Goal: Task Accomplishment & Management: Manage account settings

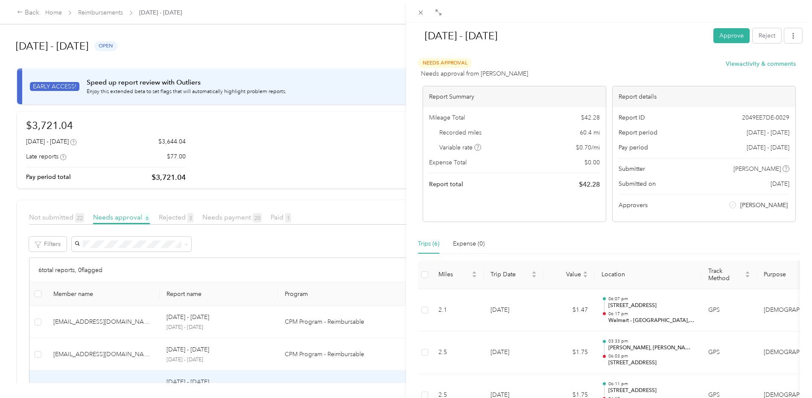
scroll to position [211, 0]
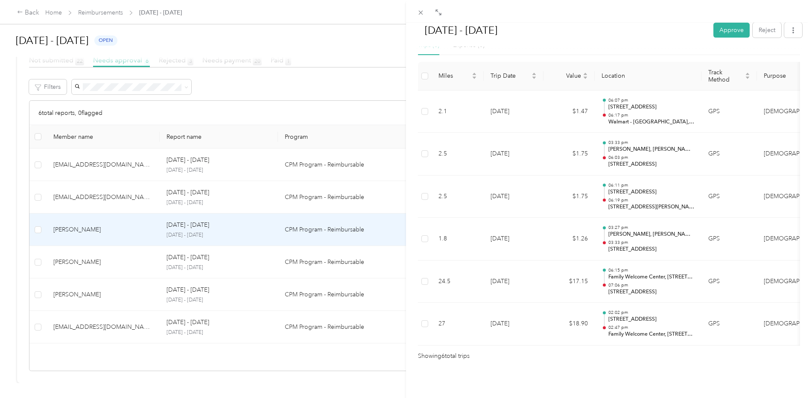
click at [54, 9] on div "[DATE] - [DATE] Approve Reject Needs Approval Needs approval from [PERSON_NAME]…" at bounding box center [406, 199] width 812 height 398
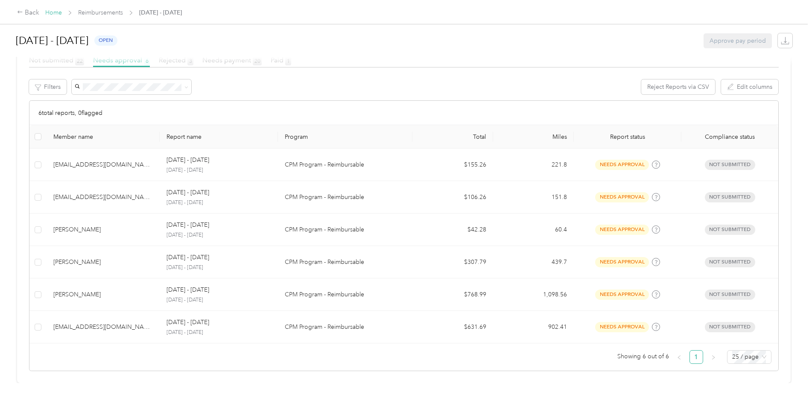
click at [55, 14] on link "Home" at bounding box center [53, 12] width 17 height 7
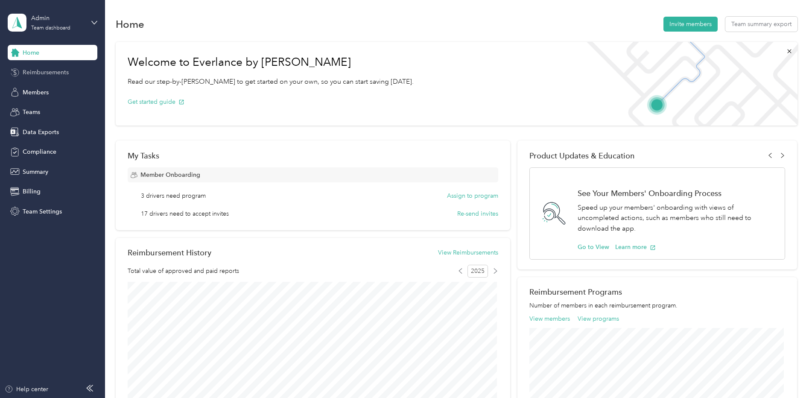
click at [40, 73] on span "Reimbursements" at bounding box center [46, 72] width 46 height 9
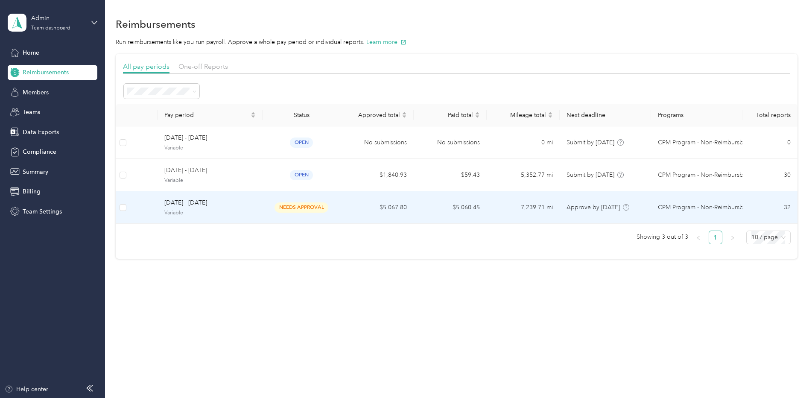
click at [184, 204] on span "September 1 - 14, 2025" at bounding box center [209, 202] width 91 height 9
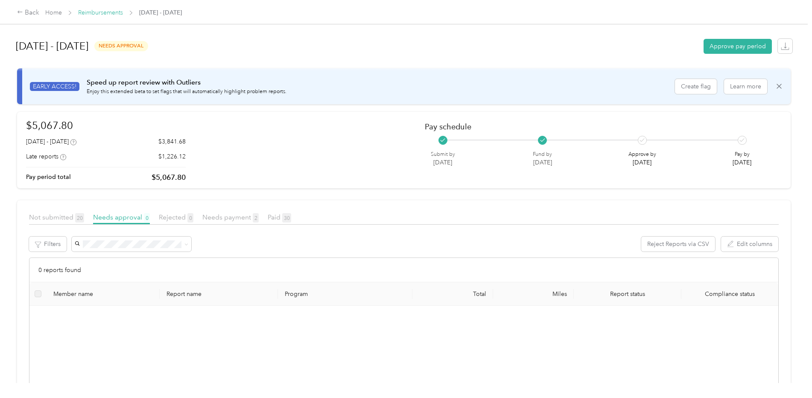
click at [103, 11] on link "Reimbursements" at bounding box center [100, 12] width 45 height 7
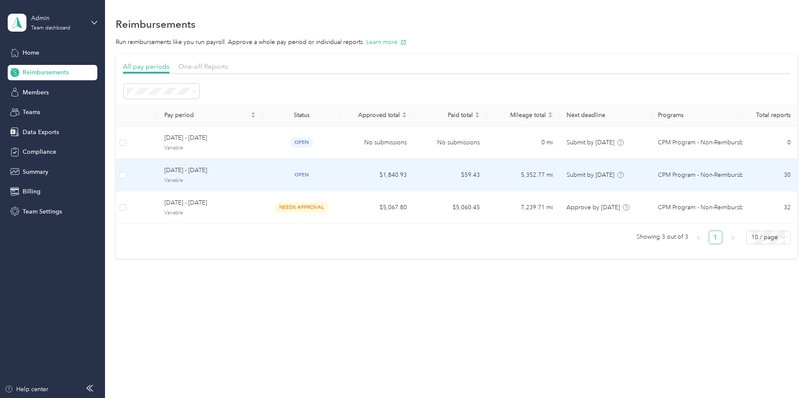
click at [198, 178] on span "Variable" at bounding box center [209, 181] width 91 height 8
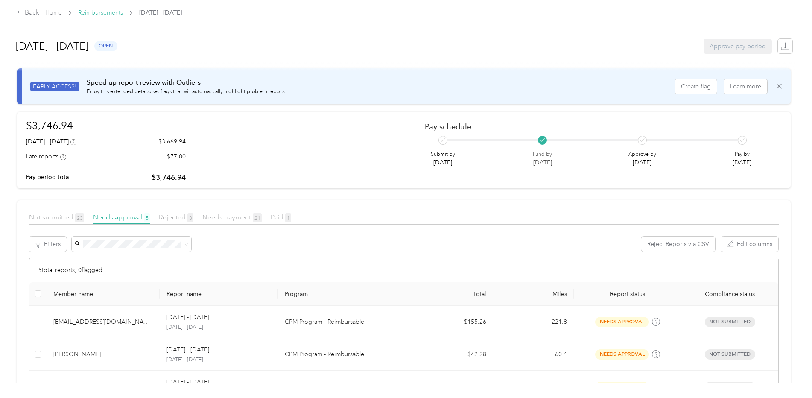
click at [99, 10] on link "Reimbursements" at bounding box center [100, 12] width 45 height 7
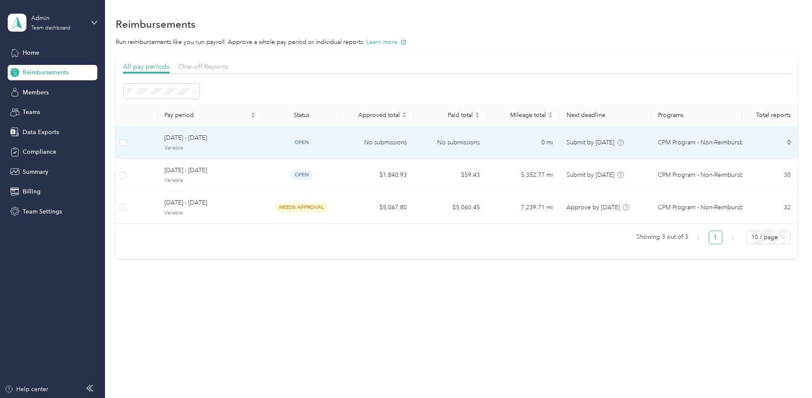
click at [206, 143] on div "Sep 29 - Oct 12, 2025 Variable" at bounding box center [209, 142] width 91 height 18
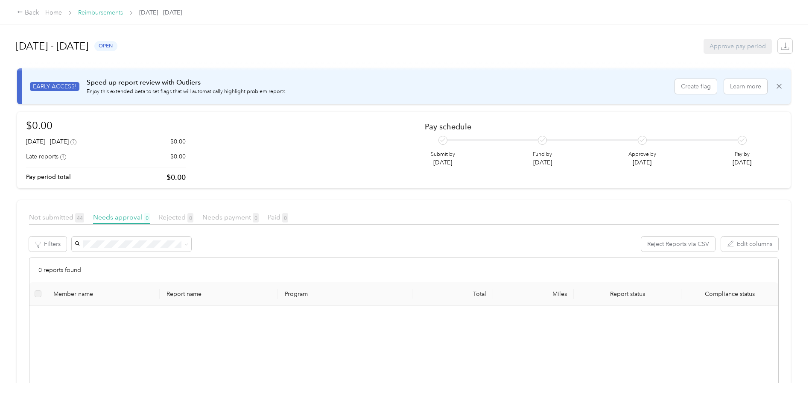
click at [107, 12] on link "Reimbursements" at bounding box center [100, 12] width 45 height 7
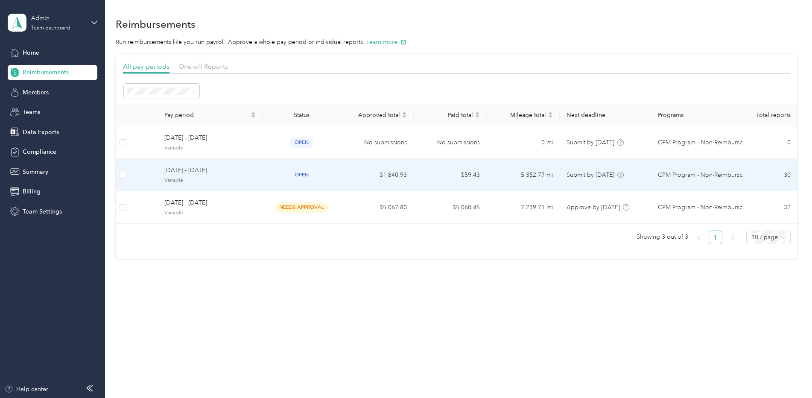
click at [204, 177] on span "Variable" at bounding box center [209, 181] width 91 height 8
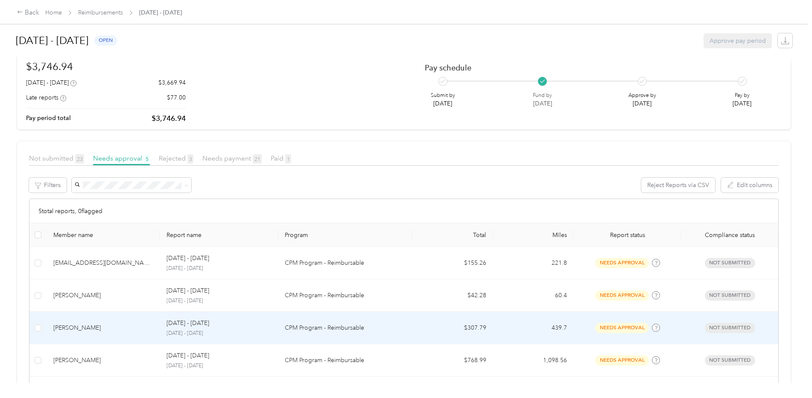
scroll to position [131, 0]
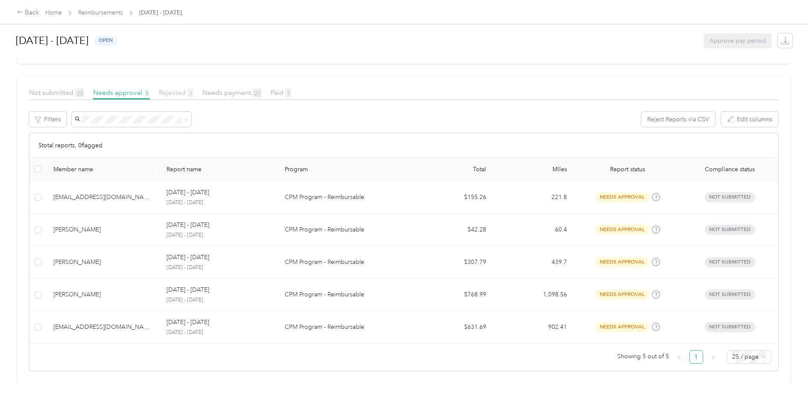
click at [178, 88] on span "Rejected 3" at bounding box center [176, 92] width 35 height 8
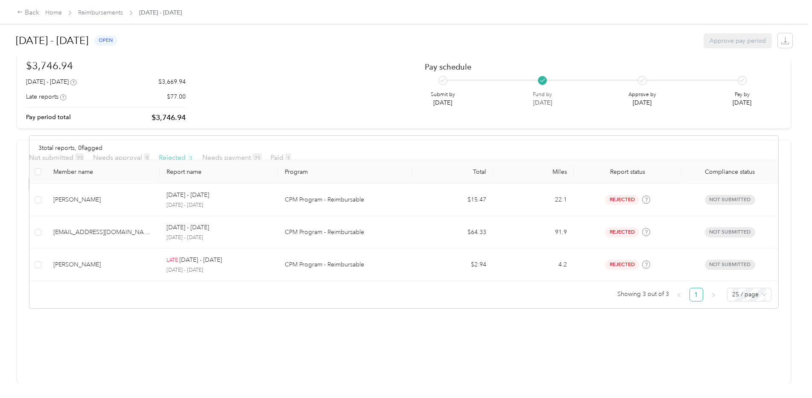
scroll to position [66, 0]
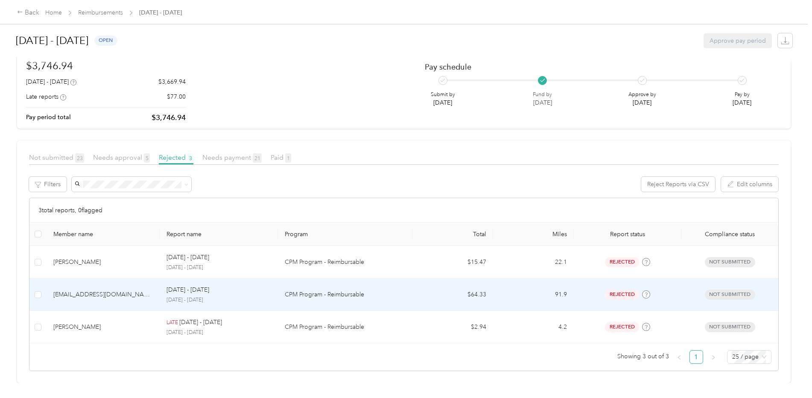
click at [224, 285] on div "Sep 15 - 28, 2025" at bounding box center [218, 289] width 105 height 9
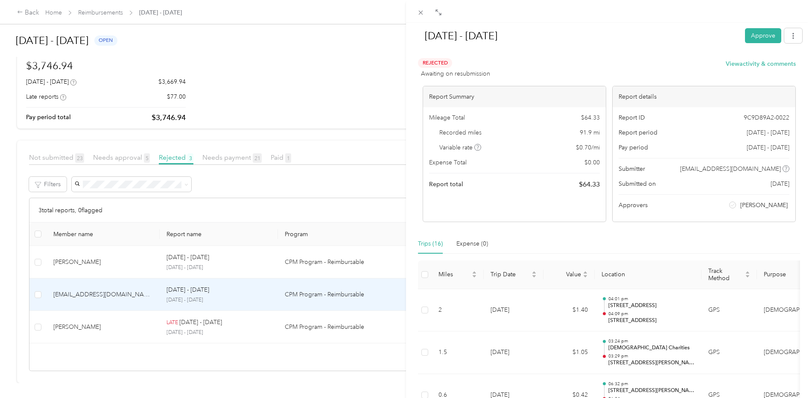
click at [60, 322] on div "Sep 15 - 28, 2025 Approve Rejected Awaiting on resubmission View activity & com…" at bounding box center [406, 199] width 812 height 398
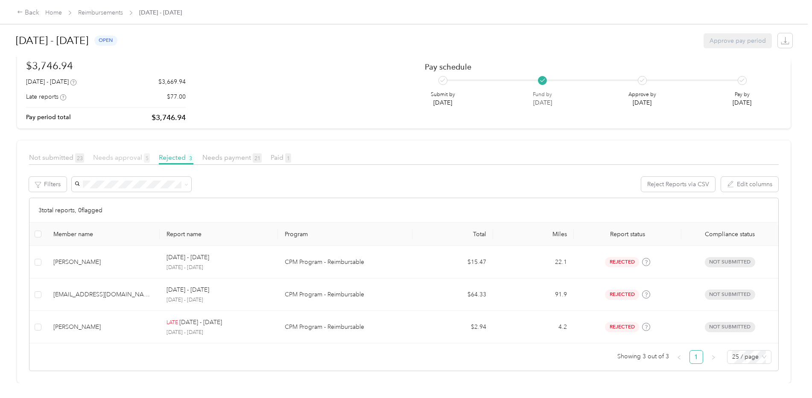
click at [117, 153] on span "Needs approval 5" at bounding box center [121, 157] width 57 height 8
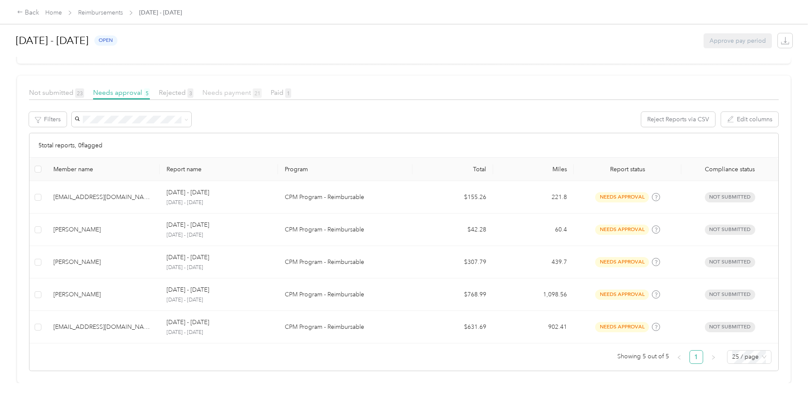
click at [218, 88] on span "Needs payment 21" at bounding box center [231, 92] width 59 height 8
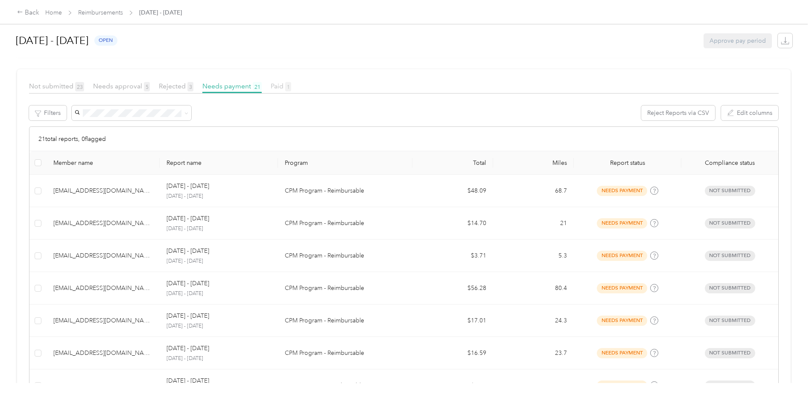
click at [277, 85] on span "Paid 1" at bounding box center [281, 86] width 20 height 8
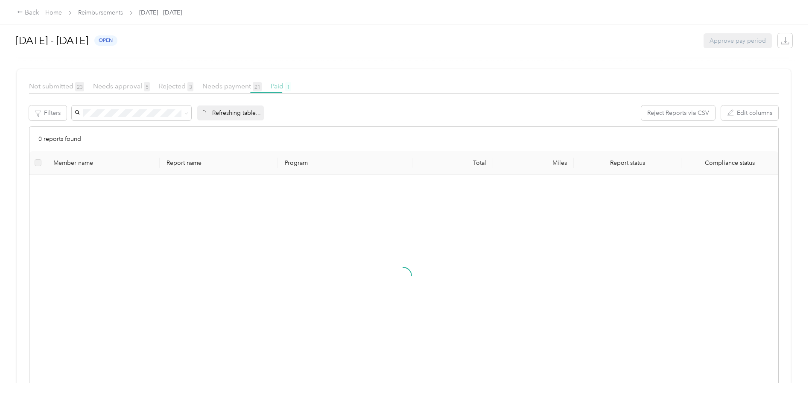
scroll to position [1, 0]
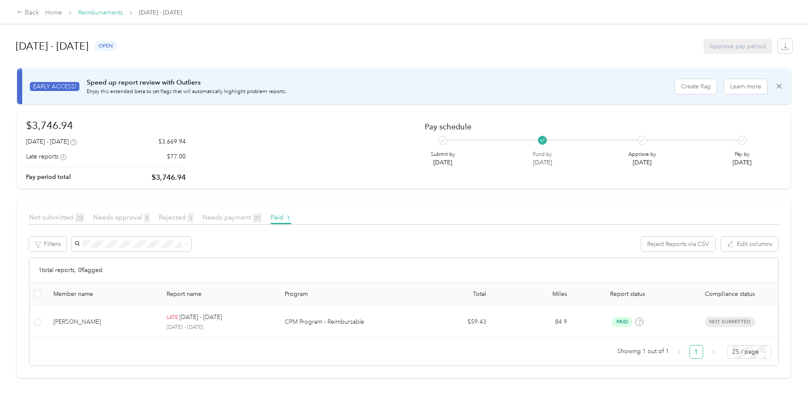
click at [106, 14] on link "Reimbursements" at bounding box center [100, 12] width 45 height 7
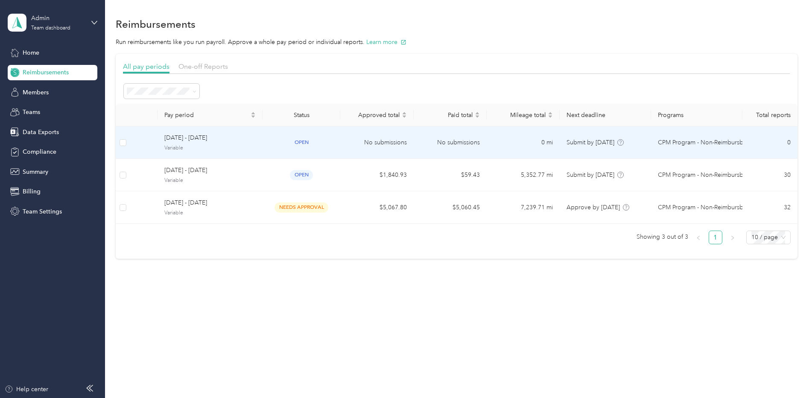
click at [189, 145] on span "Variable" at bounding box center [209, 148] width 91 height 8
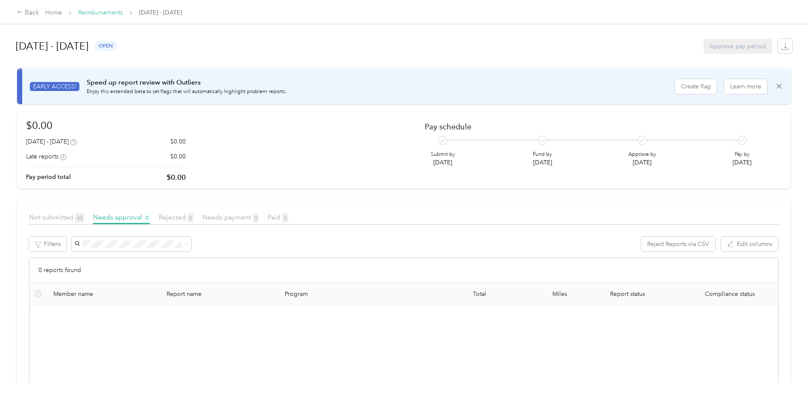
click at [108, 11] on link "Reimbursements" at bounding box center [100, 12] width 45 height 7
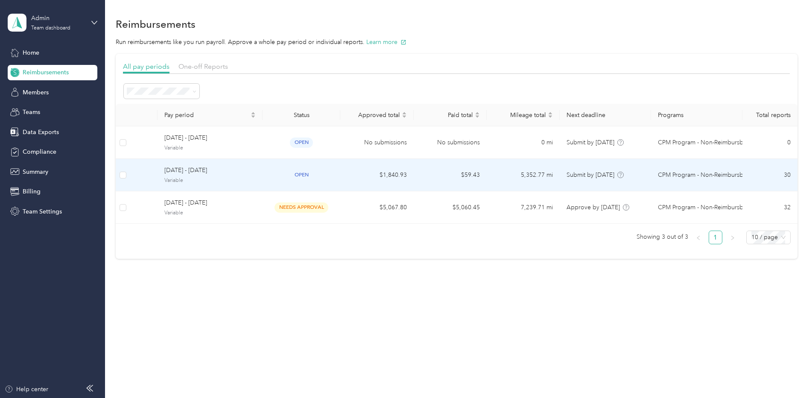
click at [188, 176] on div "September 15 - 28, 2025 Variable" at bounding box center [209, 175] width 91 height 18
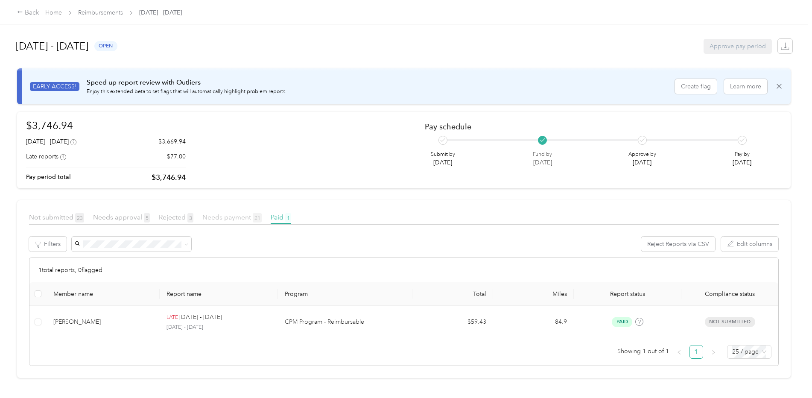
click at [212, 219] on span "Needs payment 21" at bounding box center [231, 217] width 59 height 8
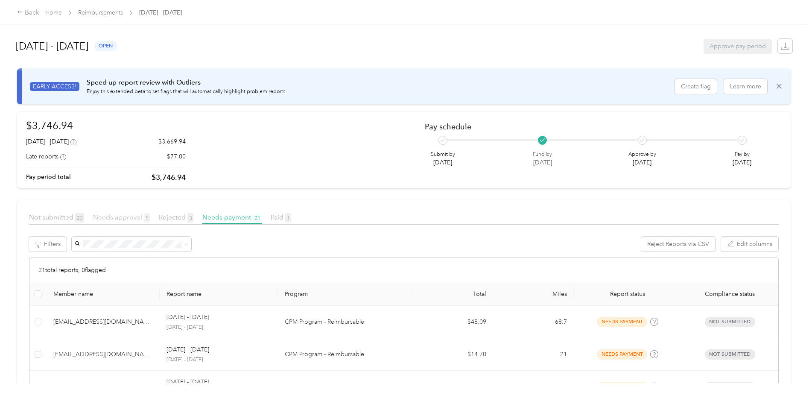
click at [111, 218] on span "Needs approval 5" at bounding box center [121, 217] width 57 height 8
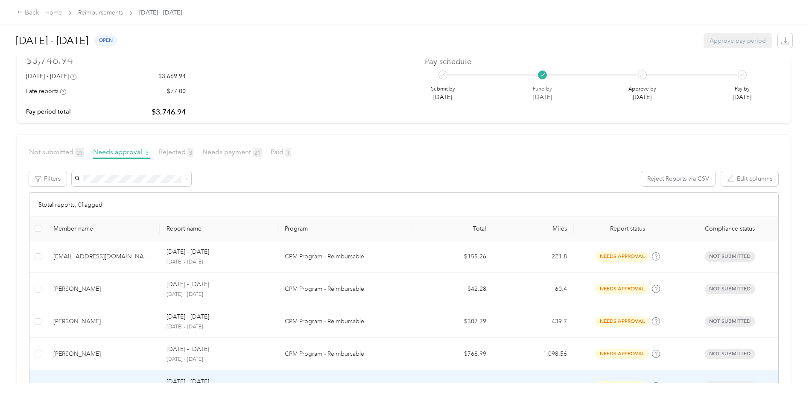
scroll to position [131, 0]
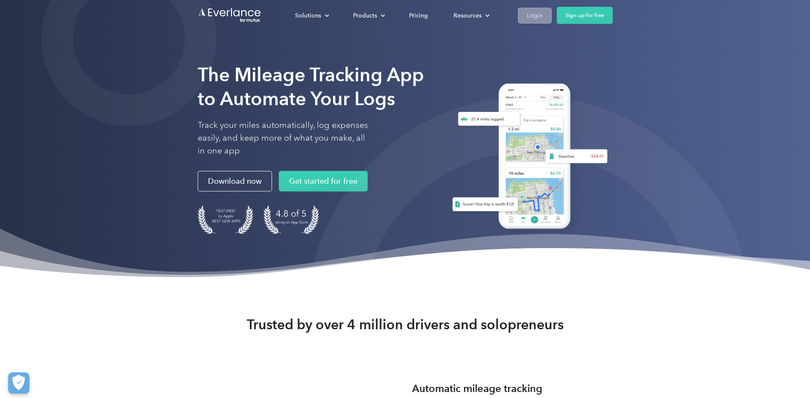
click at [538, 15] on div "Login" at bounding box center [535, 15] width 16 height 11
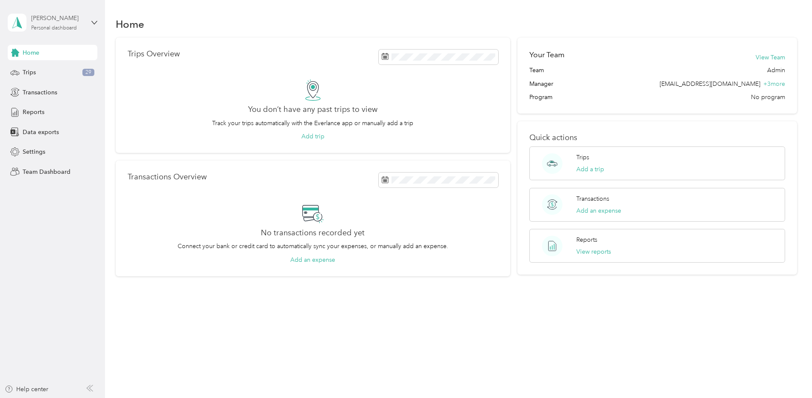
click at [54, 21] on div "Karen Davies-Buckley" at bounding box center [57, 18] width 53 height 9
click at [53, 72] on div "Team dashboard" at bounding box center [122, 69] width 216 height 15
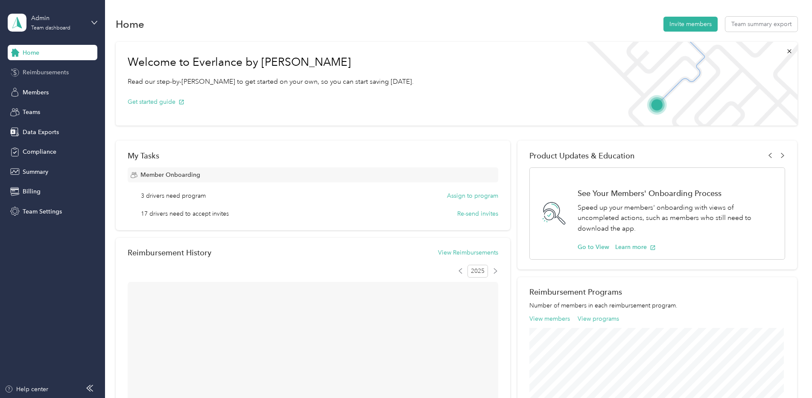
click at [56, 73] on span "Reimbursements" at bounding box center [46, 72] width 46 height 9
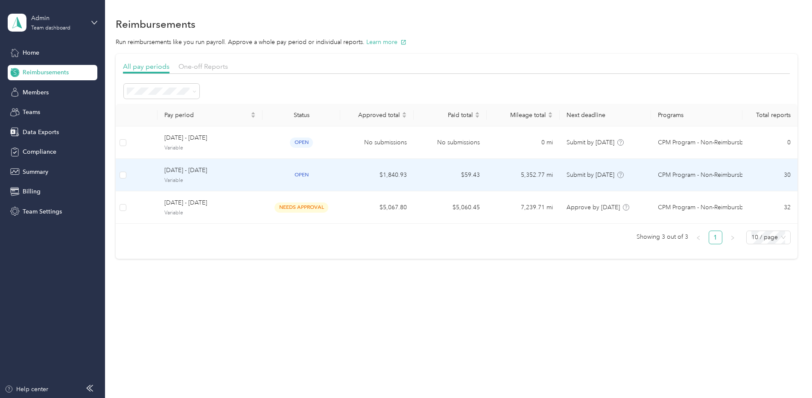
click at [190, 176] on div "September 15 - 28, 2025 Variable" at bounding box center [209, 175] width 91 height 18
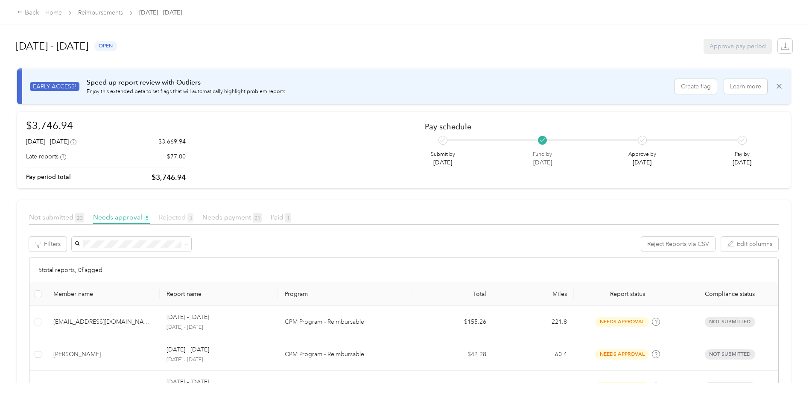
click at [166, 220] on span "Rejected 3" at bounding box center [176, 217] width 35 height 8
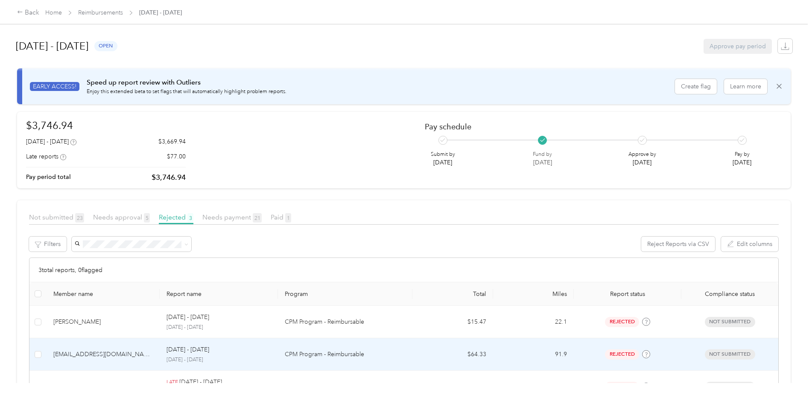
click at [108, 357] on div "sallen@ccoswego.com" at bounding box center [102, 354] width 99 height 9
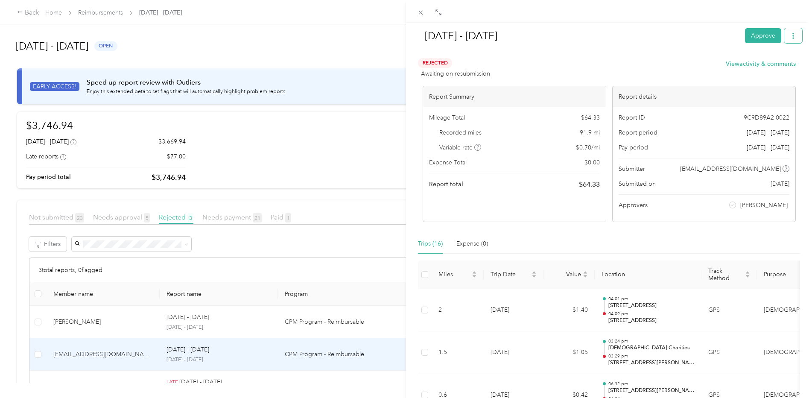
click at [790, 38] on icon "button" at bounding box center [793, 36] width 6 height 6
click at [593, 28] on h1 "[DATE] - [DATE]" at bounding box center [577, 36] width 323 height 20
click at [121, 215] on div "Sep 15 - 28, 2025 Approve Rejected Awaiting on resubmission View activity & com…" at bounding box center [406, 199] width 812 height 398
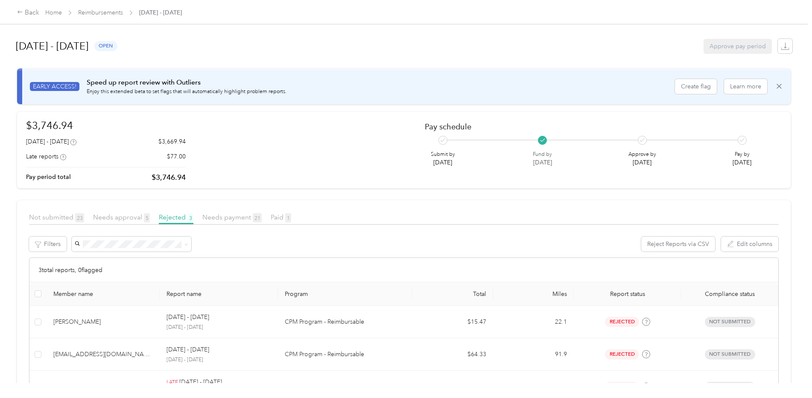
click at [121, 215] on div at bounding box center [406, 199] width 812 height 398
click at [121, 216] on span "Needs approval 5" at bounding box center [121, 217] width 57 height 8
click at [59, 11] on link "Home" at bounding box center [53, 12] width 17 height 7
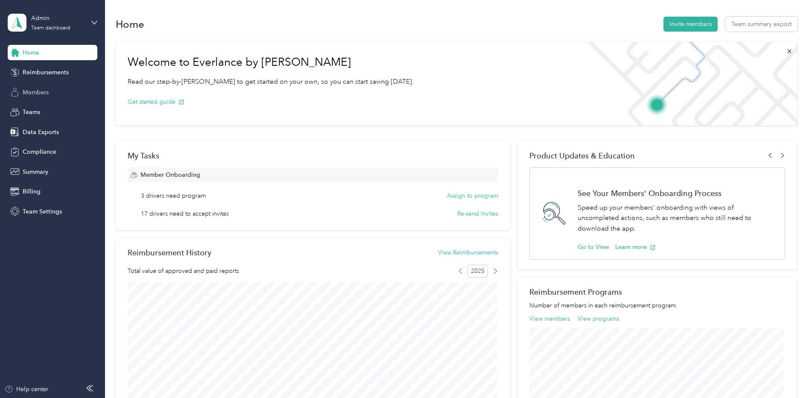
click at [44, 93] on span "Members" at bounding box center [36, 92] width 26 height 9
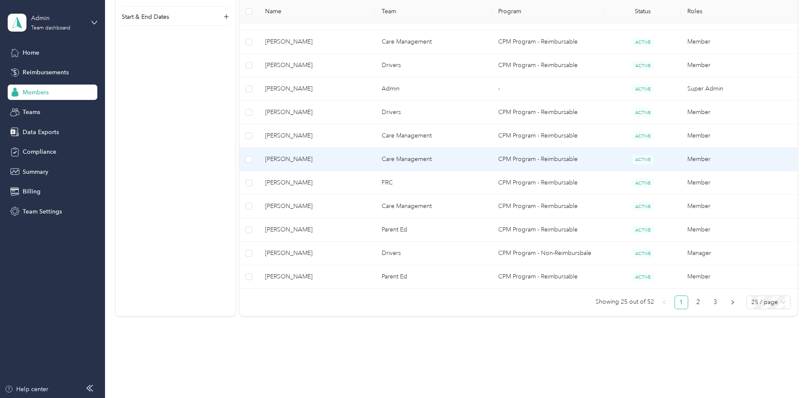
scroll to position [540, 0]
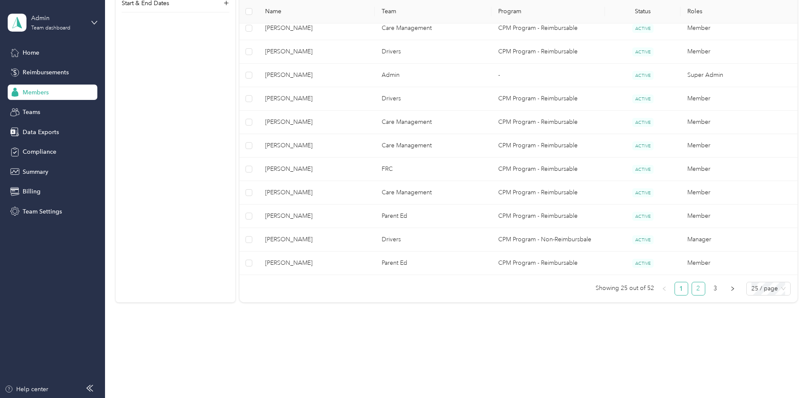
click at [696, 287] on link "2" at bounding box center [698, 288] width 13 height 13
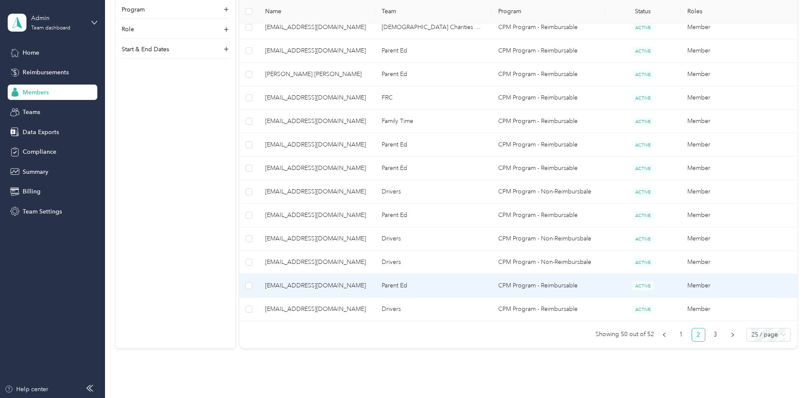
scroll to position [540, 0]
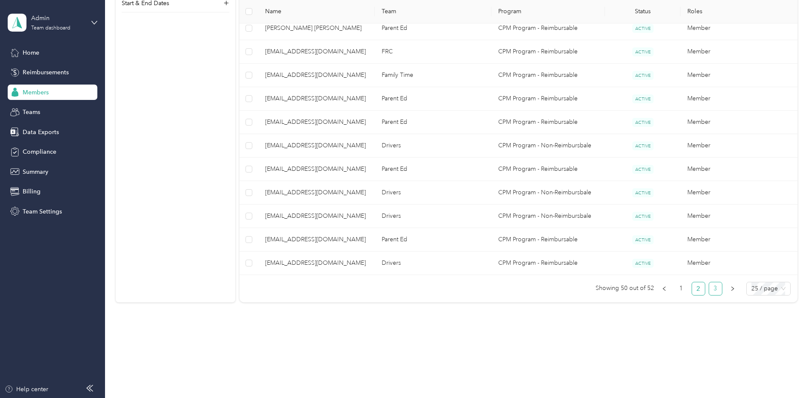
click at [714, 289] on link "3" at bounding box center [715, 288] width 13 height 13
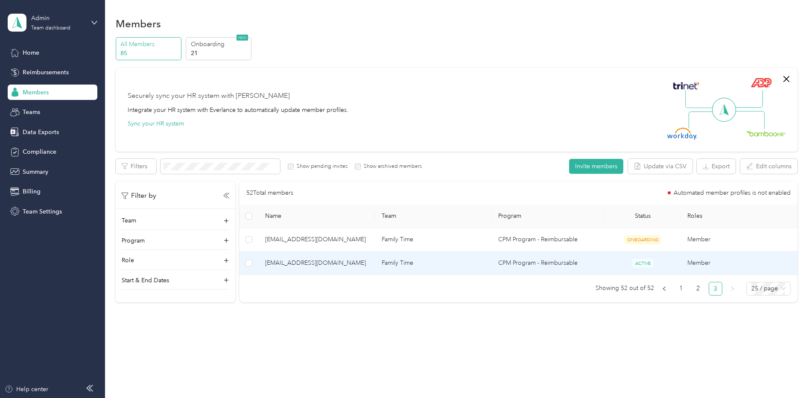
click at [290, 262] on span "khotaling@ccoswego.com" at bounding box center [316, 262] width 103 height 9
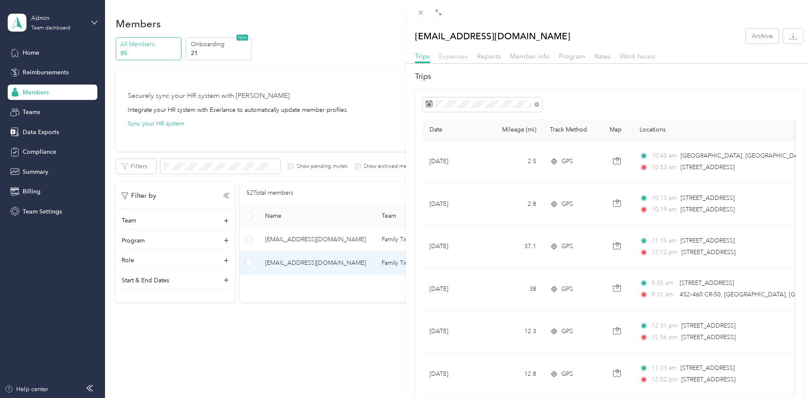
click at [458, 57] on span "Expenses" at bounding box center [453, 56] width 29 height 8
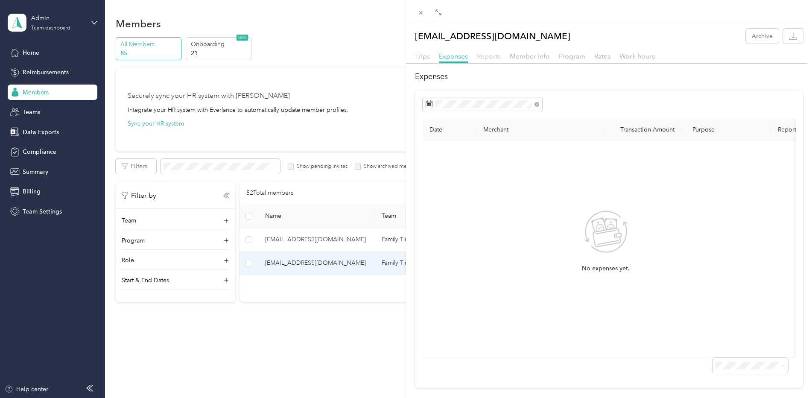
click at [489, 55] on span "Reports" at bounding box center [489, 56] width 24 height 8
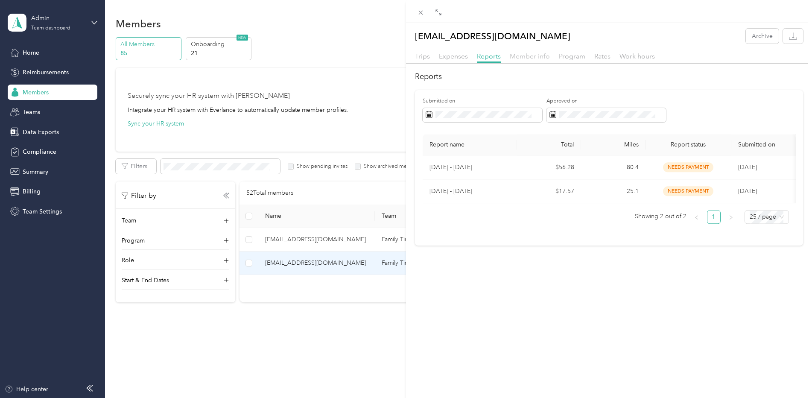
click at [524, 59] on span "Member info" at bounding box center [530, 56] width 40 height 8
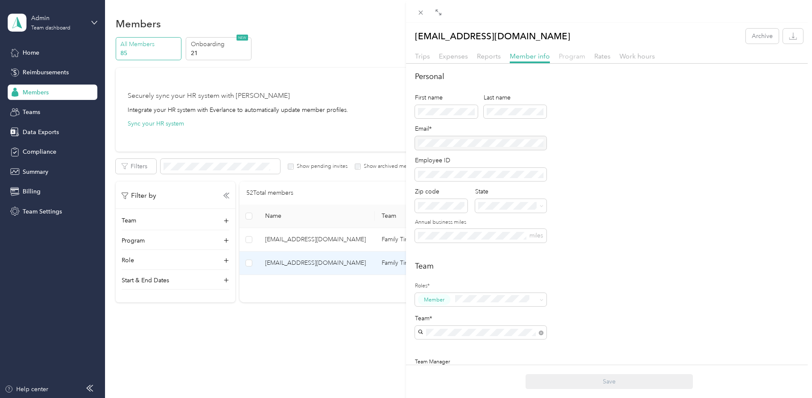
click at [573, 58] on span "Program" at bounding box center [572, 56] width 26 height 8
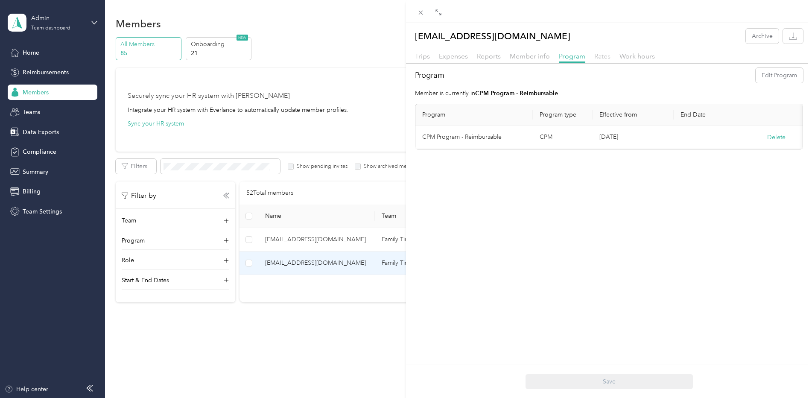
click at [601, 58] on span "Rates" at bounding box center [602, 56] width 16 height 8
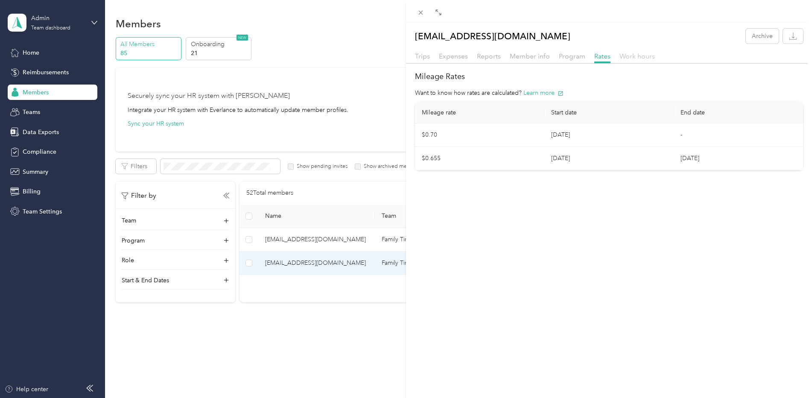
click at [641, 58] on span "Work hours" at bounding box center [636, 56] width 35 height 8
click at [605, 58] on span "Rates" at bounding box center [602, 56] width 16 height 8
click at [629, 55] on span "Work hours" at bounding box center [636, 56] width 35 height 8
click at [571, 55] on span "Program" at bounding box center [572, 56] width 26 height 8
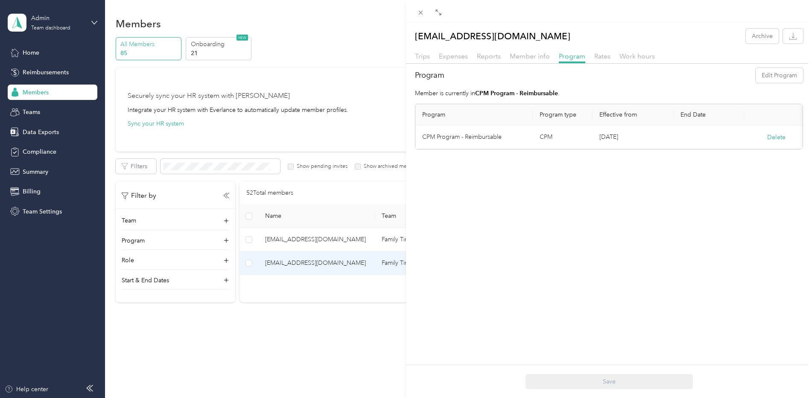
click at [443, 138] on td "CPM Program - Reimbursable" at bounding box center [473, 136] width 117 height 23
click at [524, 59] on span "Member info" at bounding box center [530, 56] width 40 height 8
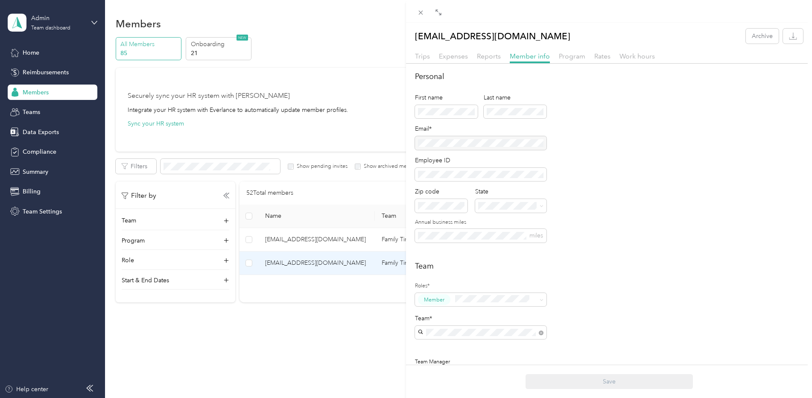
click at [29, 51] on div "khotaling@ccoswego.com Archive Trips Expenses Reports Member info Program Rates…" at bounding box center [406, 199] width 812 height 398
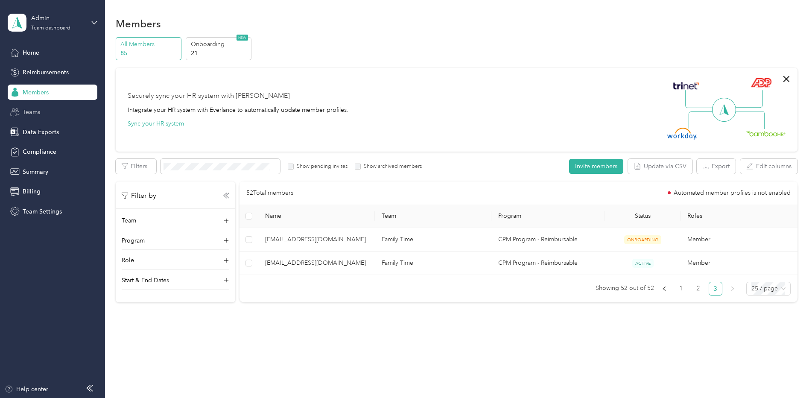
click at [23, 111] on span "Teams" at bounding box center [31, 112] width 17 height 9
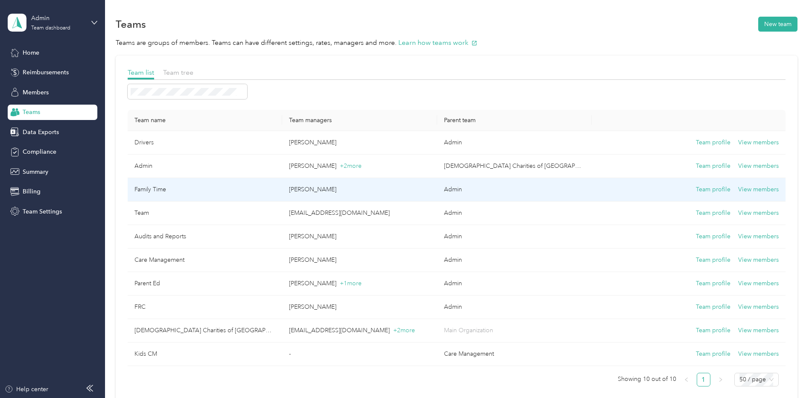
click at [146, 191] on td "Family Time" at bounding box center [205, 189] width 155 height 23
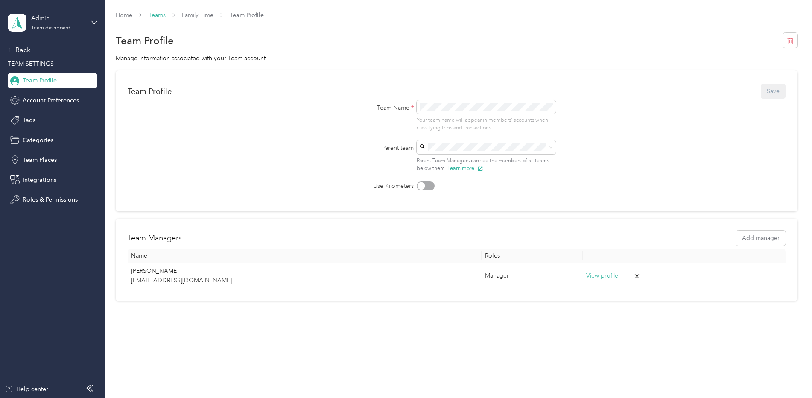
click at [158, 15] on link "Teams" at bounding box center [157, 15] width 17 height 7
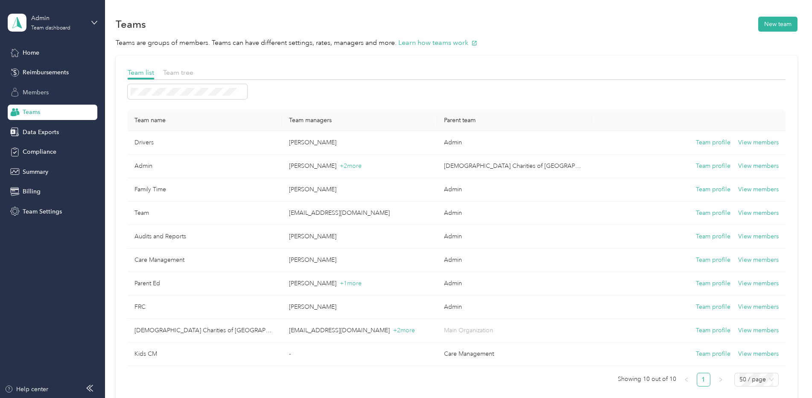
click at [45, 88] on span "Members" at bounding box center [36, 92] width 26 height 9
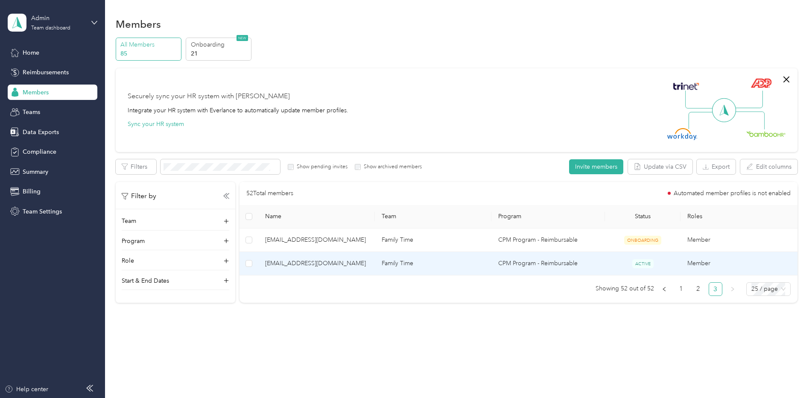
click at [290, 264] on span "khotaling@ccoswego.com" at bounding box center [316, 263] width 103 height 9
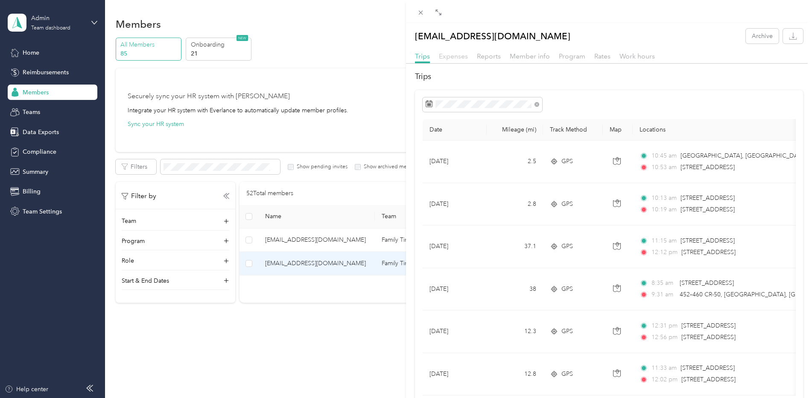
click at [452, 54] on span "Expenses" at bounding box center [453, 56] width 29 height 8
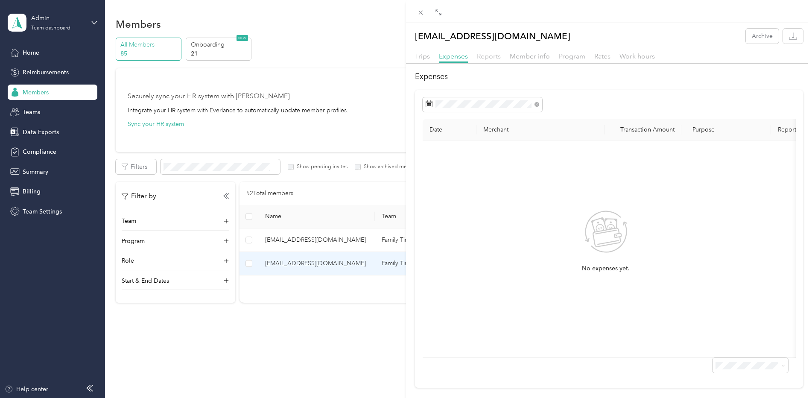
click at [489, 55] on span "Reports" at bounding box center [489, 56] width 24 height 8
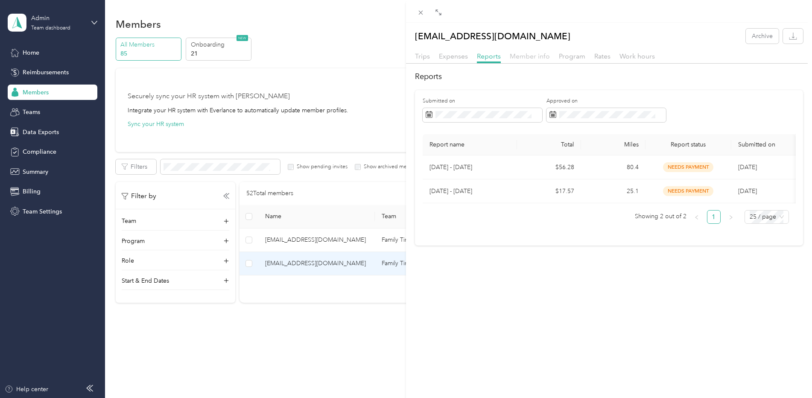
click at [523, 55] on span "Member info" at bounding box center [530, 56] width 40 height 8
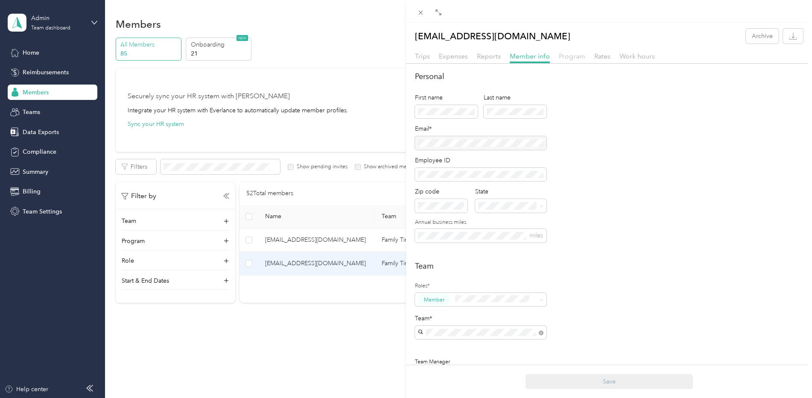
click at [571, 56] on span "Program" at bounding box center [572, 56] width 26 height 8
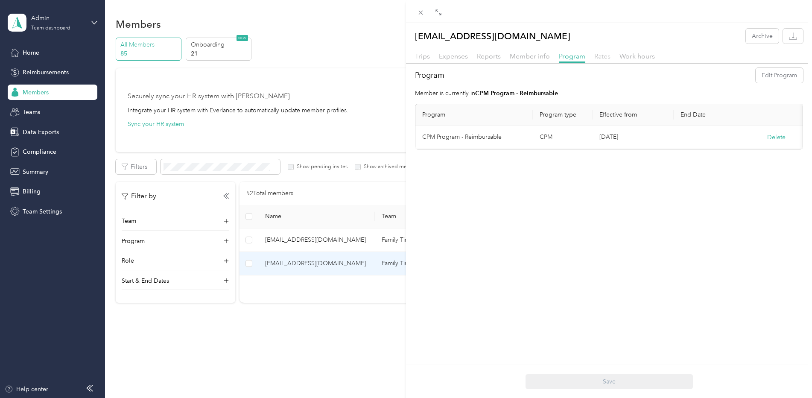
click at [599, 56] on span "Rates" at bounding box center [602, 56] width 16 height 8
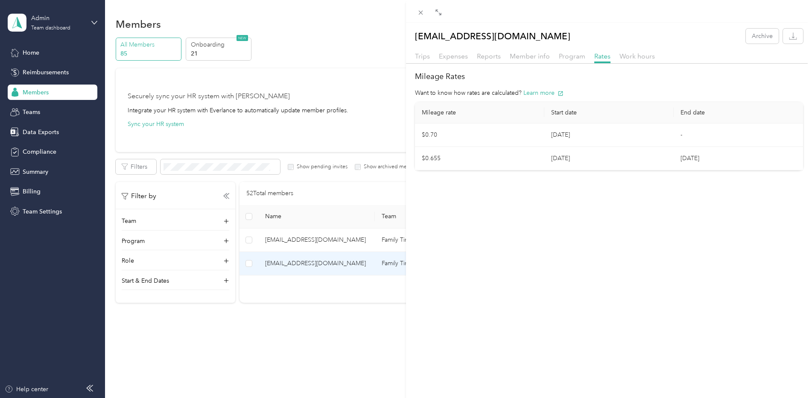
click at [32, 51] on div "khotaling@ccoswego.com Archive Trips Expenses Reports Member info Program Rates…" at bounding box center [406, 199] width 812 height 398
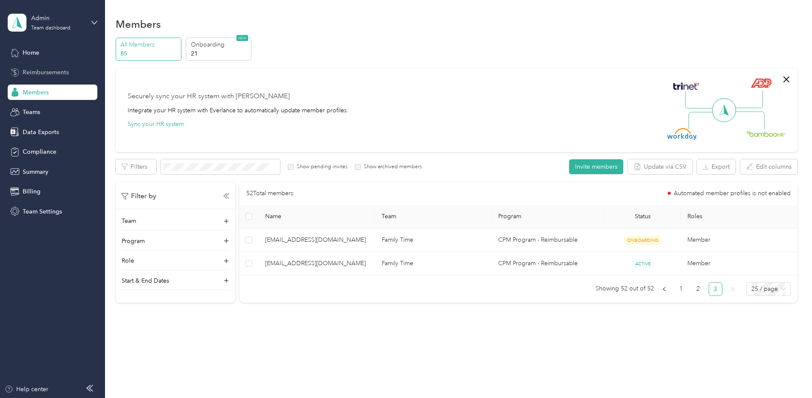
click at [39, 71] on span "Reimbursements" at bounding box center [46, 72] width 46 height 9
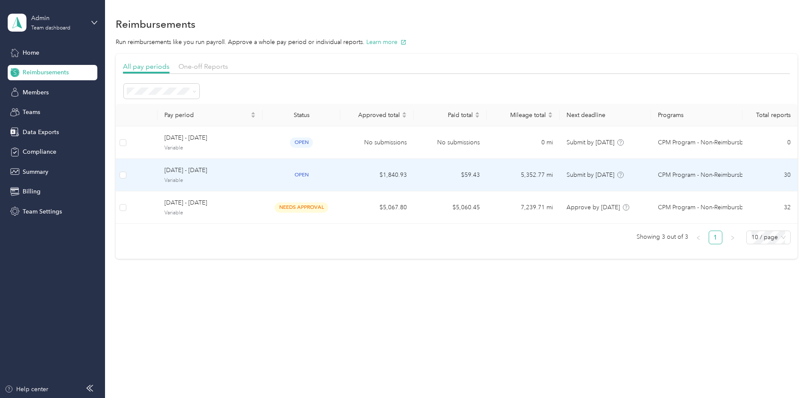
click at [206, 171] on span "[DATE] - [DATE]" at bounding box center [209, 170] width 91 height 9
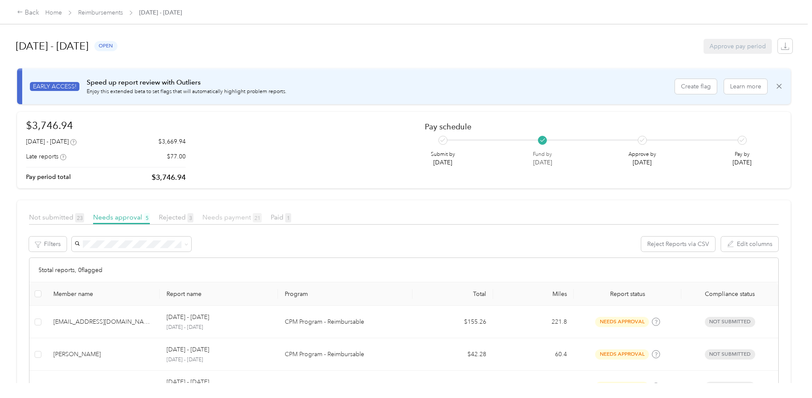
click at [232, 214] on span "Needs payment 21" at bounding box center [231, 217] width 59 height 8
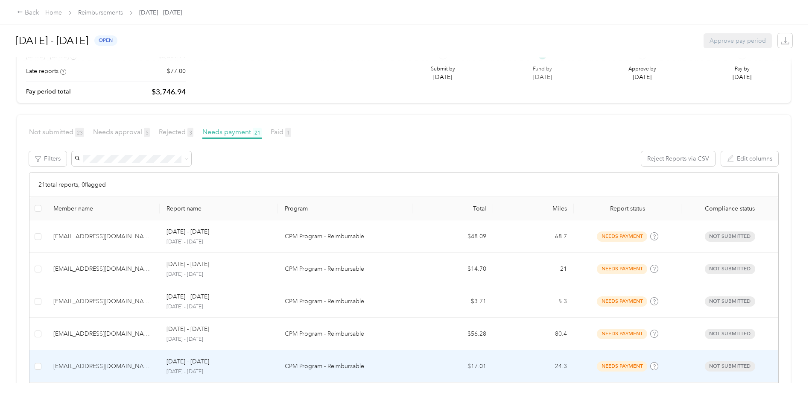
scroll to position [171, 0]
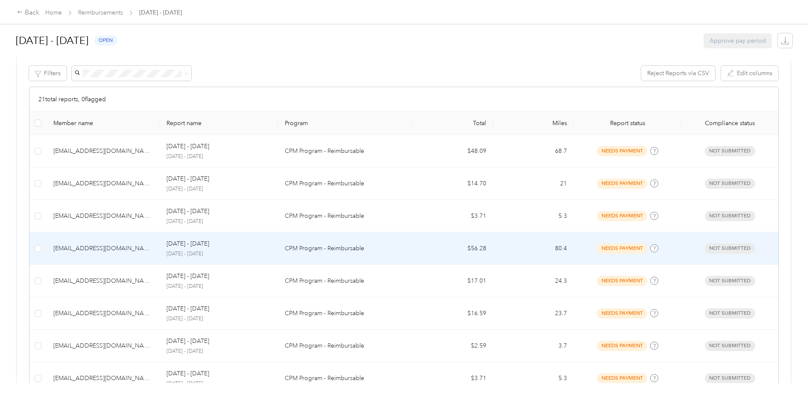
click at [118, 251] on div "khotaling@ccoswego.com" at bounding box center [102, 248] width 99 height 9
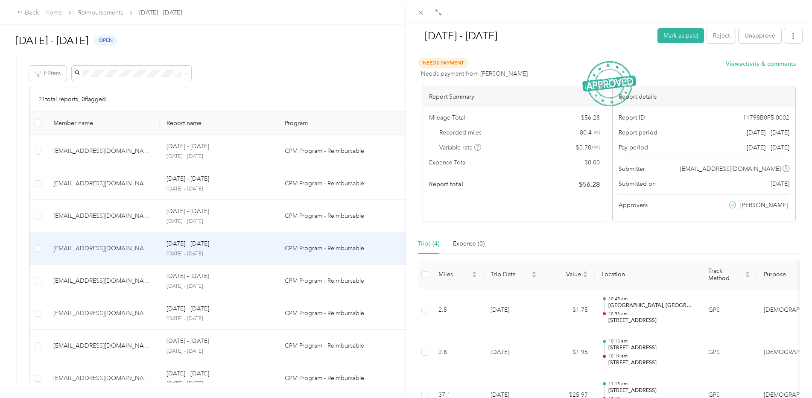
click at [137, 247] on div "Sep 15 - 28, 2025 Mark as paid Reject Unapprove Needs Payment Needs payment fro…" at bounding box center [406, 199] width 812 height 398
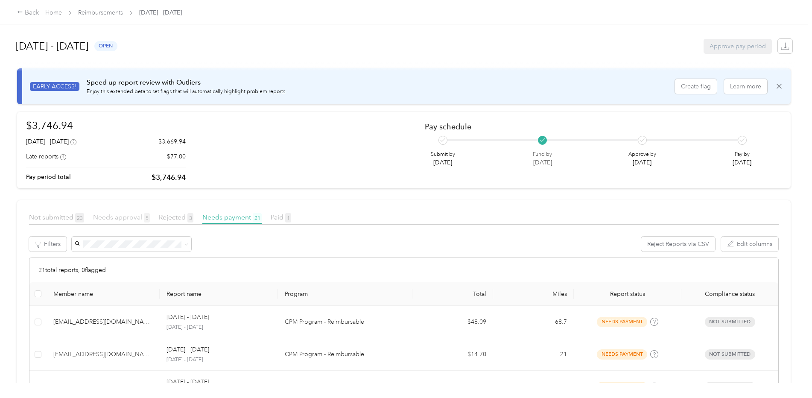
click at [114, 214] on span "Needs approval 5" at bounding box center [121, 217] width 57 height 8
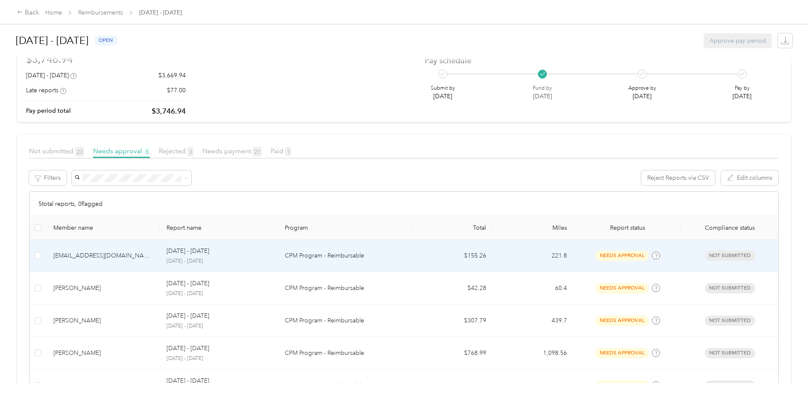
scroll to position [131, 0]
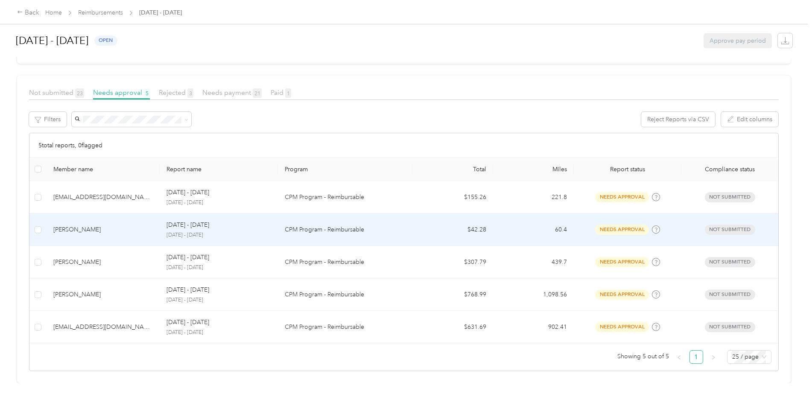
click at [86, 225] on div "[PERSON_NAME]" at bounding box center [102, 229] width 99 height 9
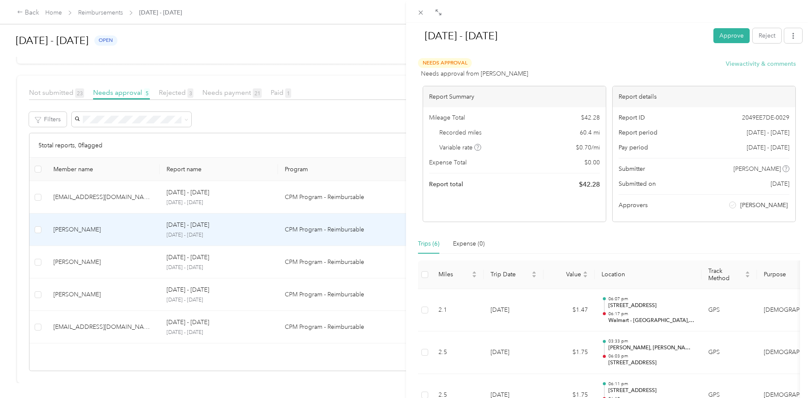
click at [737, 64] on button "View activity & comments" at bounding box center [761, 63] width 70 height 9
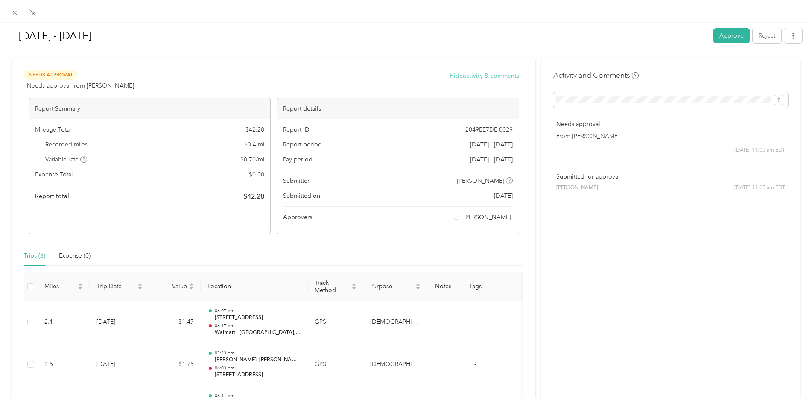
click at [464, 77] on button "Hide activity & comments" at bounding box center [484, 75] width 70 height 9
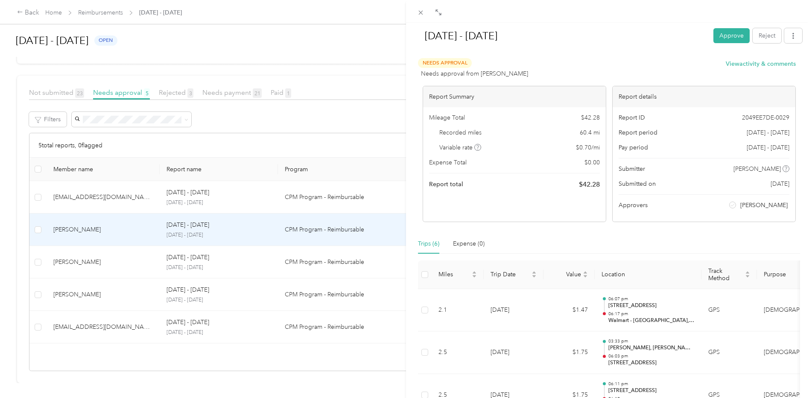
click at [113, 12] on div "Sep 15 - 28, 2025 Approve Reject Needs Approval Needs approval from Brooke Fost…" at bounding box center [406, 199] width 812 height 398
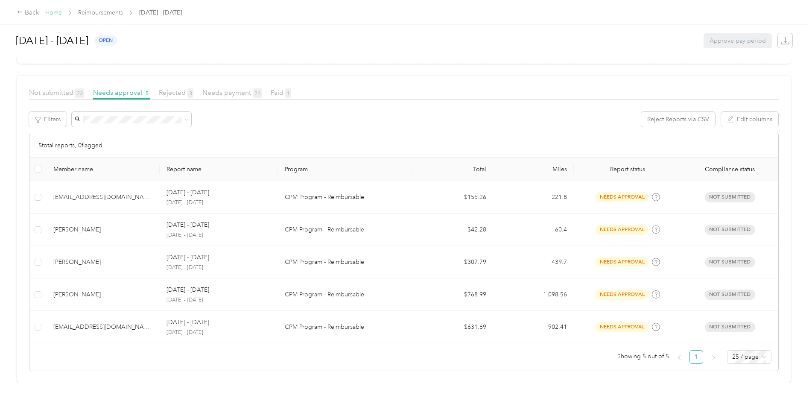
click at [53, 12] on link "Home" at bounding box center [53, 12] width 17 height 7
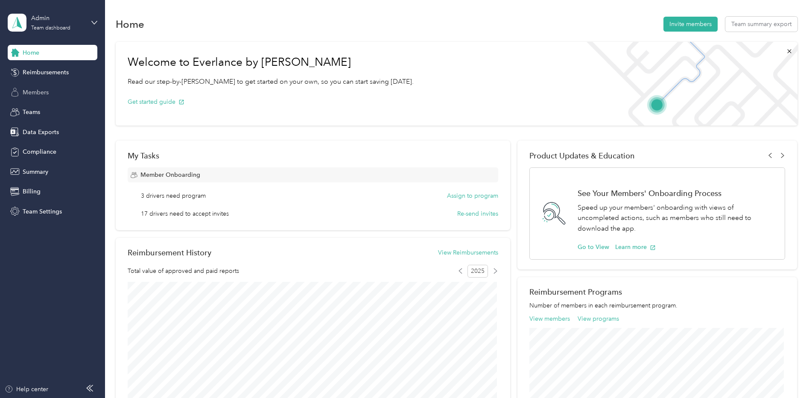
click at [36, 88] on span "Members" at bounding box center [36, 92] width 26 height 9
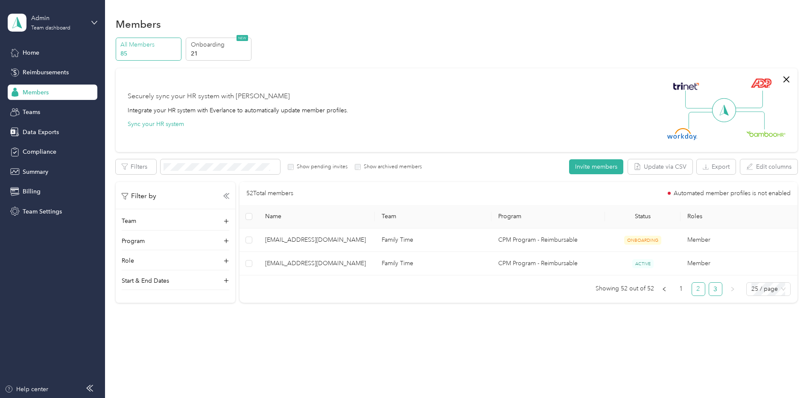
click at [696, 290] on link "2" at bounding box center [698, 289] width 13 height 13
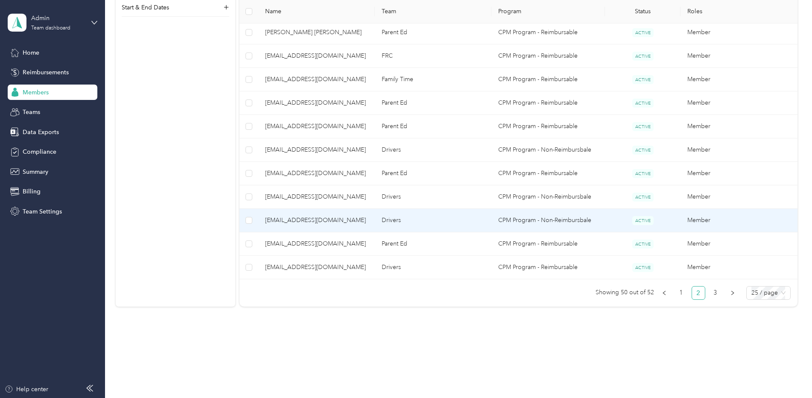
scroll to position [540, 0]
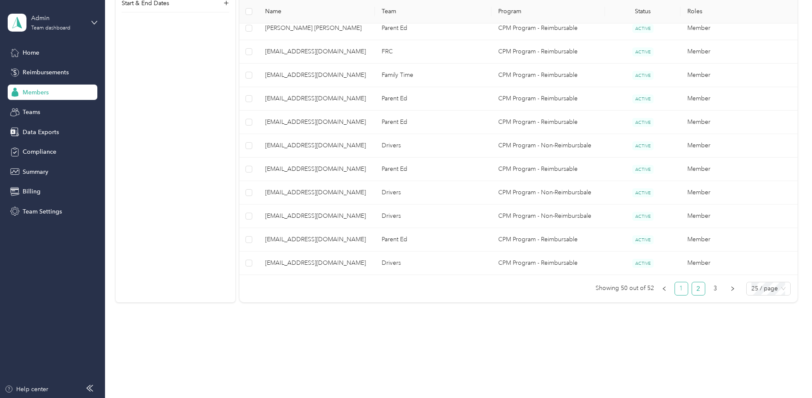
click at [680, 289] on link "1" at bounding box center [681, 288] width 13 height 13
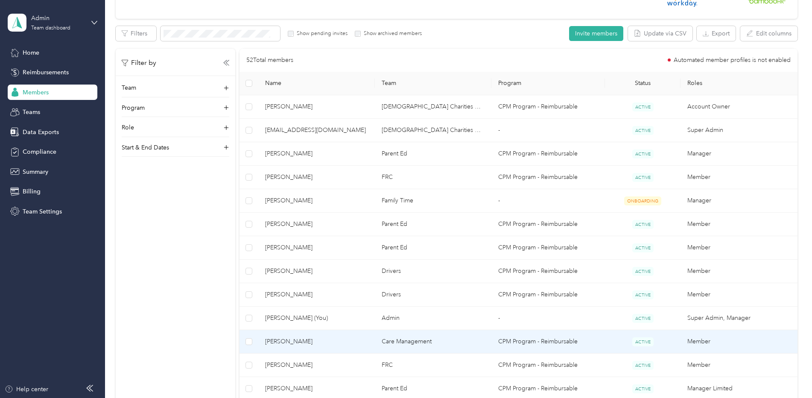
scroll to position [114, 0]
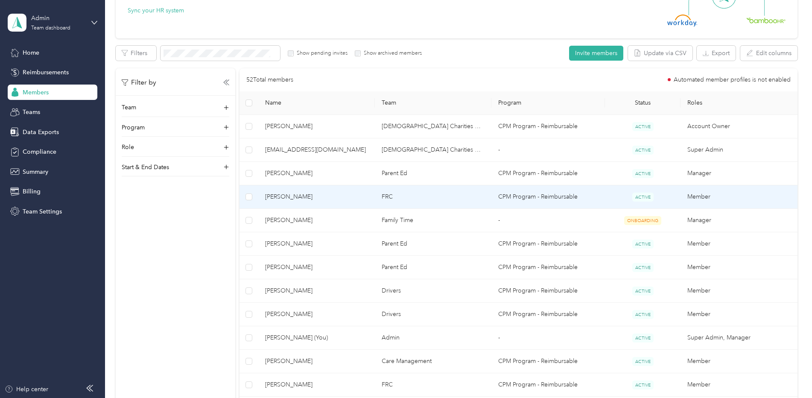
click at [278, 191] on td "Amber Baltz" at bounding box center [316, 196] width 117 height 23
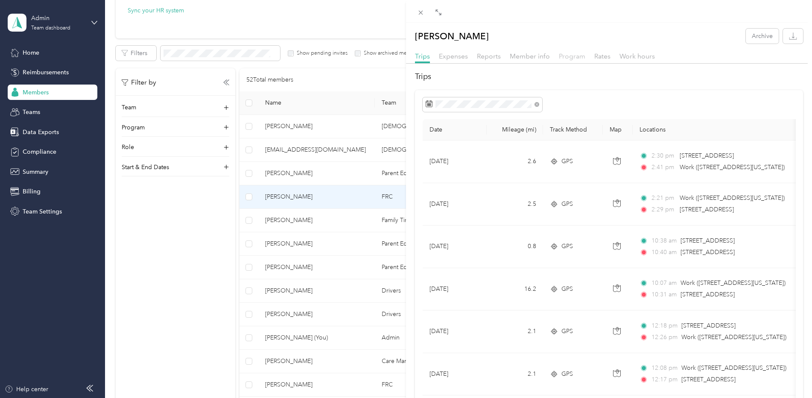
click at [575, 54] on span "Program" at bounding box center [572, 56] width 26 height 8
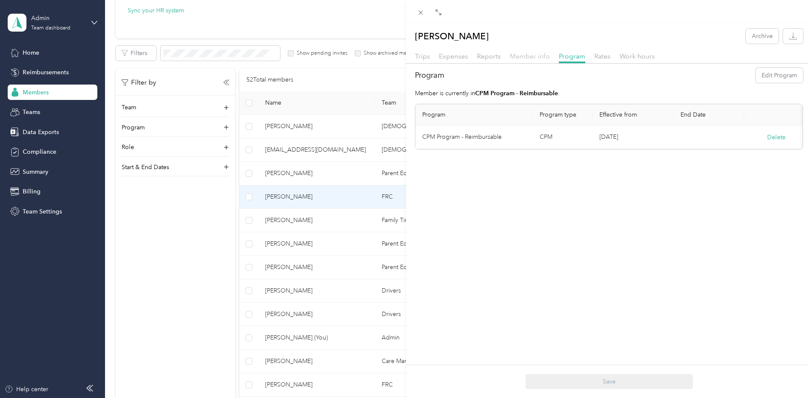
click at [530, 54] on span "Member info" at bounding box center [530, 56] width 40 height 8
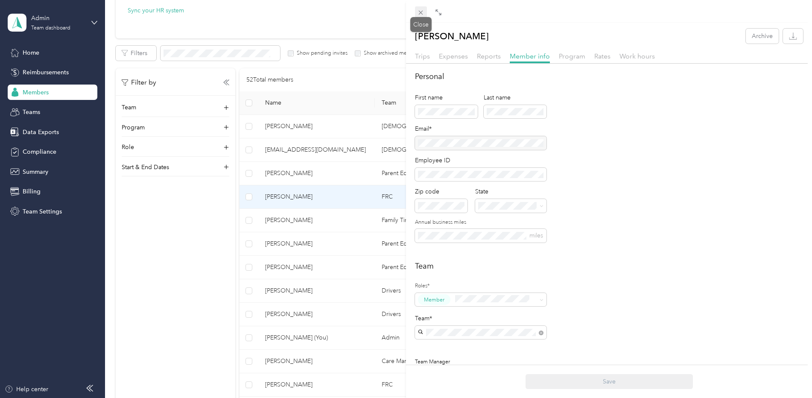
click at [420, 12] on icon at bounding box center [421, 13] width 4 height 4
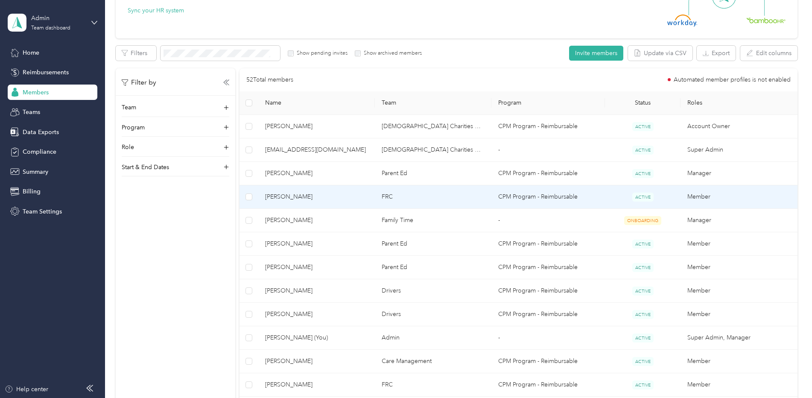
click at [283, 194] on span "Amber Baltz" at bounding box center [316, 196] width 103 height 9
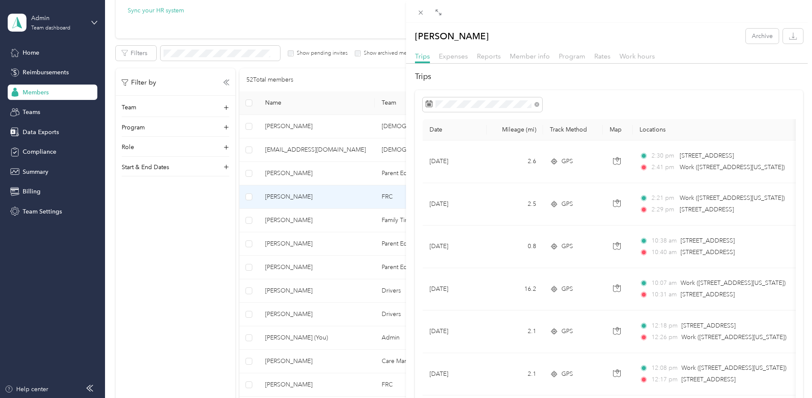
click at [31, 111] on div "Amber Baltz Archive Trips Expenses Reports Member info Program Rates Work hours…" at bounding box center [406, 199] width 812 height 398
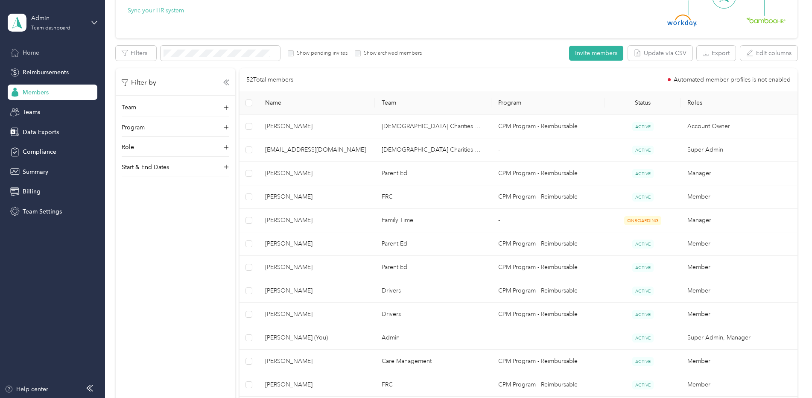
click at [36, 52] on span "Home" at bounding box center [31, 52] width 17 height 9
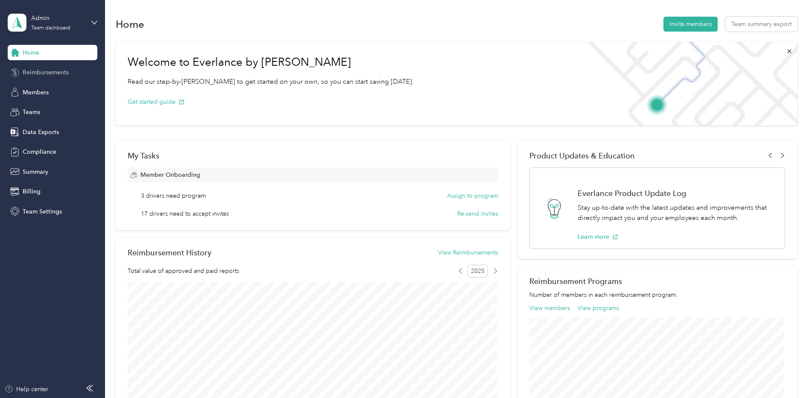
click at [51, 70] on span "Reimbursements" at bounding box center [46, 72] width 46 height 9
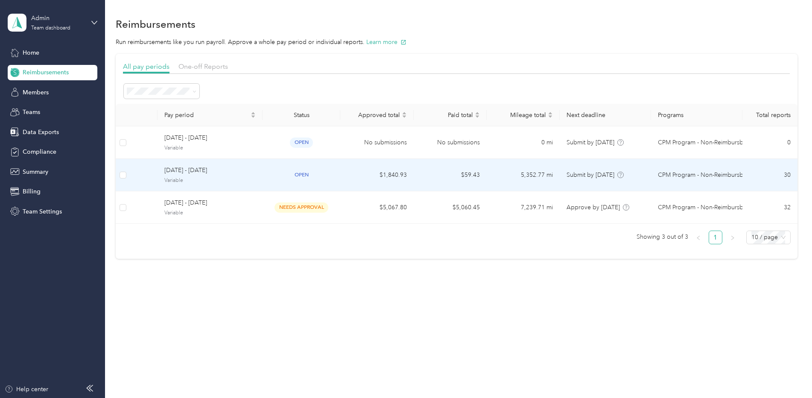
click at [212, 166] on span "[DATE] - [DATE]" at bounding box center [209, 170] width 91 height 9
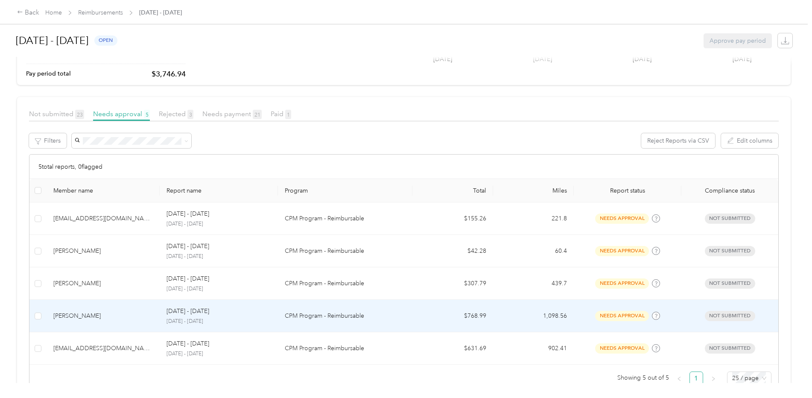
scroll to position [128, 0]
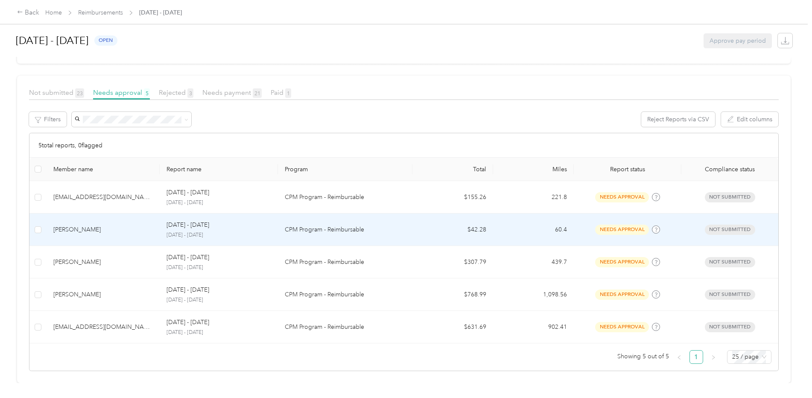
click at [110, 225] on div "[PERSON_NAME]" at bounding box center [102, 229] width 99 height 9
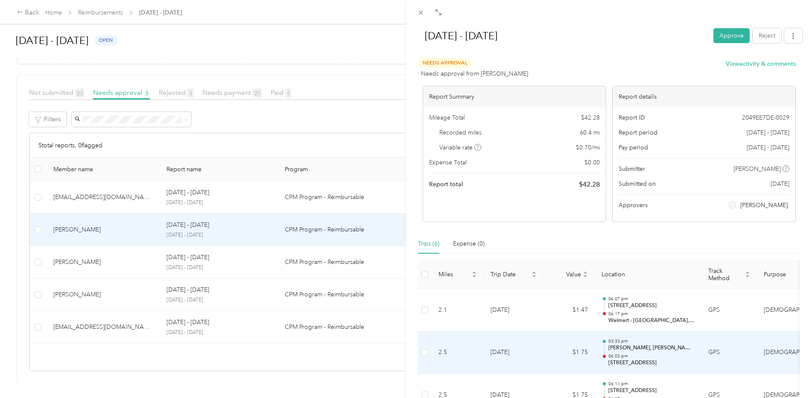
scroll to position [211, 0]
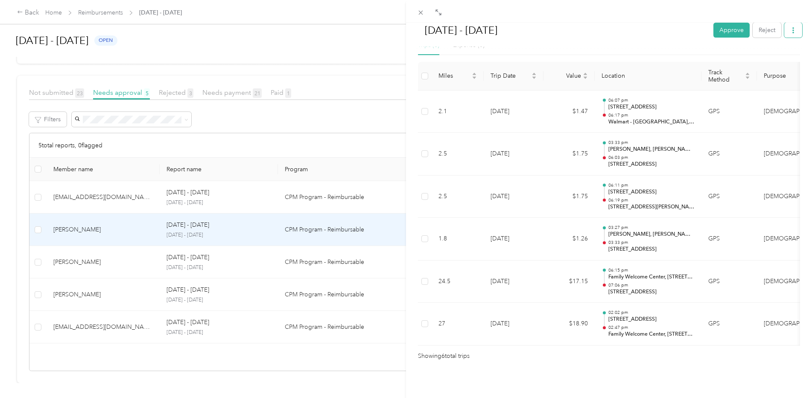
click at [790, 30] on icon "button" at bounding box center [793, 30] width 6 height 6
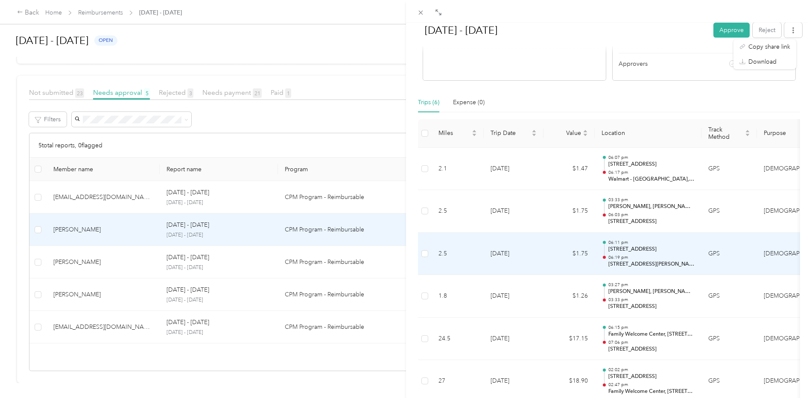
scroll to position [126, 0]
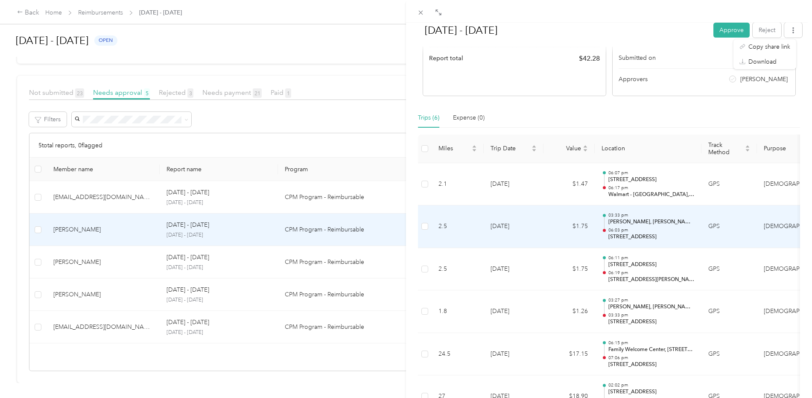
click at [512, 222] on td "[DATE]" at bounding box center [514, 226] width 60 height 43
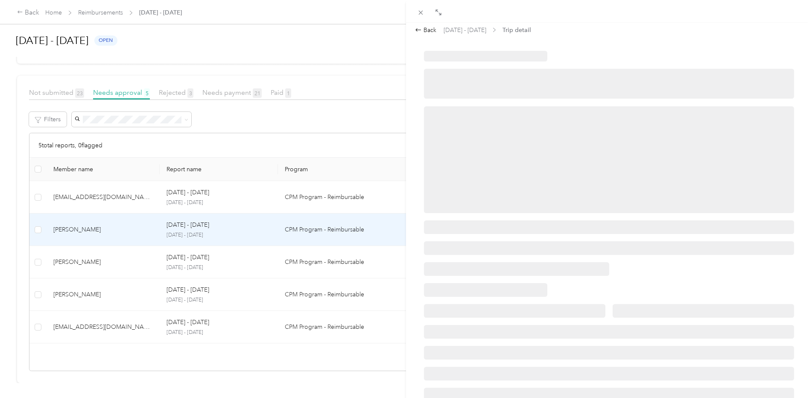
scroll to position [0, 0]
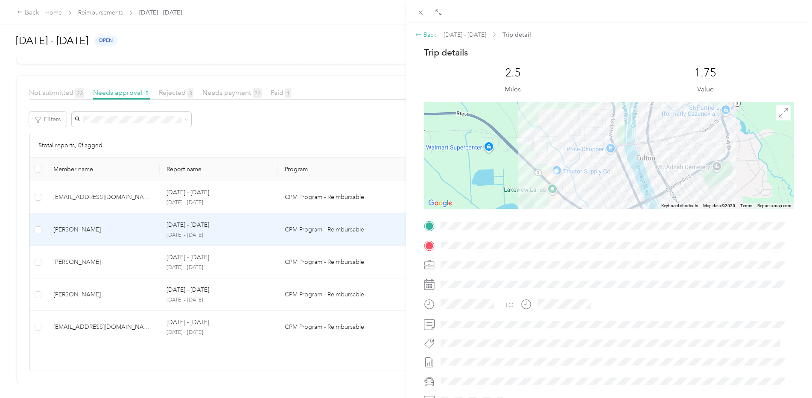
click at [428, 35] on div "Back" at bounding box center [425, 34] width 21 height 9
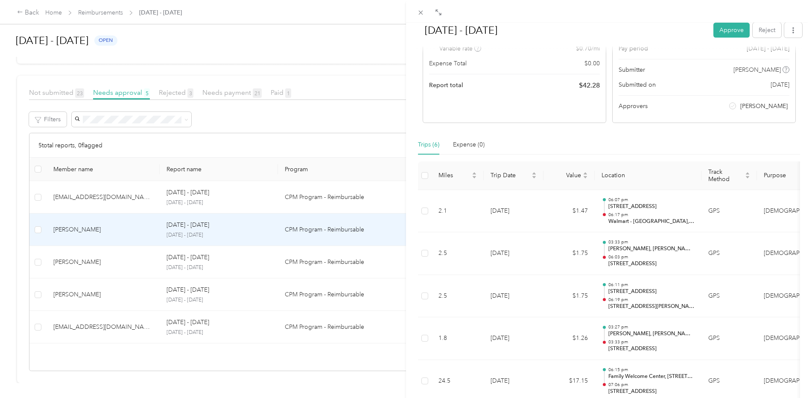
scroll to position [128, 0]
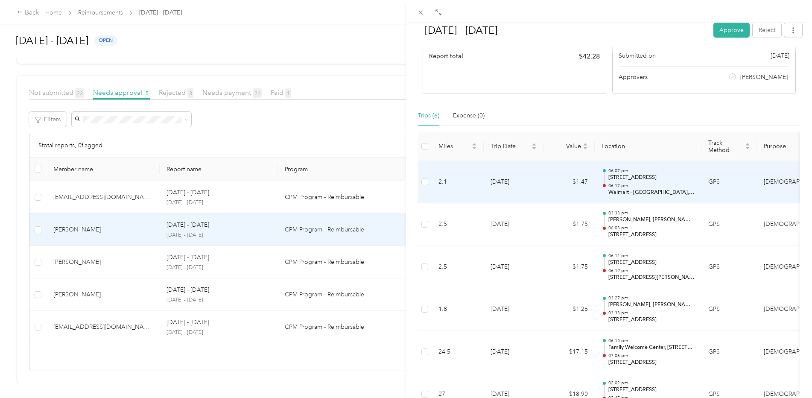
click at [627, 181] on p "[STREET_ADDRESS]" at bounding box center [651, 178] width 86 height 8
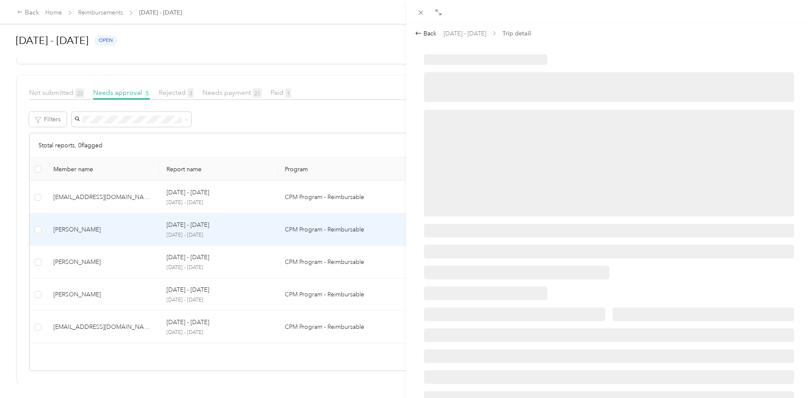
scroll to position [0, 0]
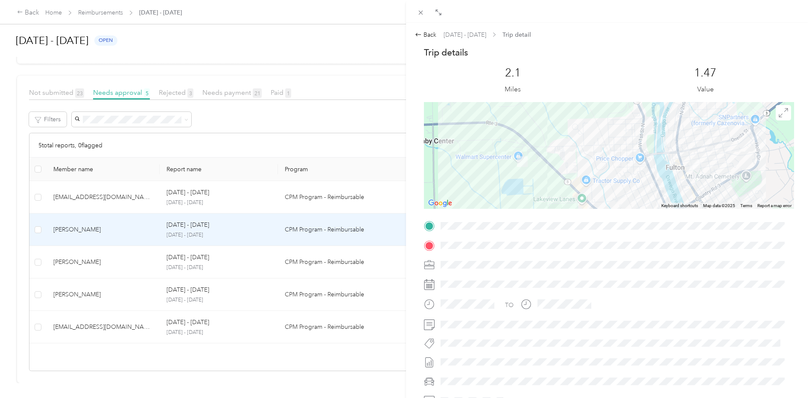
click at [230, 87] on div "Back Sep 15 - 28, 2025 Trip detail Trip details This trip cannot be edited beca…" at bounding box center [406, 199] width 812 height 398
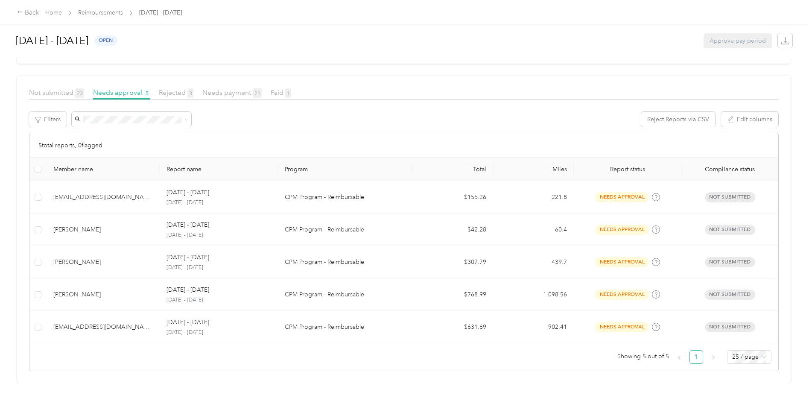
click at [231, 89] on span "Needs payment 21" at bounding box center [231, 92] width 59 height 8
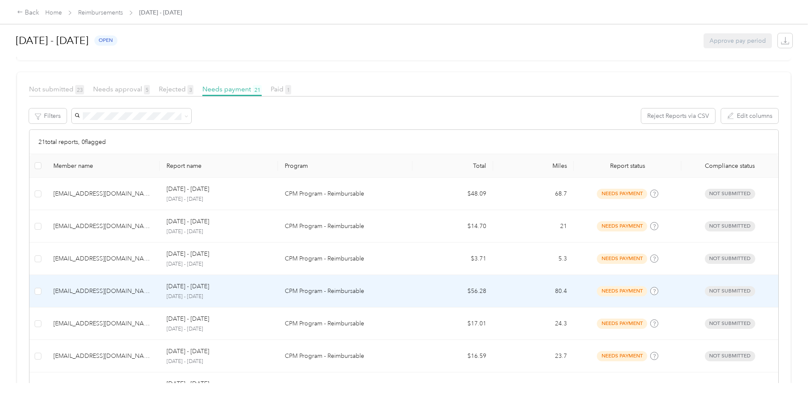
click at [91, 288] on div "khotaling@ccoswego.com" at bounding box center [102, 290] width 99 height 9
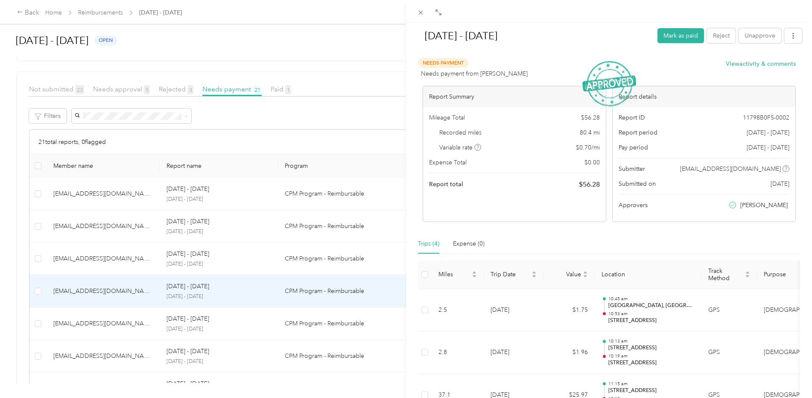
click at [112, 327] on div "Sep 15 - 28, 2025 Mark as paid Reject Unapprove Needs Payment Needs payment fro…" at bounding box center [406, 199] width 812 height 398
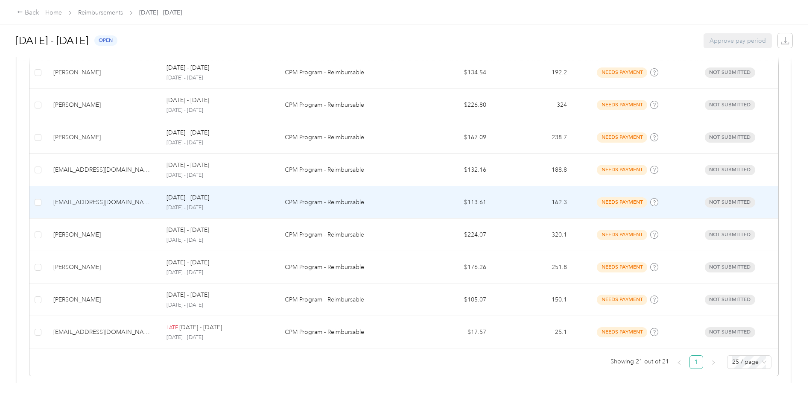
scroll to position [650, 0]
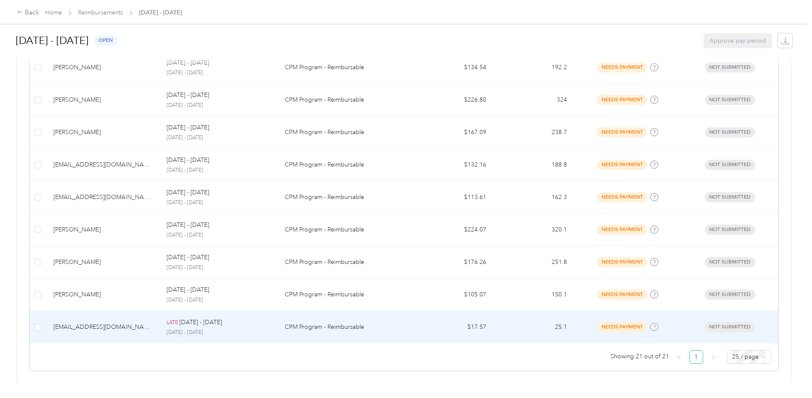
click at [93, 315] on td "khotaling@ccoswego.com" at bounding box center [103, 327] width 113 height 32
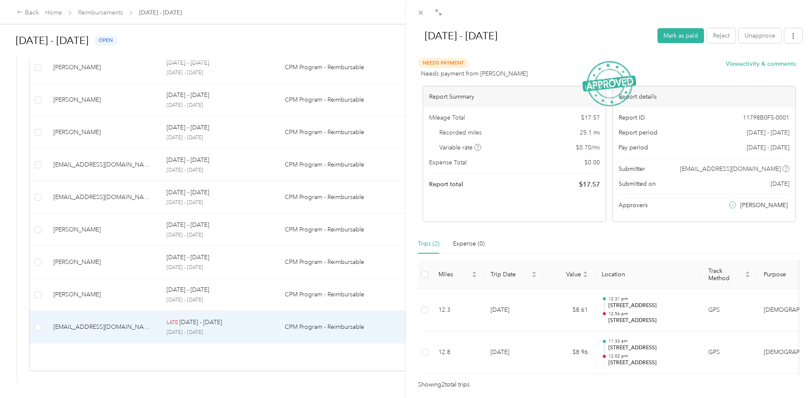
click at [92, 98] on div "Sep 1 - 14, 2025 Mark as paid Reject Unapprove Needs Payment Needs payment from…" at bounding box center [406, 199] width 812 height 398
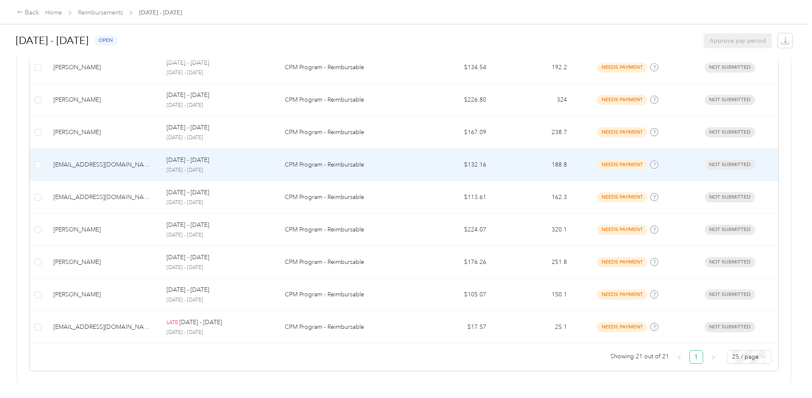
click at [100, 161] on div "jmunger@ccoswego.com" at bounding box center [102, 164] width 99 height 9
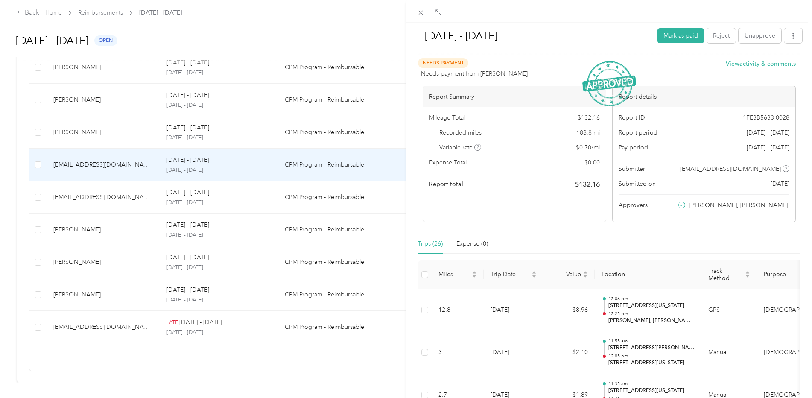
click at [79, 109] on div "Sep 15 - 28, 2025 Mark as paid Reject Unapprove Needs Payment Needs payment fro…" at bounding box center [406, 199] width 812 height 398
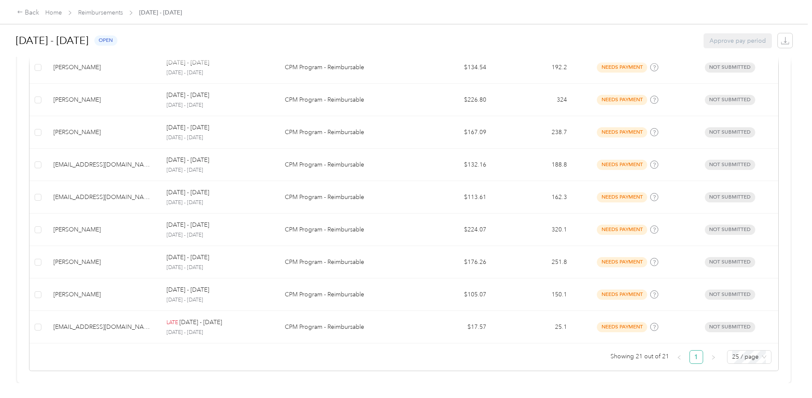
click at [77, 128] on div "Gina Burdick" at bounding box center [102, 132] width 99 height 9
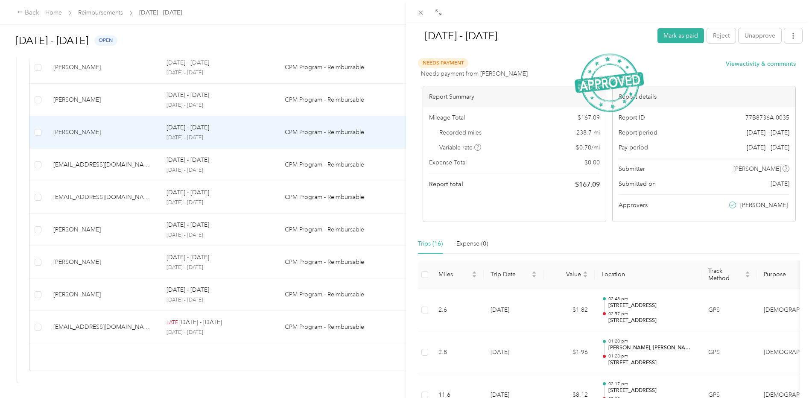
click at [80, 88] on div "Sep 15 - 28, 2025 Mark as paid Reject Unapprove Needs Payment Needs payment fro…" at bounding box center [406, 199] width 812 height 398
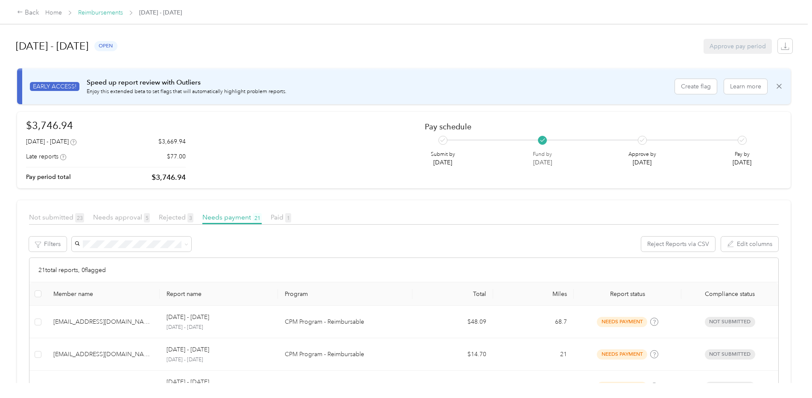
click at [103, 10] on link "Reimbursements" at bounding box center [100, 12] width 45 height 7
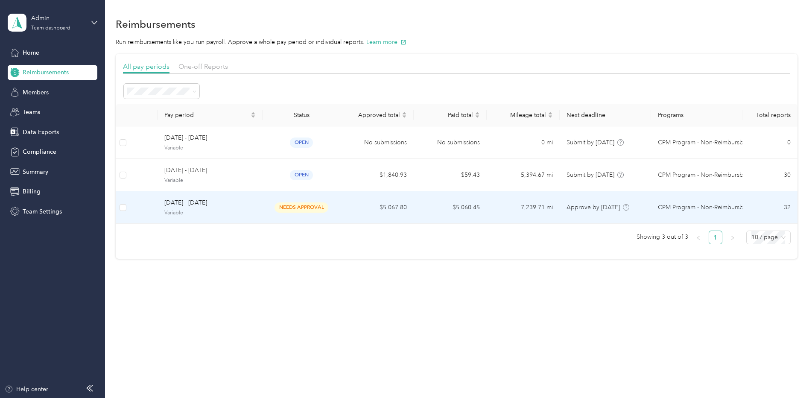
click at [191, 206] on span "[DATE] - [DATE]" at bounding box center [209, 202] width 91 height 9
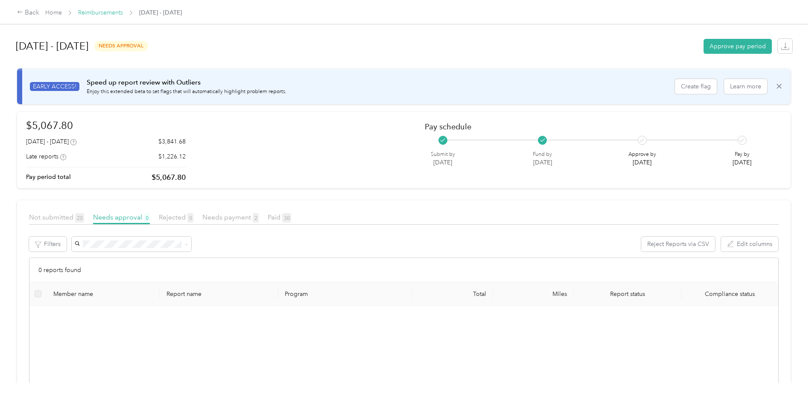
click at [108, 12] on link "Reimbursements" at bounding box center [100, 12] width 45 height 7
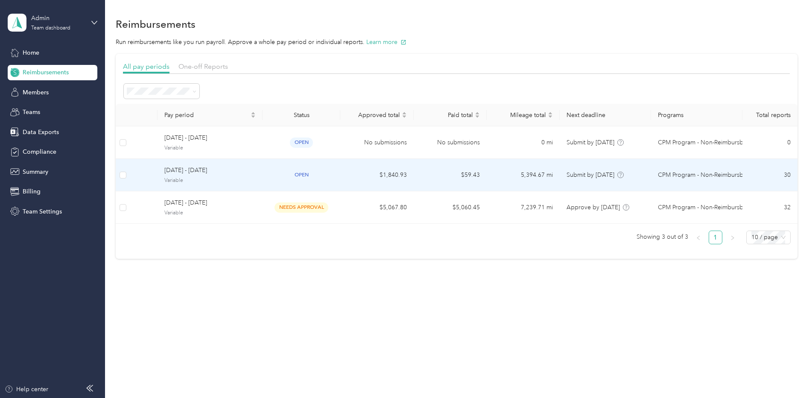
click at [176, 172] on span "[DATE] - [DATE]" at bounding box center [209, 170] width 91 height 9
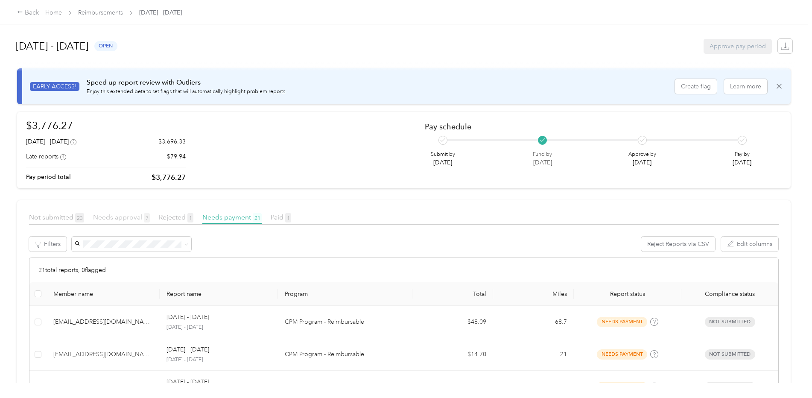
click at [120, 216] on span "Needs approval 7" at bounding box center [121, 217] width 57 height 8
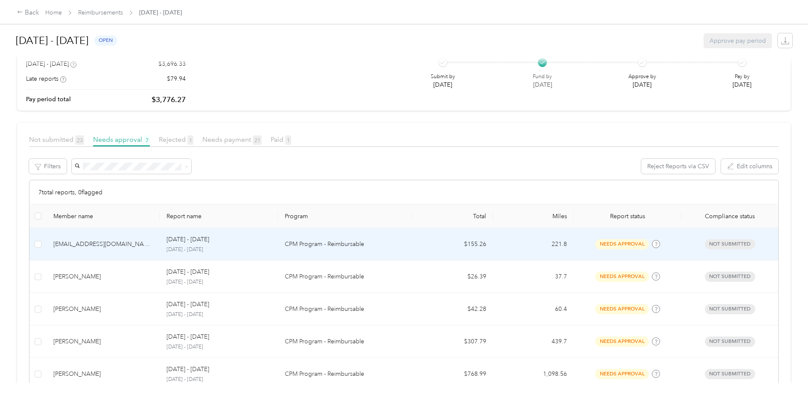
scroll to position [85, 0]
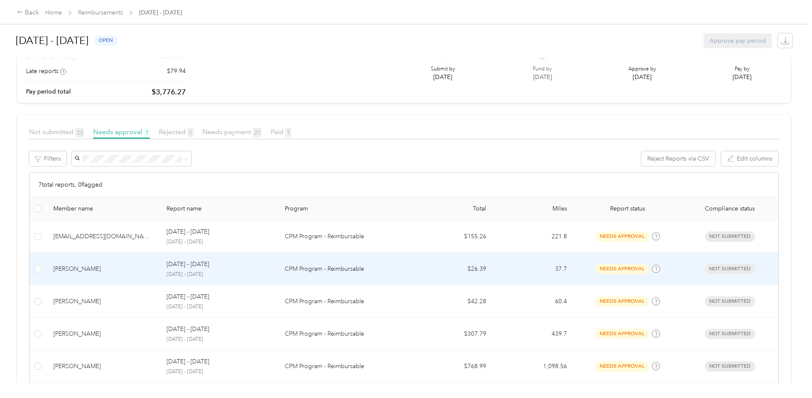
click at [87, 269] on div "Amber Baltz" at bounding box center [102, 268] width 99 height 9
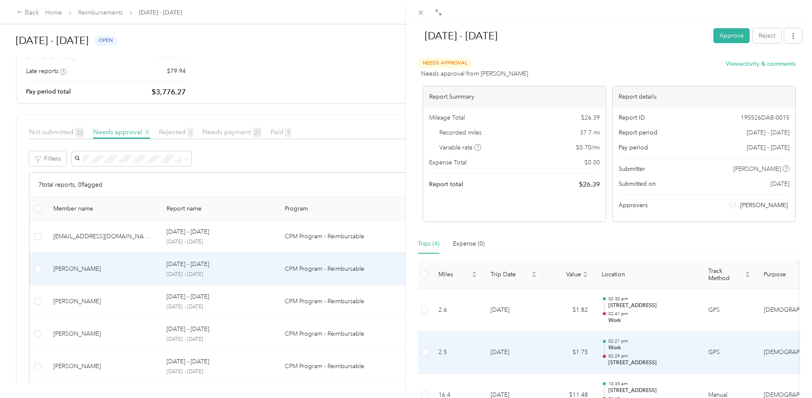
click at [522, 352] on td "9-25-2025" at bounding box center [514, 352] width 60 height 43
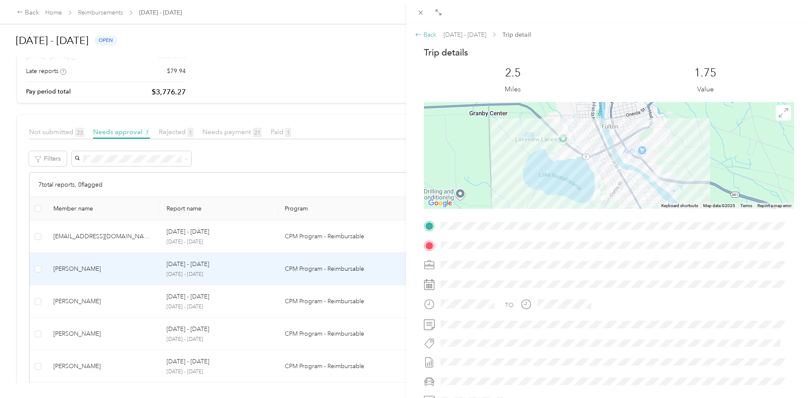
click at [431, 32] on div "Back" at bounding box center [425, 34] width 21 height 9
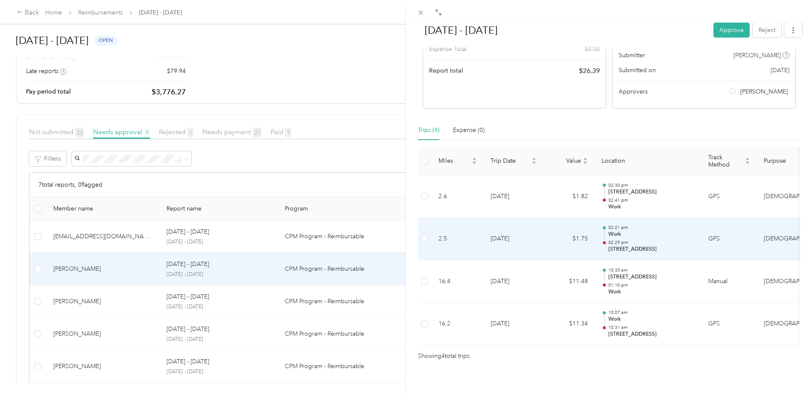
scroll to position [126, 0]
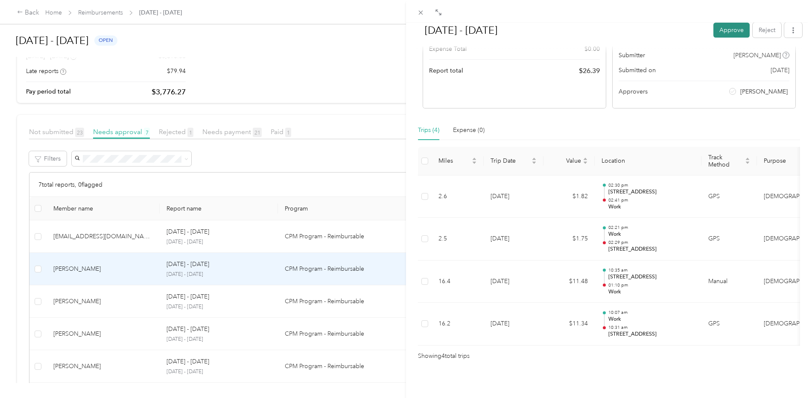
click at [725, 31] on button "Approve" at bounding box center [731, 30] width 36 height 15
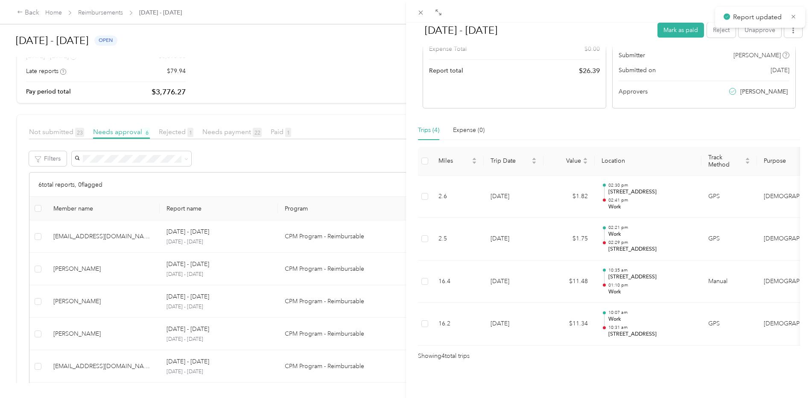
click at [93, 309] on div "Sep 15 - 28, 2025 Mark as paid Reject Unapprove Needs Payment Needs payment fro…" at bounding box center [406, 199] width 812 height 398
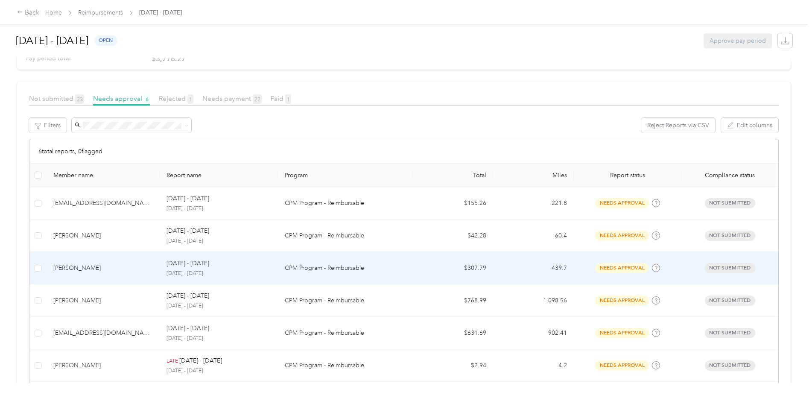
scroll to position [163, 0]
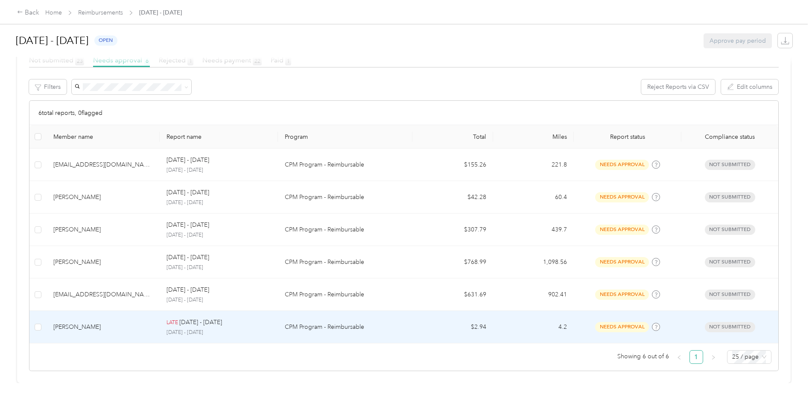
click at [90, 323] on div "Amber Baltz" at bounding box center [102, 326] width 99 height 9
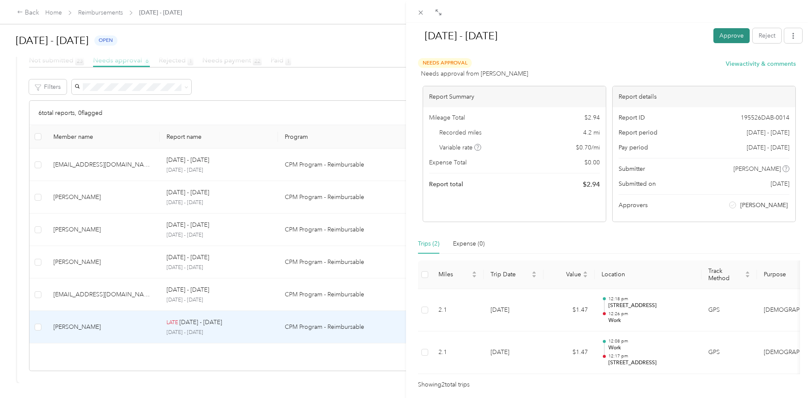
click at [721, 35] on button "Approve" at bounding box center [731, 35] width 36 height 15
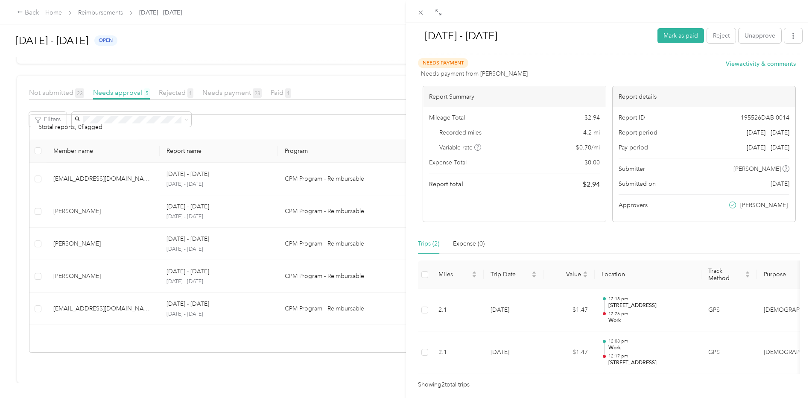
scroll to position [131, 0]
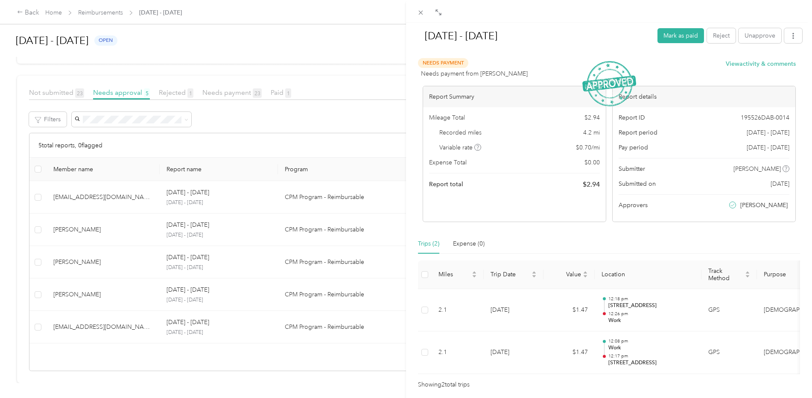
click at [228, 87] on div "Sep 1 - 14, 2025 Mark as paid Reject Unapprove Needs Payment Needs payment from…" at bounding box center [406, 199] width 812 height 398
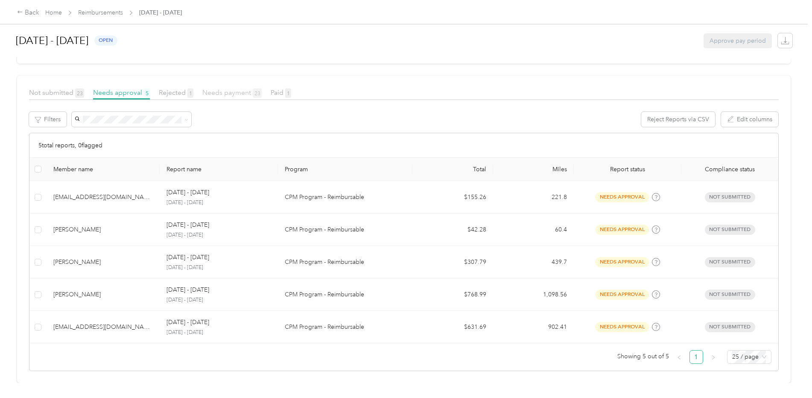
click at [229, 88] on span "Needs payment 23" at bounding box center [231, 92] width 59 height 8
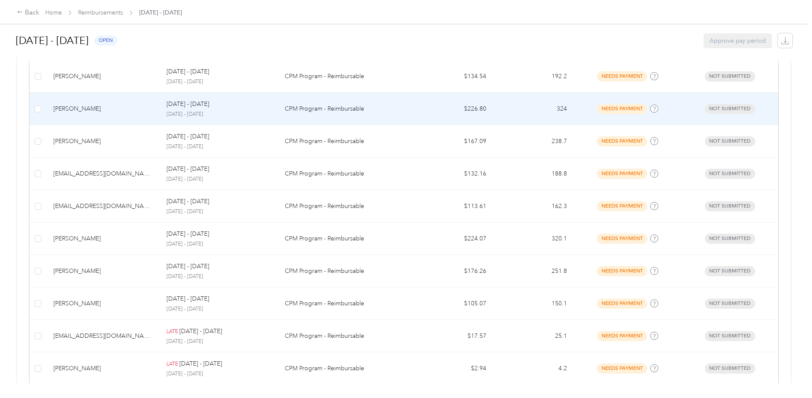
scroll to position [715, 0]
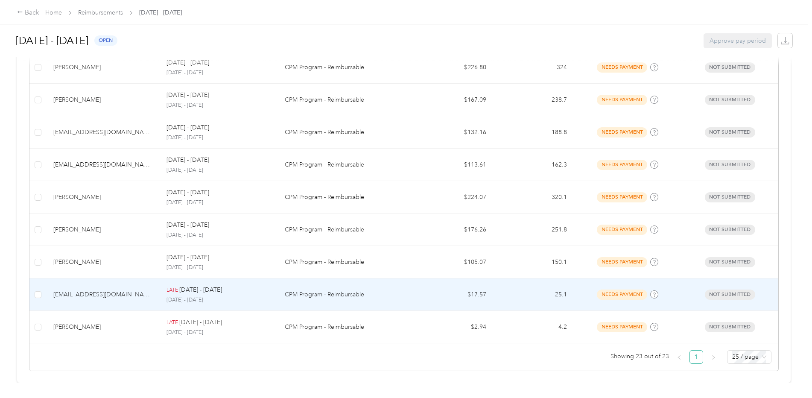
click at [184, 288] on p "Sep 1 - 14, 2025" at bounding box center [200, 289] width 43 height 9
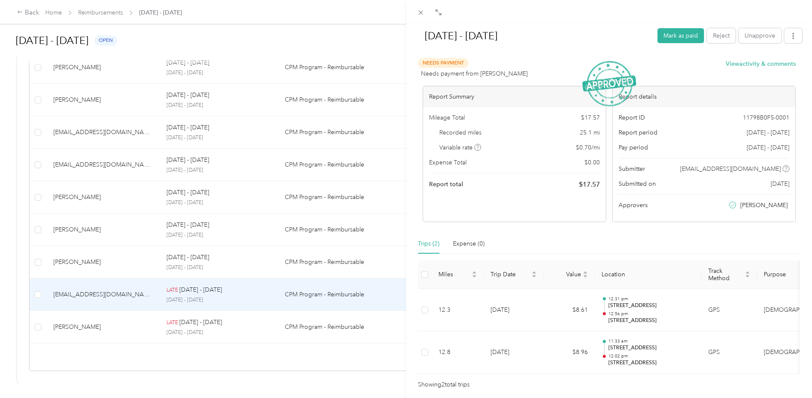
click at [72, 189] on div "Sep 1 - 14, 2025 Mark as paid Reject Unapprove Needs Payment Needs payment from…" at bounding box center [406, 199] width 812 height 398
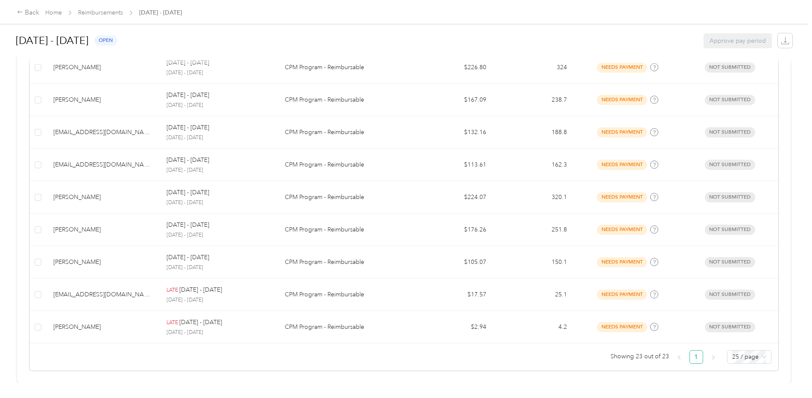
click at [72, 189] on div at bounding box center [406, 199] width 812 height 398
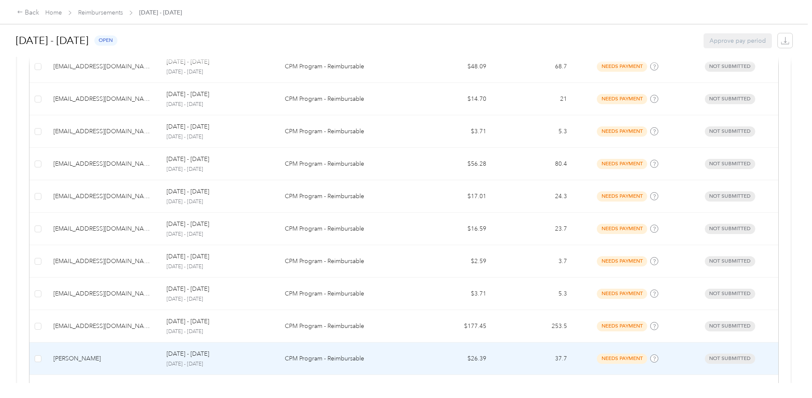
scroll to position [245, 0]
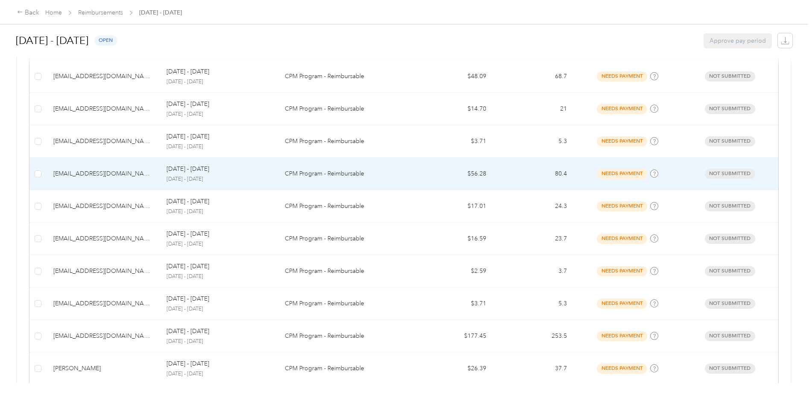
click at [77, 175] on div "khotaling@ccoswego.com" at bounding box center [102, 173] width 99 height 9
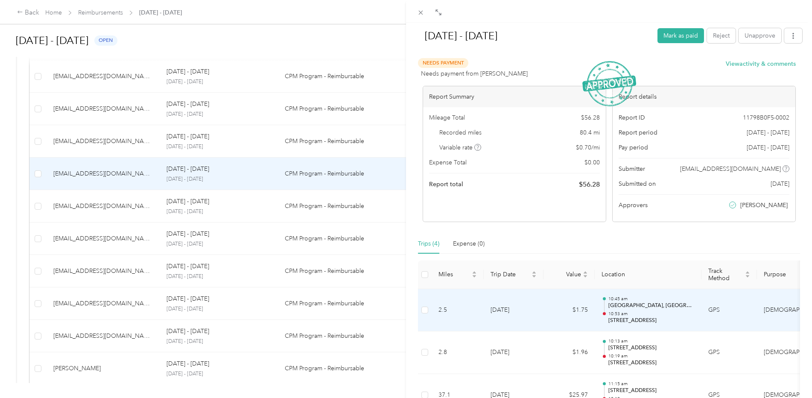
scroll to position [126, 0]
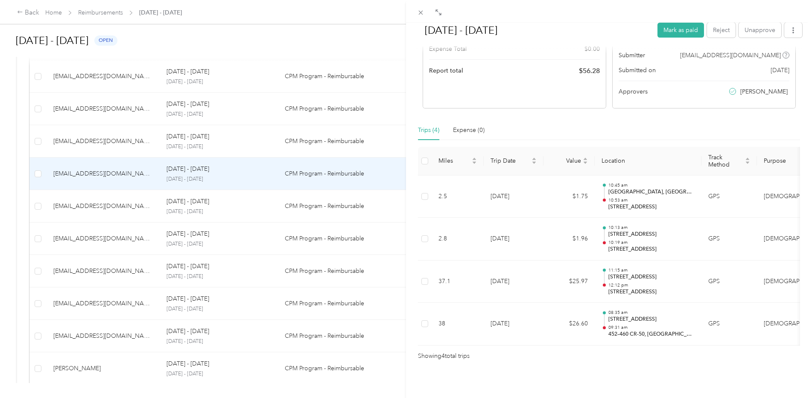
click at [94, 176] on div "Sep 15 - 28, 2025 Mark as paid Reject Unapprove Needs Payment Needs payment fro…" at bounding box center [406, 199] width 812 height 398
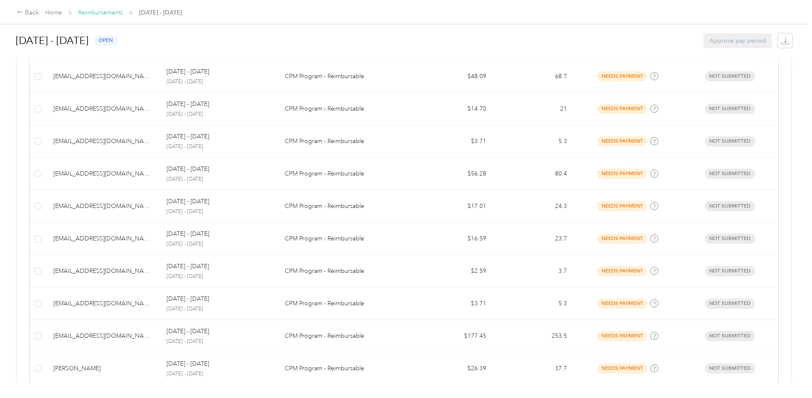
click at [103, 11] on link "Reimbursements" at bounding box center [100, 12] width 45 height 7
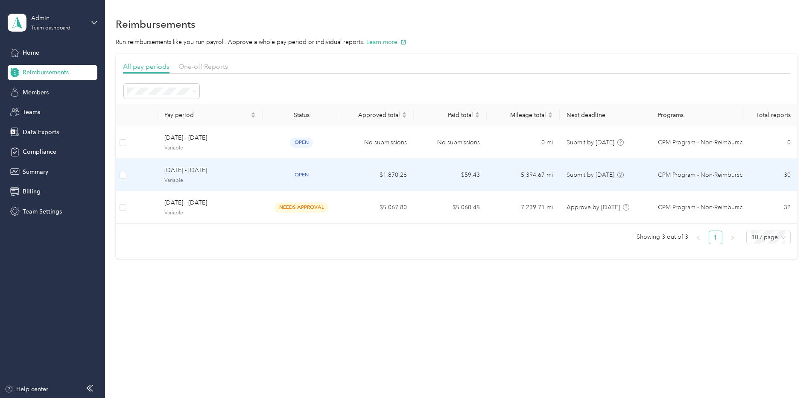
click at [202, 174] on span "[DATE] - [DATE]" at bounding box center [209, 170] width 91 height 9
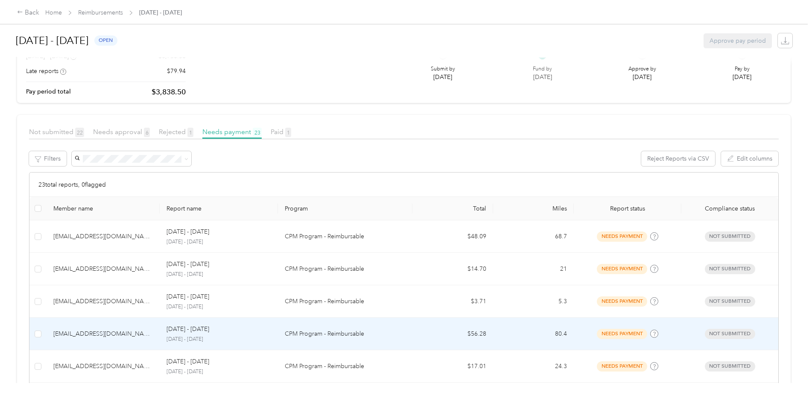
scroll to position [128, 0]
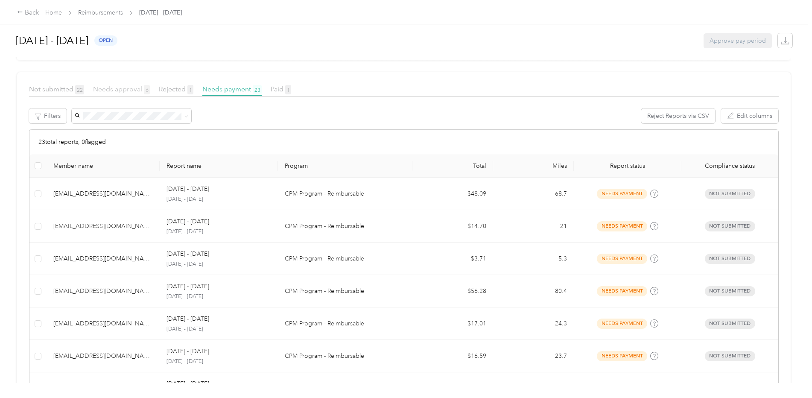
click at [119, 87] on span "Needs approval 6" at bounding box center [121, 89] width 57 height 8
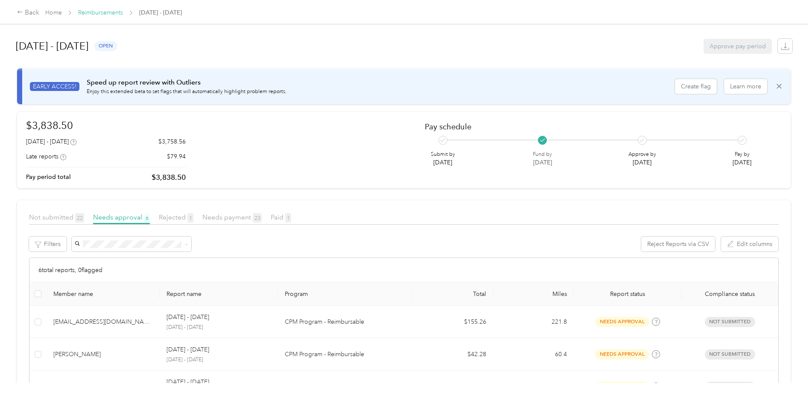
click at [94, 11] on link "Reimbursements" at bounding box center [100, 12] width 45 height 7
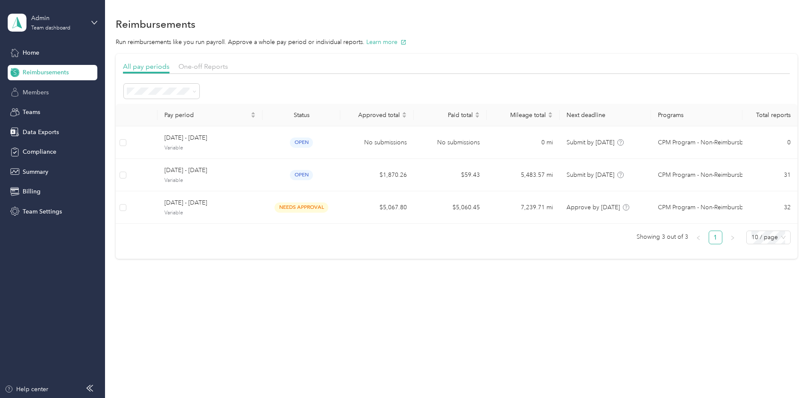
click at [44, 90] on span "Members" at bounding box center [36, 92] width 26 height 9
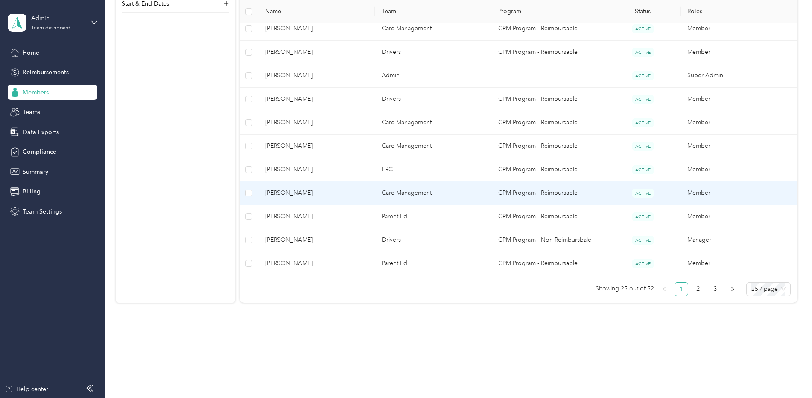
scroll to position [540, 0]
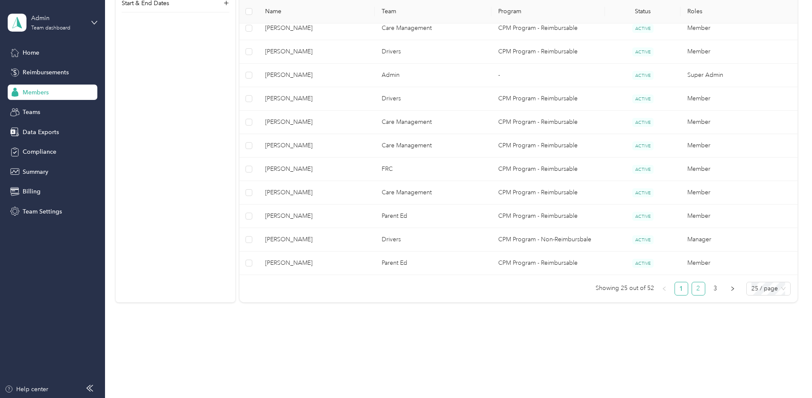
click at [695, 289] on link "2" at bounding box center [698, 288] width 13 height 13
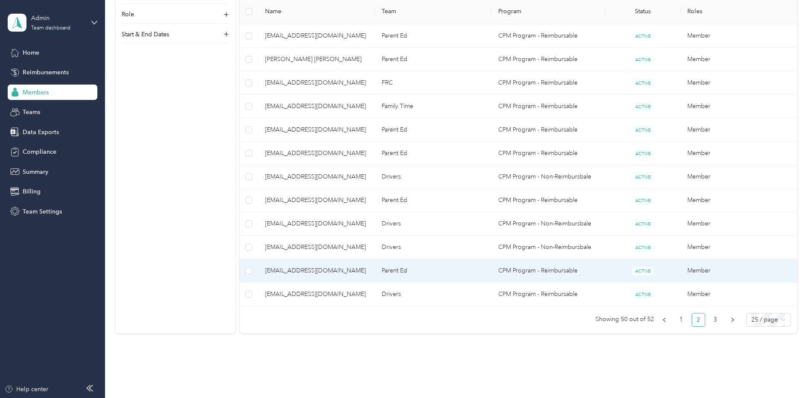
scroll to position [540, 0]
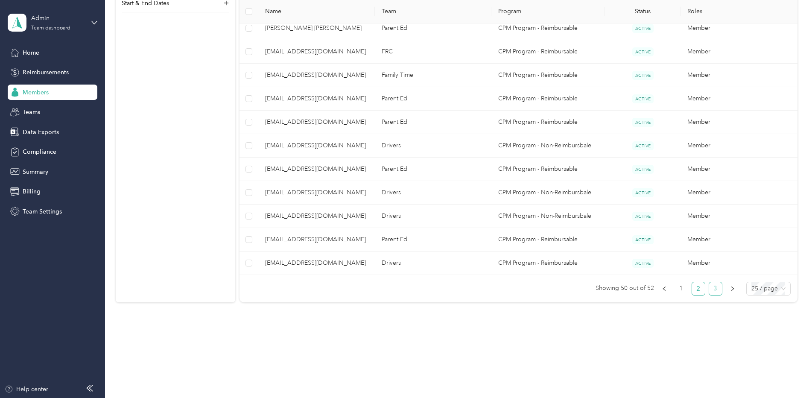
click at [711, 284] on link "3" at bounding box center [715, 288] width 13 height 13
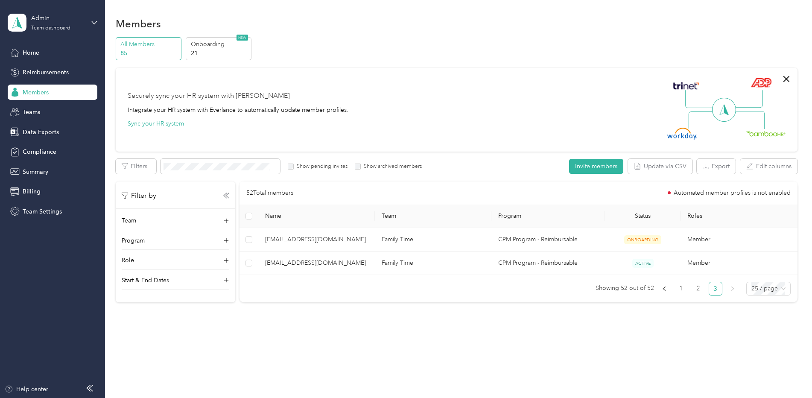
scroll to position [0, 0]
click at [697, 287] on link "2" at bounding box center [698, 288] width 13 height 13
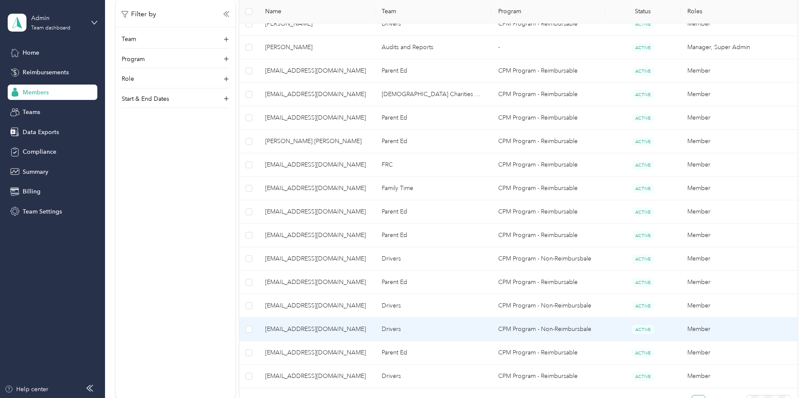
scroll to position [470, 0]
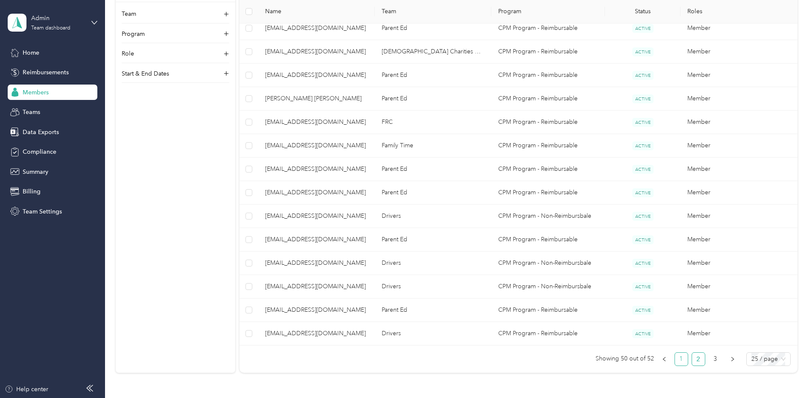
click at [680, 359] on link "1" at bounding box center [681, 359] width 13 height 13
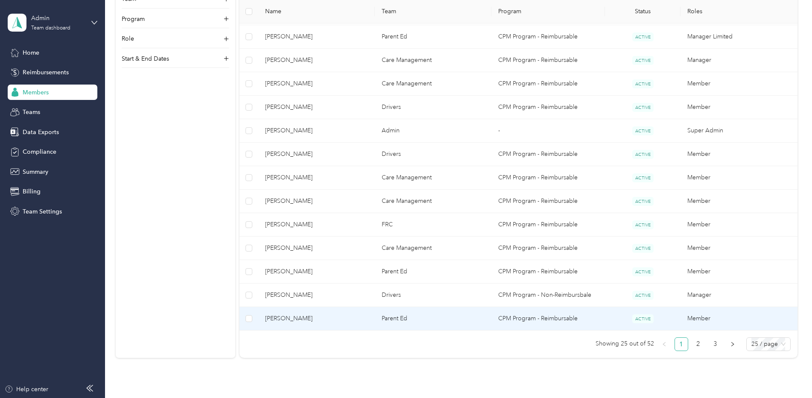
scroll to position [470, 0]
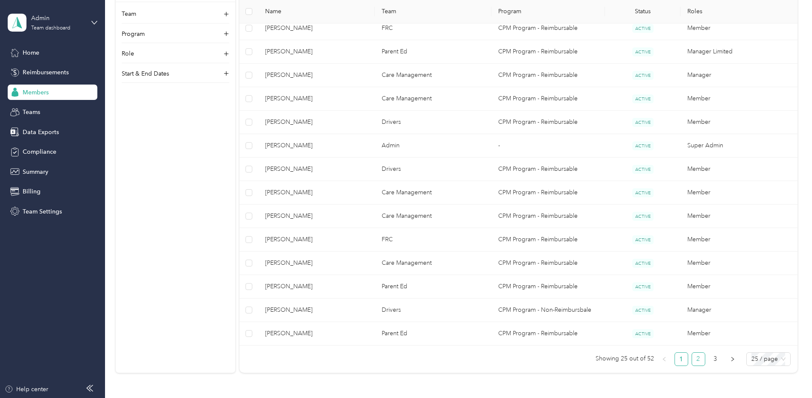
click at [696, 360] on link "2" at bounding box center [698, 359] width 13 height 13
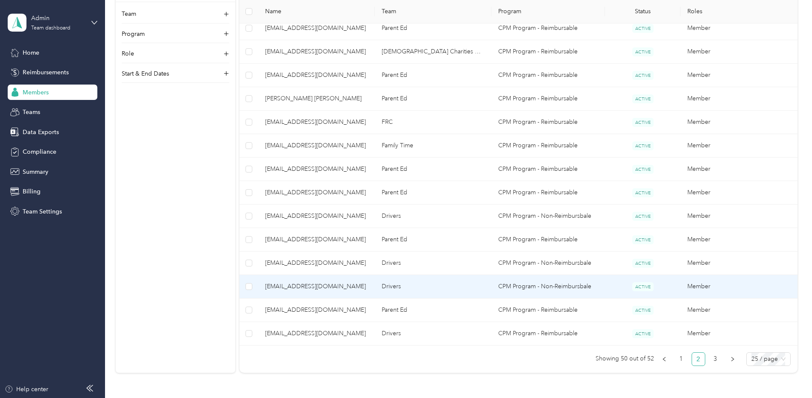
click at [278, 280] on td "abrown@ccoswego.com" at bounding box center [316, 286] width 117 height 23
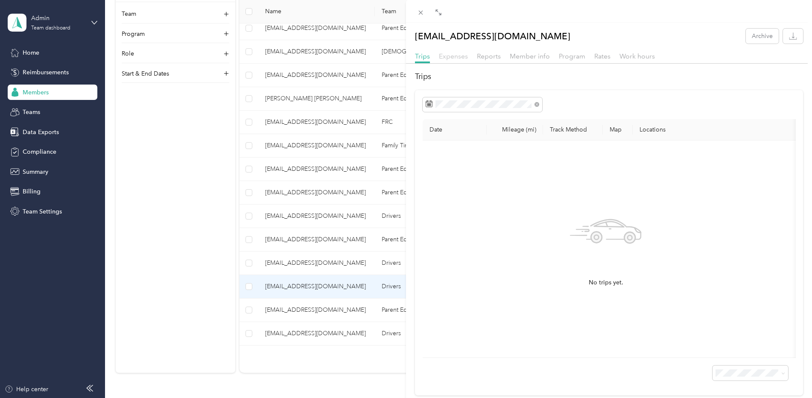
click at [449, 55] on span "Expenses" at bounding box center [453, 56] width 29 height 8
click at [492, 55] on span "Reports" at bounding box center [489, 56] width 24 height 8
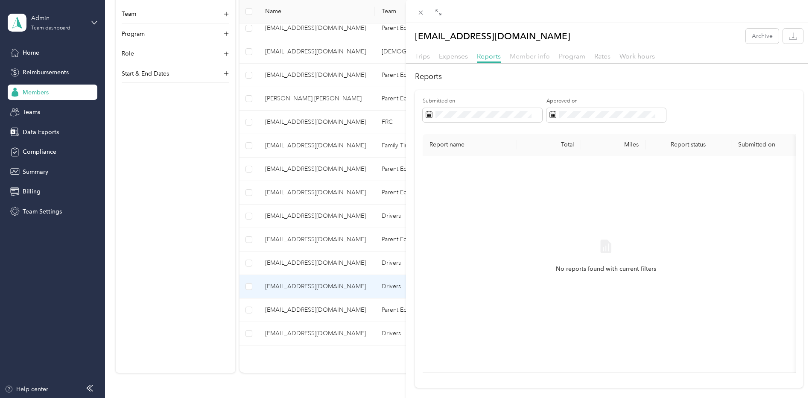
click at [530, 56] on span "Member info" at bounding box center [530, 56] width 40 height 8
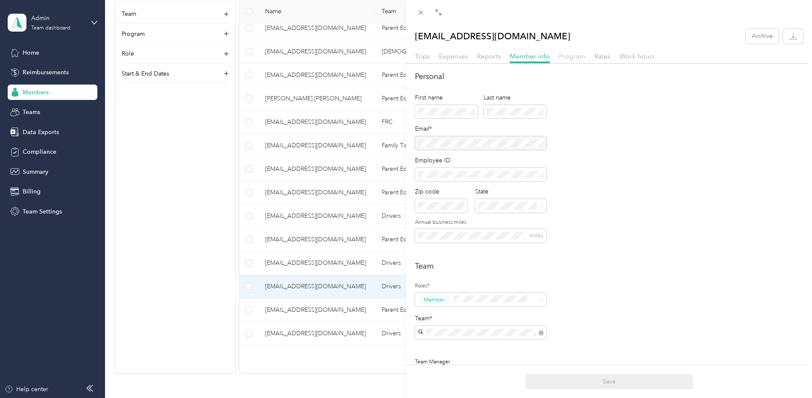
click at [571, 55] on span "Program" at bounding box center [572, 56] width 26 height 8
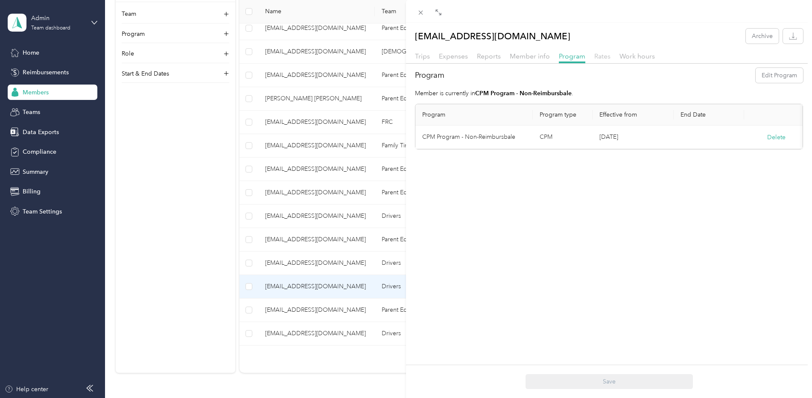
click at [599, 55] on span "Rates" at bounding box center [602, 56] width 16 height 8
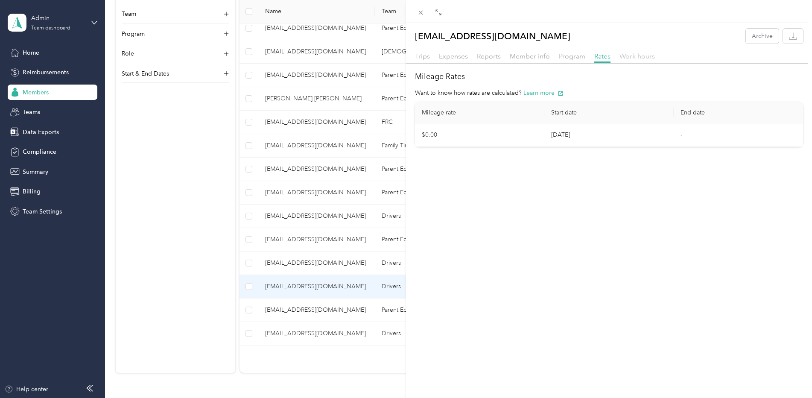
click at [635, 54] on span "Work hours" at bounding box center [636, 56] width 35 height 8
click at [40, 73] on div "abrown@ccoswego.com Archive Trips Expenses Reports Member info Program Rates Wo…" at bounding box center [406, 199] width 812 height 398
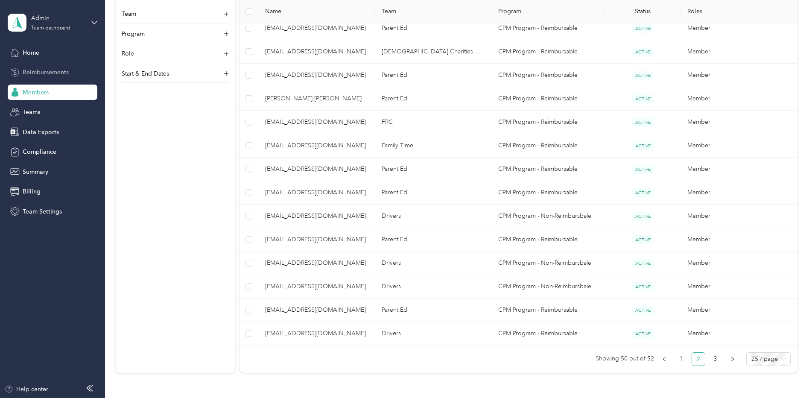
click at [40, 73] on span "Reimbursements" at bounding box center [46, 72] width 46 height 9
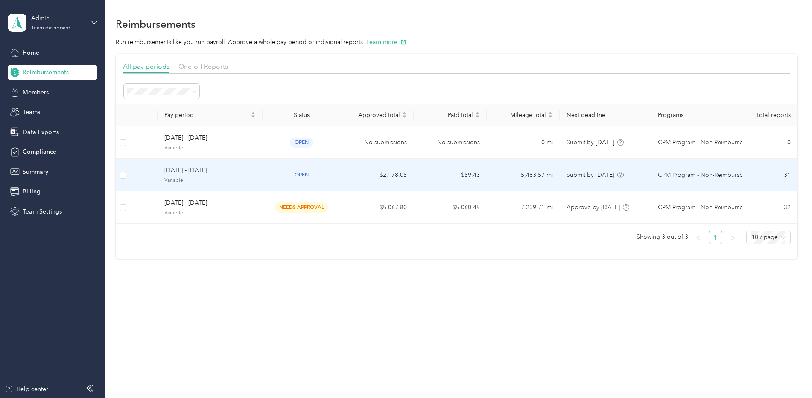
click at [185, 174] on span "[DATE] - [DATE]" at bounding box center [209, 170] width 91 height 9
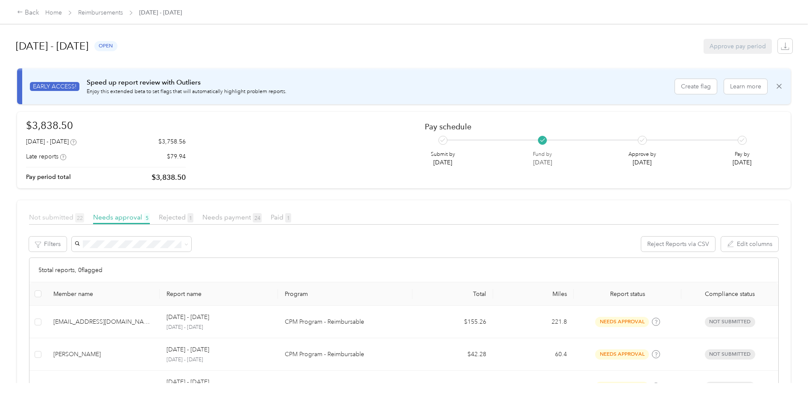
click at [55, 214] on span "Not submitted 22" at bounding box center [56, 217] width 55 height 8
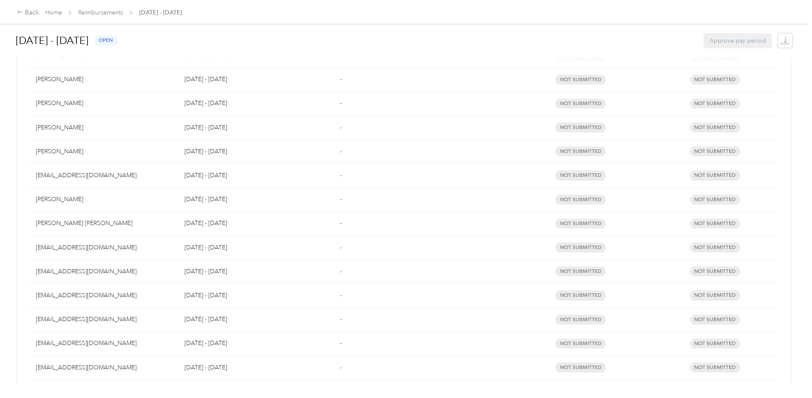
scroll to position [469, 0]
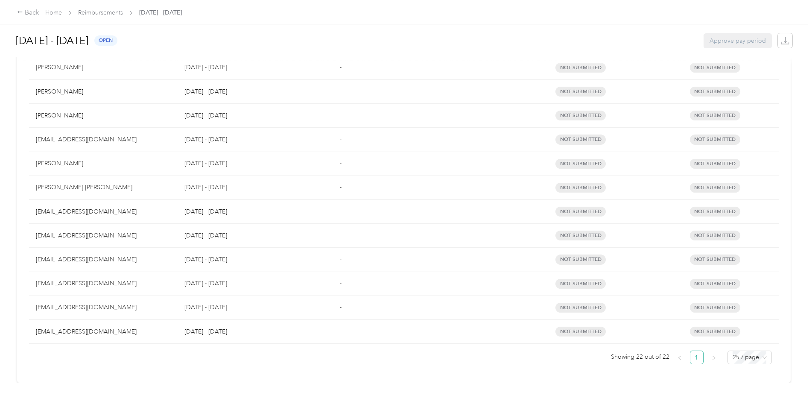
click at [60, 303] on div "abrown@ccoswego.com" at bounding box center [103, 307] width 135 height 9
click at [207, 303] on p "[DATE] - [DATE]" at bounding box center [255, 307] width 142 height 9
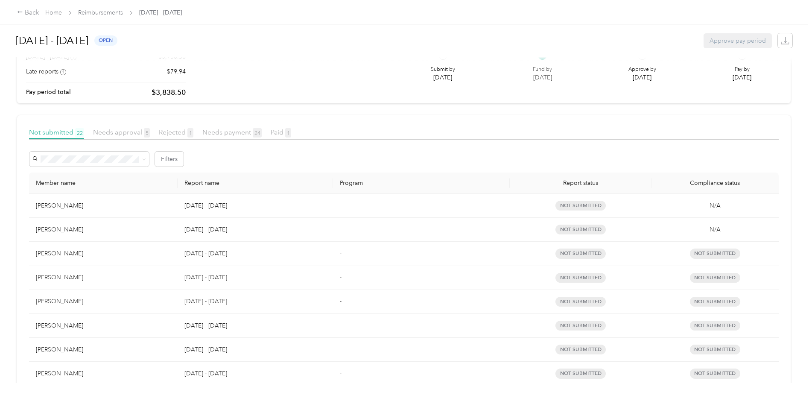
scroll to position [0, 0]
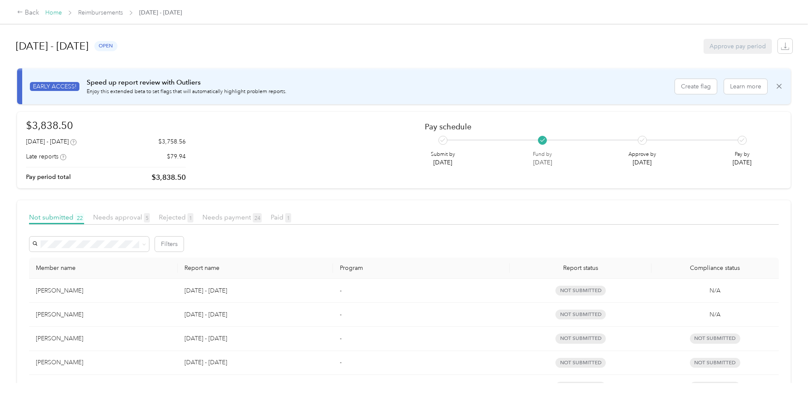
click at [60, 12] on link "Home" at bounding box center [53, 12] width 17 height 7
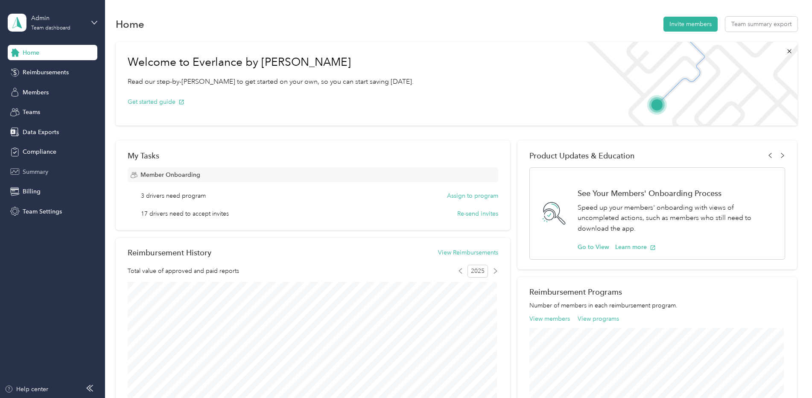
click at [41, 166] on div "Summary" at bounding box center [53, 171] width 90 height 15
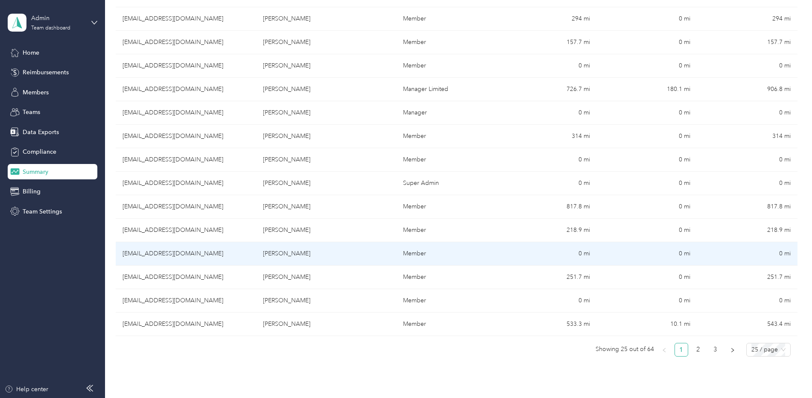
scroll to position [469, 0]
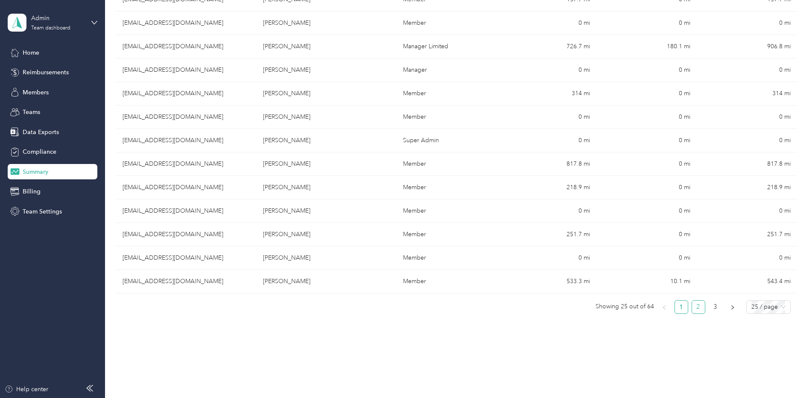
click at [697, 308] on link "2" at bounding box center [698, 306] width 13 height 13
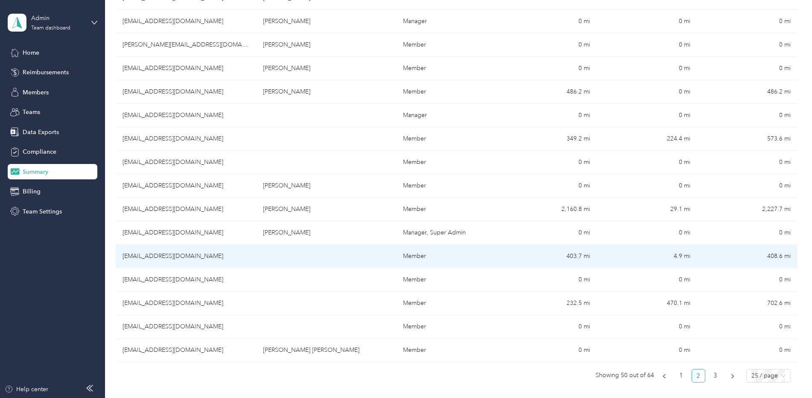
scroll to position [516, 0]
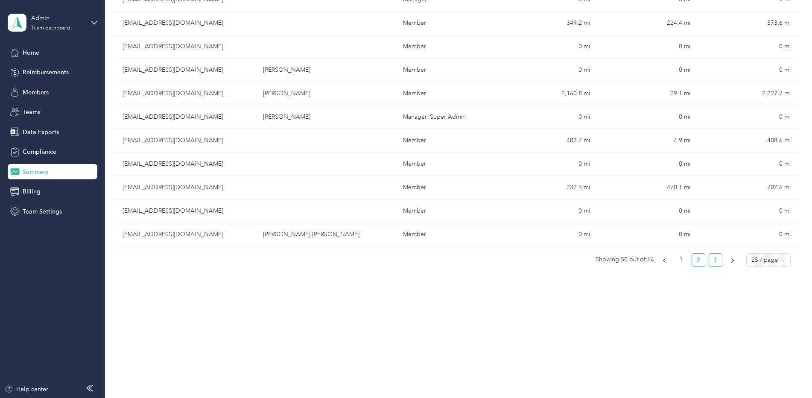
click at [714, 261] on link "3" at bounding box center [715, 260] width 13 height 13
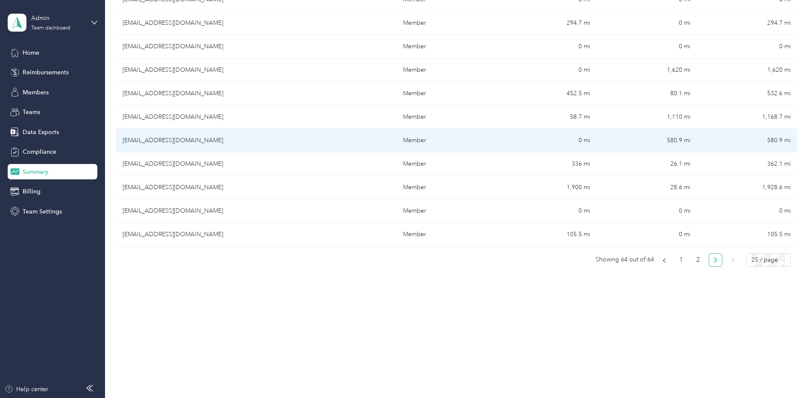
click at [152, 135] on td "abrown@ccoswego.com" at bounding box center [186, 140] width 140 height 23
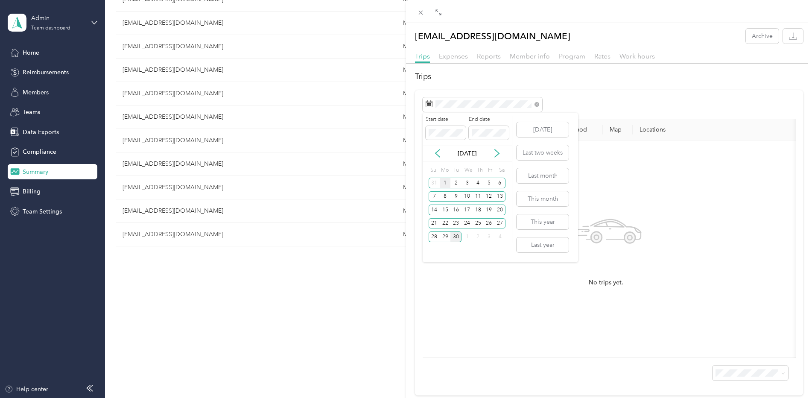
click at [443, 182] on div "1" at bounding box center [445, 183] width 11 height 11
click at [458, 237] on div "30" at bounding box center [455, 236] width 11 height 11
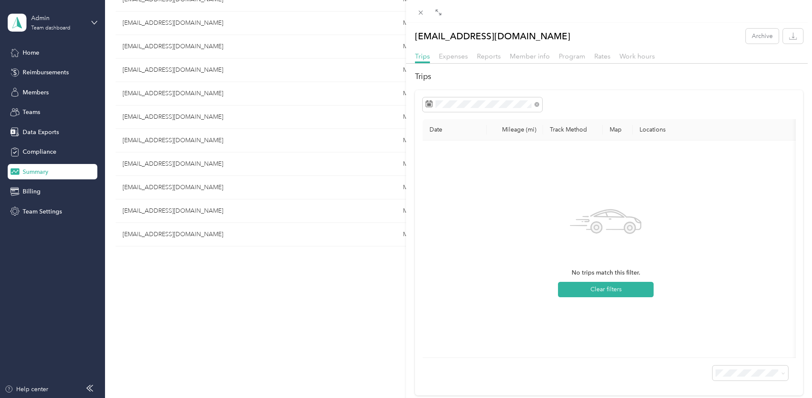
click at [153, 134] on div "abrown@ccoswego.com Archive Trips Expenses Reports Member info Program Rates Wo…" at bounding box center [406, 199] width 812 height 398
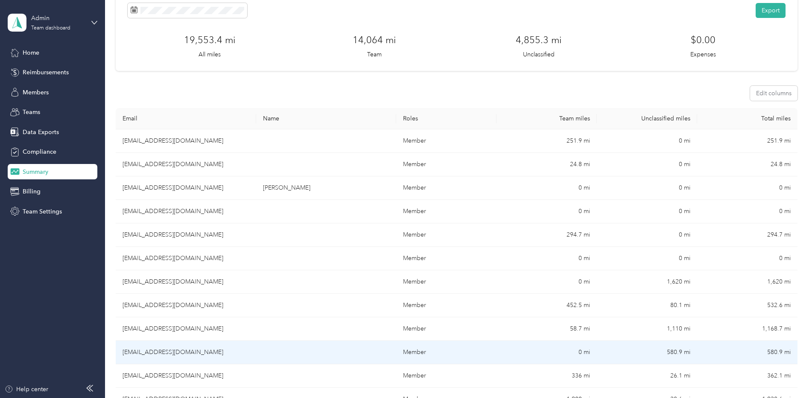
scroll to position [45, 0]
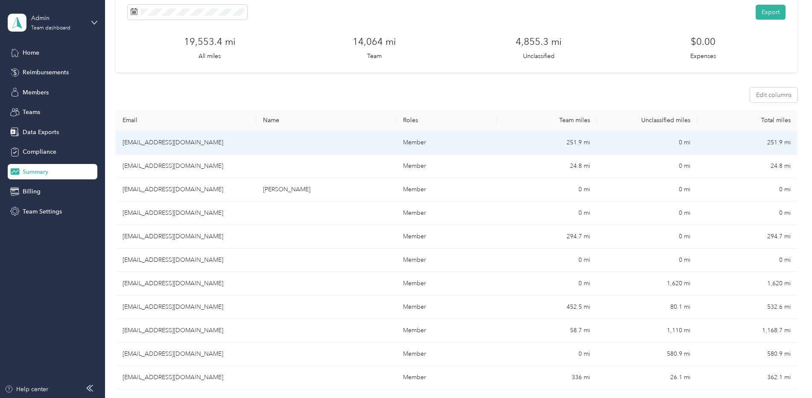
click at [160, 142] on td "sallen@ccoswego.com" at bounding box center [186, 142] width 140 height 23
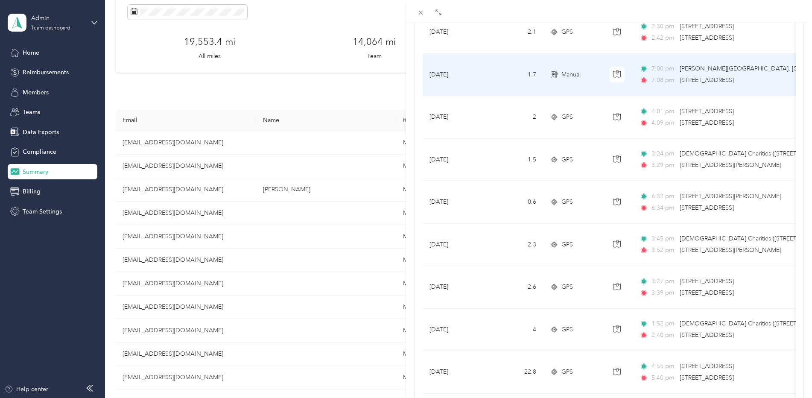
scroll to position [256, 0]
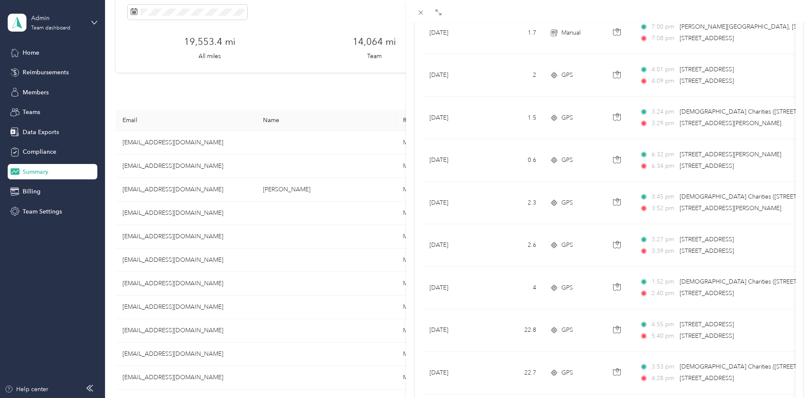
click at [34, 52] on div "sallen@ccoswego.com Archive Trips Expenses Reports Member info Program Rates Wo…" at bounding box center [406, 199] width 812 height 398
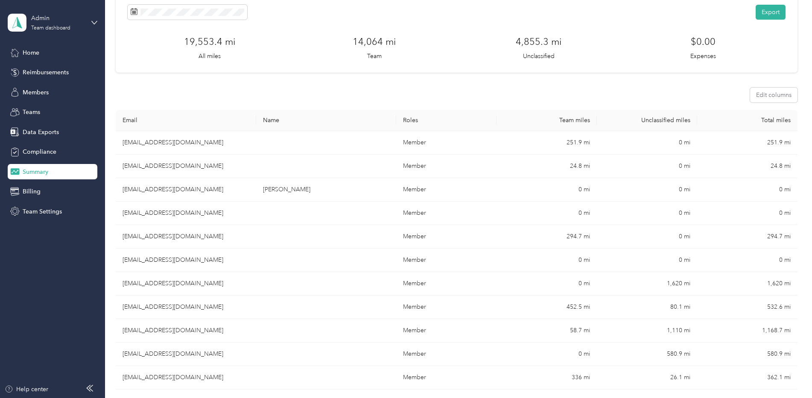
click at [34, 52] on div at bounding box center [406, 199] width 812 height 398
click at [34, 52] on span "Home" at bounding box center [31, 52] width 17 height 9
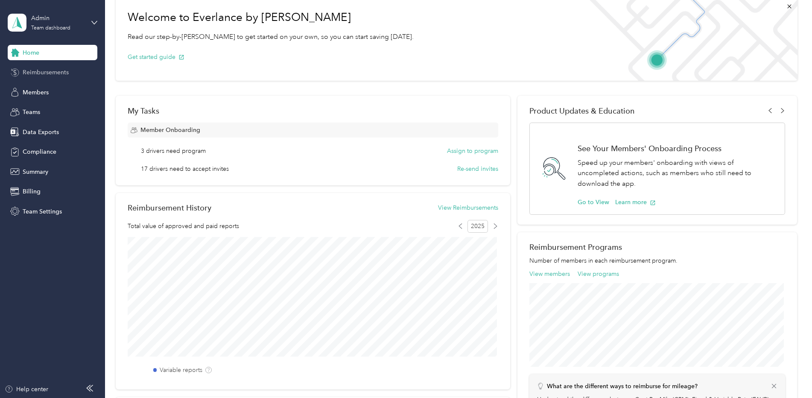
click at [38, 67] on div "Reimbursements" at bounding box center [53, 72] width 90 height 15
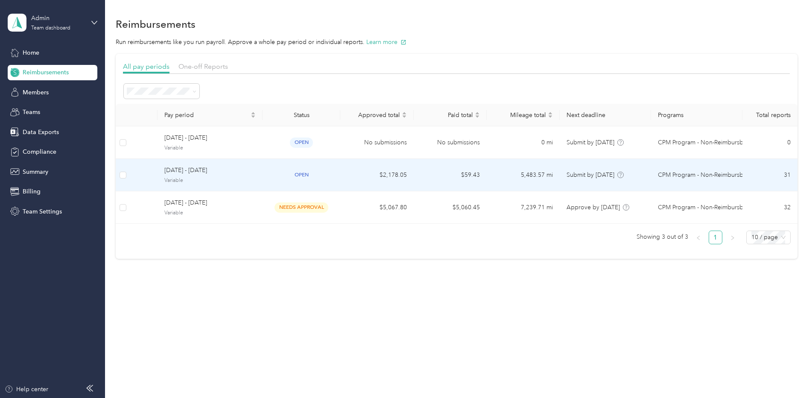
click at [178, 172] on span "[DATE] - [DATE]" at bounding box center [209, 170] width 91 height 9
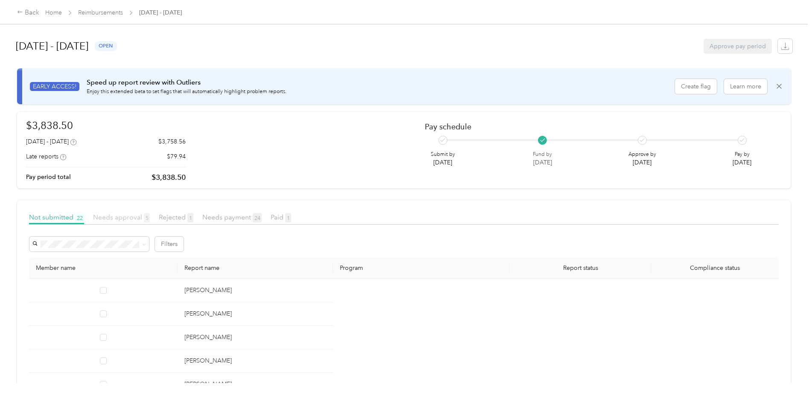
click at [113, 216] on span "Needs approval 5" at bounding box center [121, 217] width 57 height 8
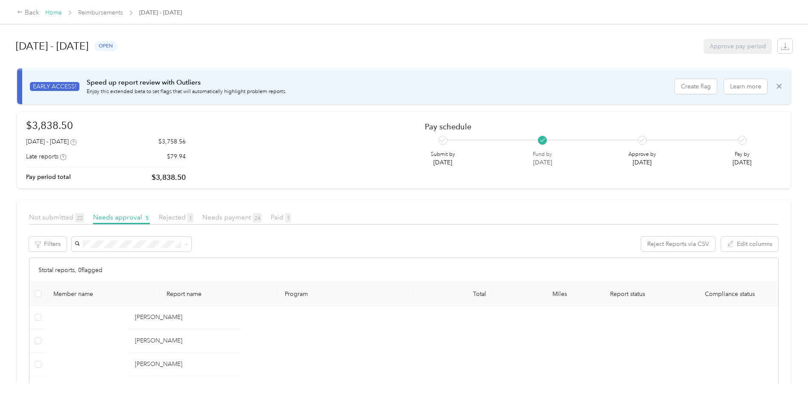
click at [53, 11] on link "Home" at bounding box center [53, 12] width 17 height 7
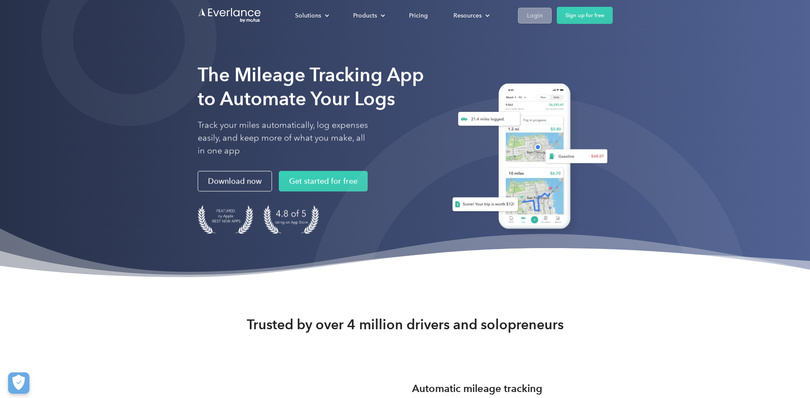
click at [531, 17] on div "Login" at bounding box center [535, 15] width 16 height 11
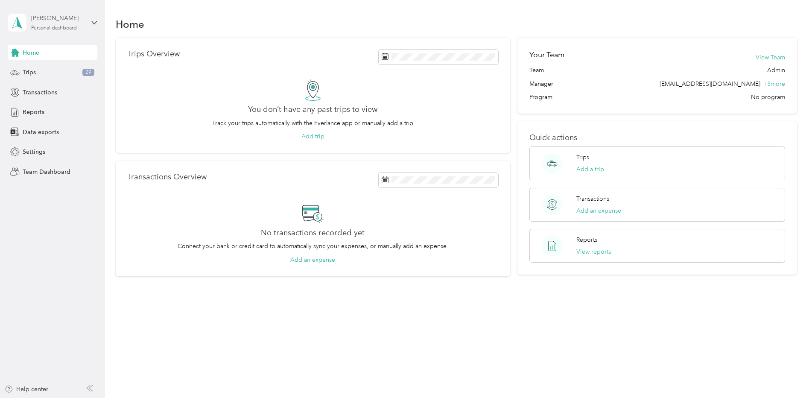
click at [46, 23] on div "[PERSON_NAME] Personal dashboard" at bounding box center [57, 22] width 53 height 17
click at [44, 71] on div "Team dashboard" at bounding box center [38, 70] width 46 height 9
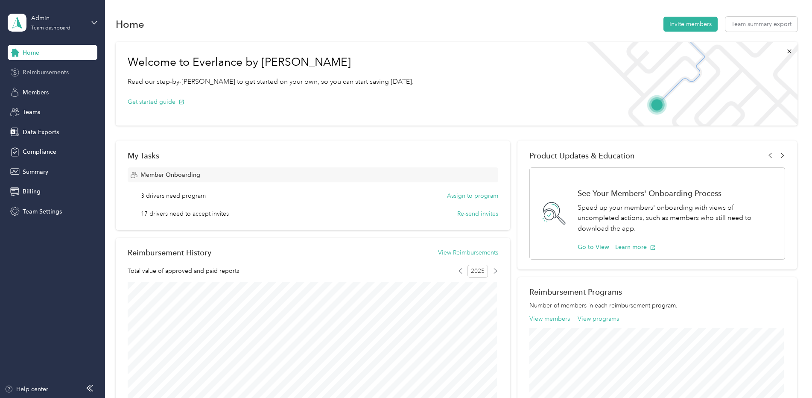
click at [44, 71] on span "Reimbursements" at bounding box center [46, 72] width 46 height 9
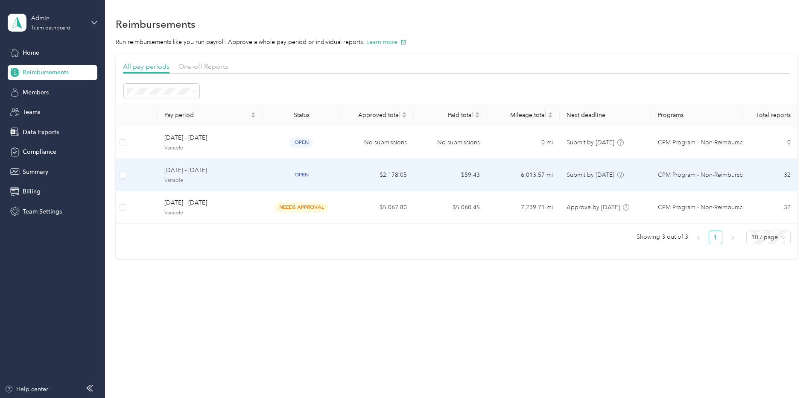
click at [205, 172] on span "[DATE] - [DATE]" at bounding box center [209, 170] width 91 height 9
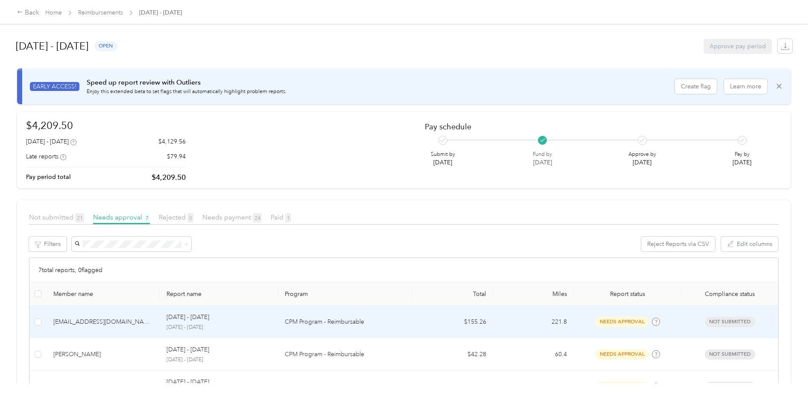
scroll to position [85, 0]
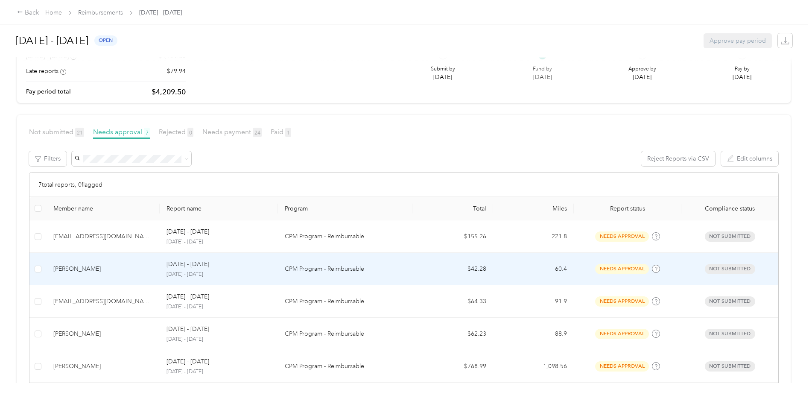
click at [204, 262] on p "[DATE] - [DATE]" at bounding box center [187, 263] width 43 height 9
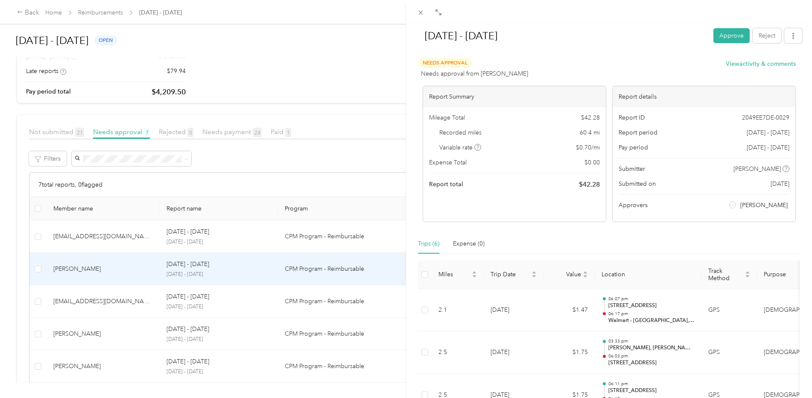
click at [105, 302] on div "Sep 15 - 28, 2025 Approve Reject Needs Approval Needs approval from Brooke Fost…" at bounding box center [406, 199] width 812 height 398
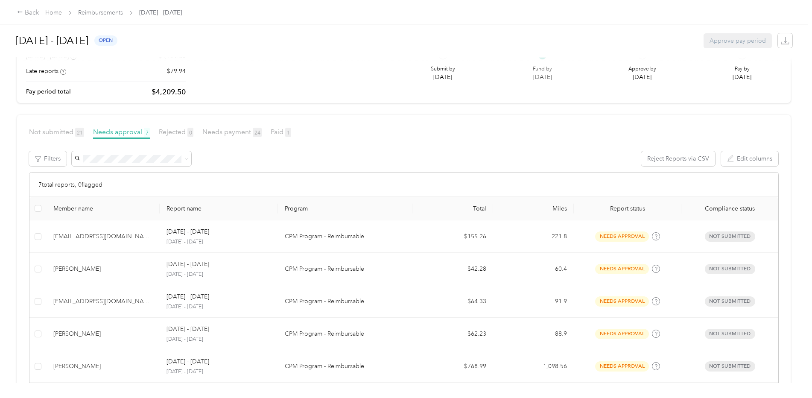
click at [189, 304] on p "[DATE] - [DATE]" at bounding box center [218, 307] width 105 height 8
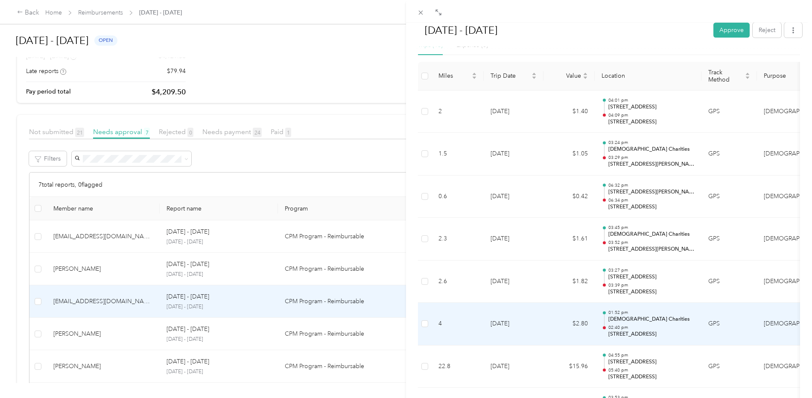
scroll to position [213, 0]
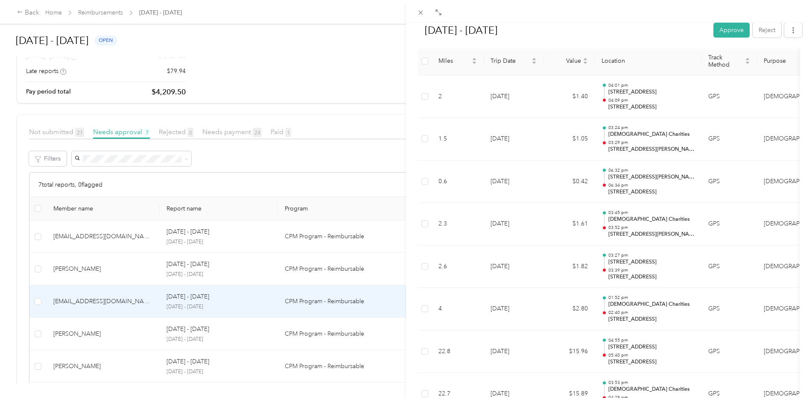
click at [245, 344] on div "Sep 15 - 28, 2025 Approve Reject Needs Approval Needs approval from Brooke Fost…" at bounding box center [406, 199] width 812 height 398
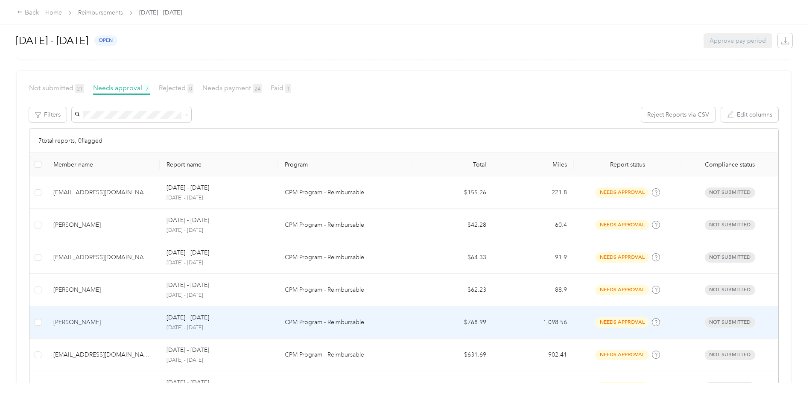
scroll to position [111, 0]
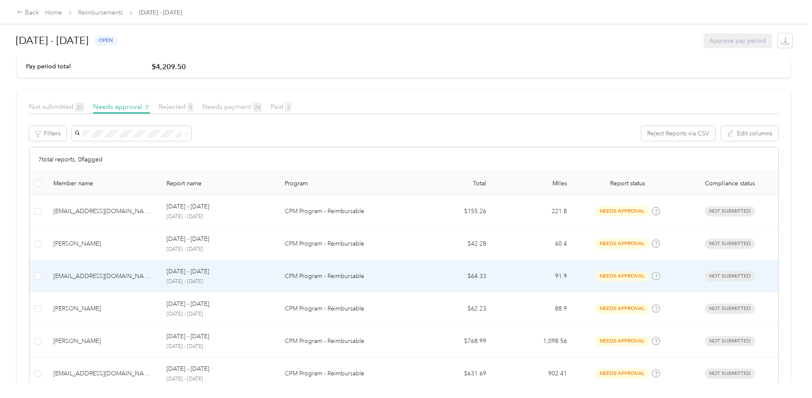
click at [154, 277] on td "sallen@ccoswego.com" at bounding box center [103, 276] width 113 height 32
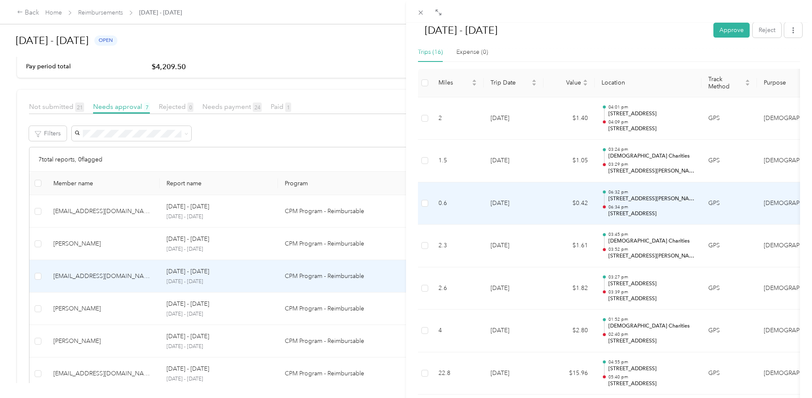
scroll to position [213, 0]
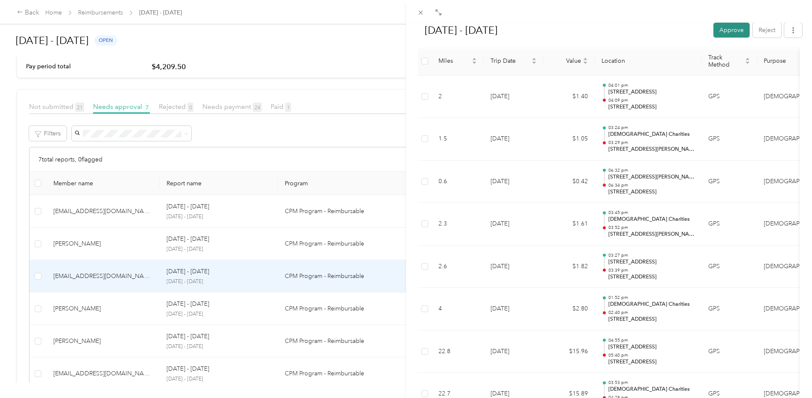
click at [723, 35] on button "Approve" at bounding box center [731, 30] width 36 height 15
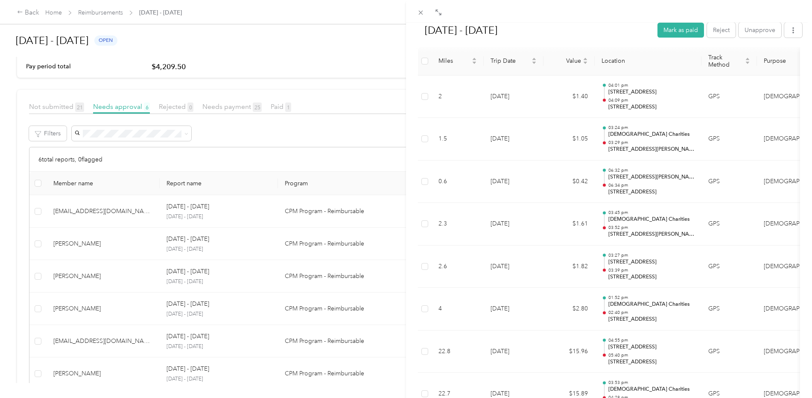
click at [52, 11] on div "Sep 15 - 28, 2025 Mark as paid Reject Unapprove Needs Payment Needs payment fro…" at bounding box center [406, 199] width 812 height 398
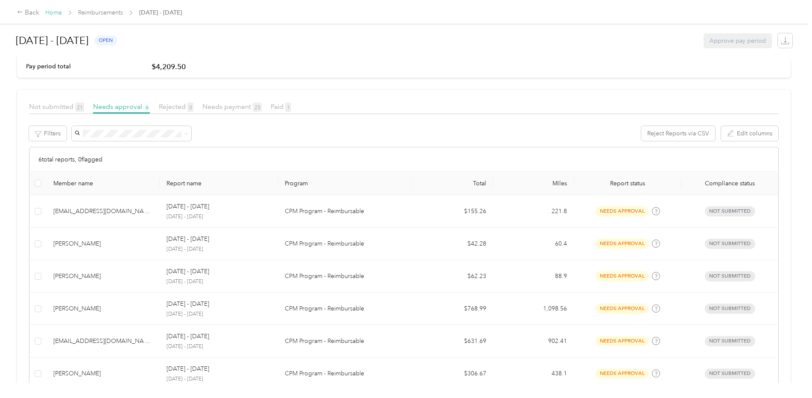
click at [52, 11] on link "Home" at bounding box center [53, 12] width 17 height 7
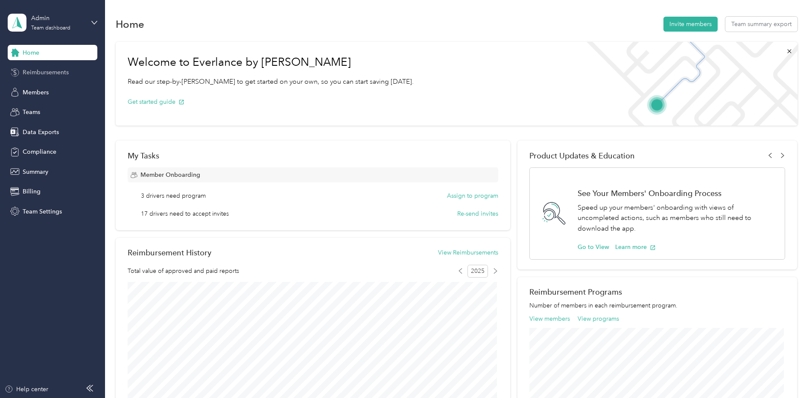
click at [34, 70] on span "Reimbursements" at bounding box center [46, 72] width 46 height 9
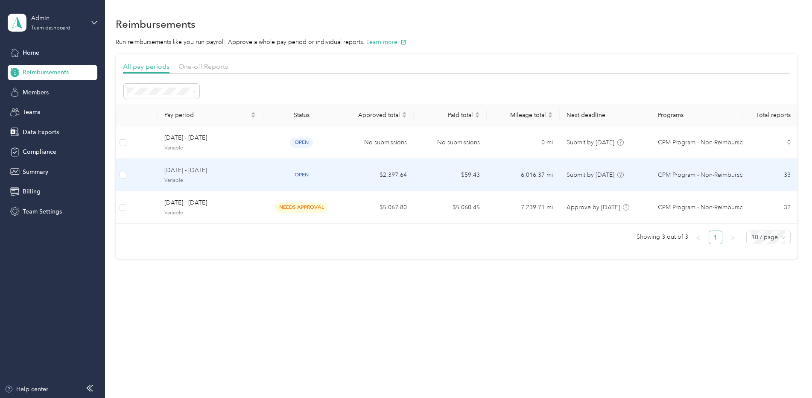
click at [179, 168] on span "[DATE] - [DATE]" at bounding box center [209, 170] width 91 height 9
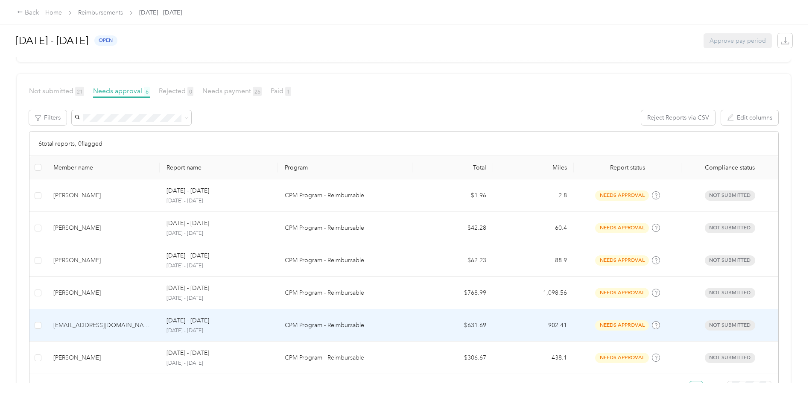
scroll to position [128, 0]
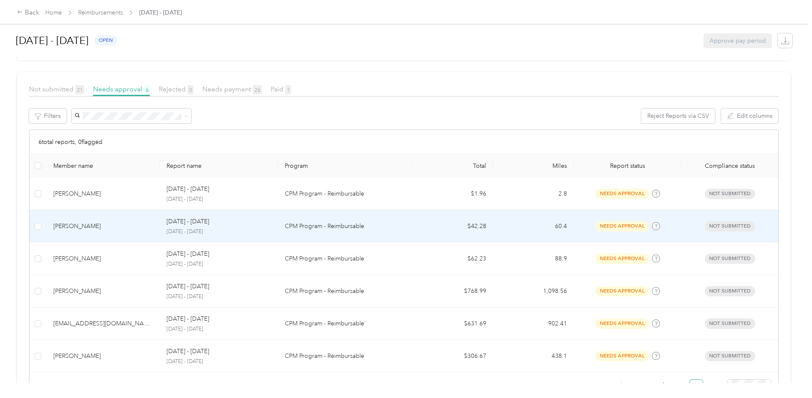
click at [94, 222] on div "[PERSON_NAME]" at bounding box center [102, 225] width 99 height 9
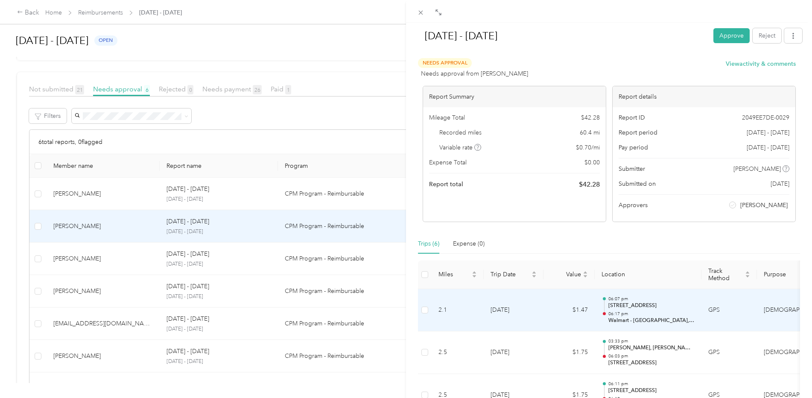
click at [638, 317] on p "Walmart - [GEOGRAPHIC_DATA], [GEOGRAPHIC_DATA], [GEOGRAPHIC_DATA] 13069, [GEOGR…" at bounding box center [651, 321] width 86 height 8
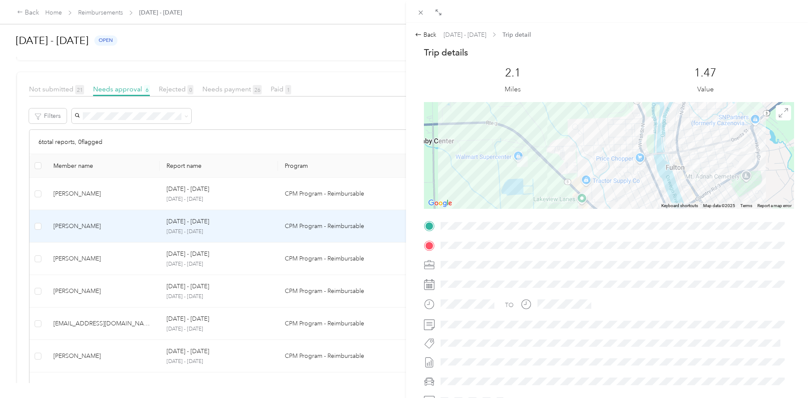
click at [518, 163] on img at bounding box center [522, 161] width 11 height 11
click at [517, 161] on img at bounding box center [522, 161] width 11 height 11
click at [524, 149] on div at bounding box center [609, 155] width 370 height 107
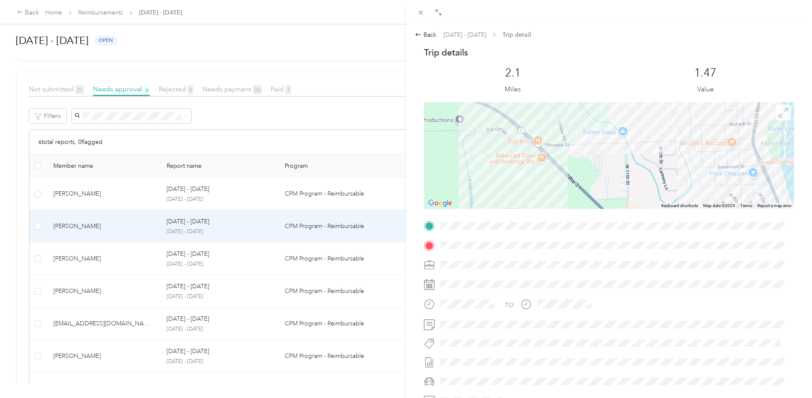
click at [778, 113] on icon at bounding box center [782, 112] width 9 height 9
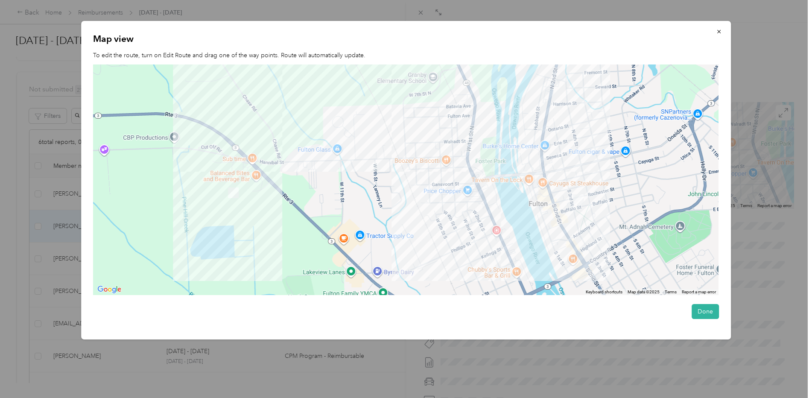
click at [301, 160] on div at bounding box center [405, 179] width 625 height 231
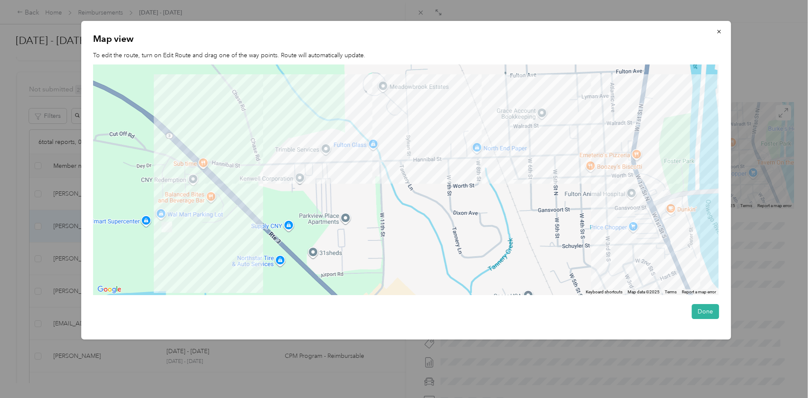
click at [224, 167] on div at bounding box center [405, 179] width 625 height 231
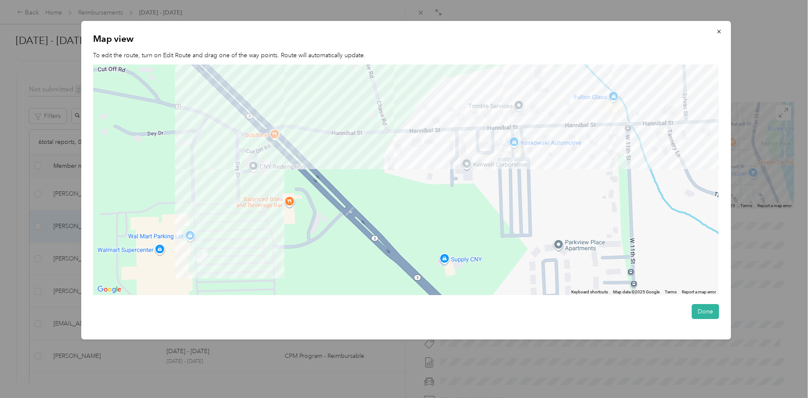
drag, startPoint x: 294, startPoint y: 241, endPoint x: 387, endPoint y: 210, distance: 97.4
click at [387, 210] on div at bounding box center [405, 179] width 625 height 231
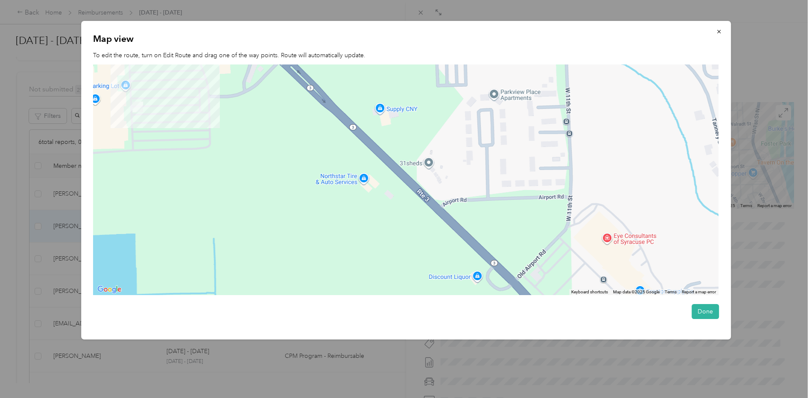
drag, startPoint x: 427, startPoint y: 235, endPoint x: 363, endPoint y: 83, distance: 165.4
click at [363, 83] on div at bounding box center [405, 179] width 625 height 231
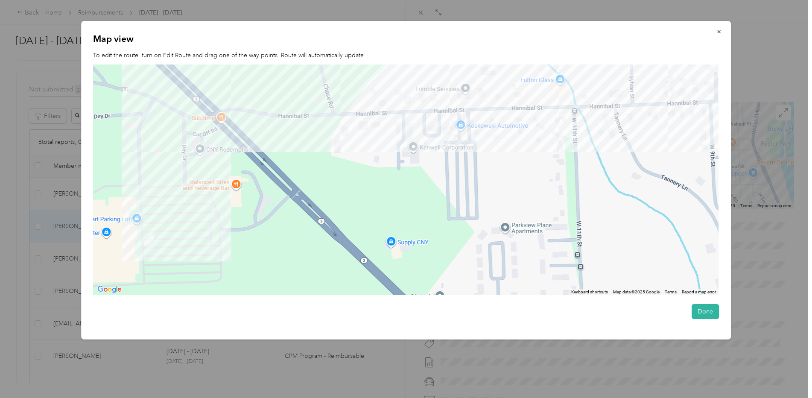
drag, startPoint x: 417, startPoint y: 120, endPoint x: 427, endPoint y: 276, distance: 155.7
click at [427, 276] on div at bounding box center [405, 179] width 625 height 231
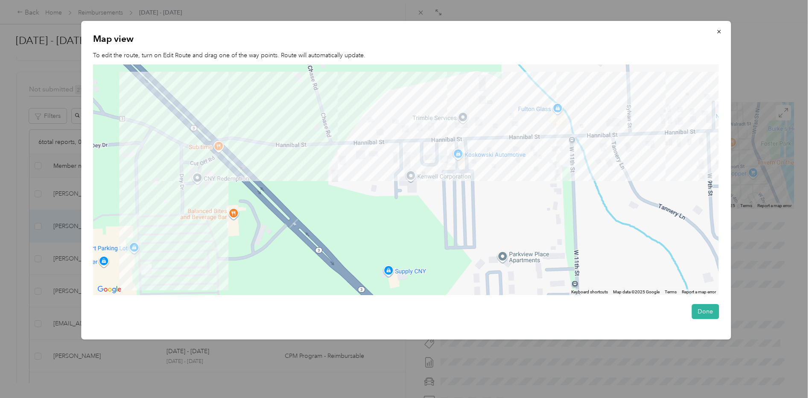
click at [325, 160] on div at bounding box center [405, 179] width 625 height 231
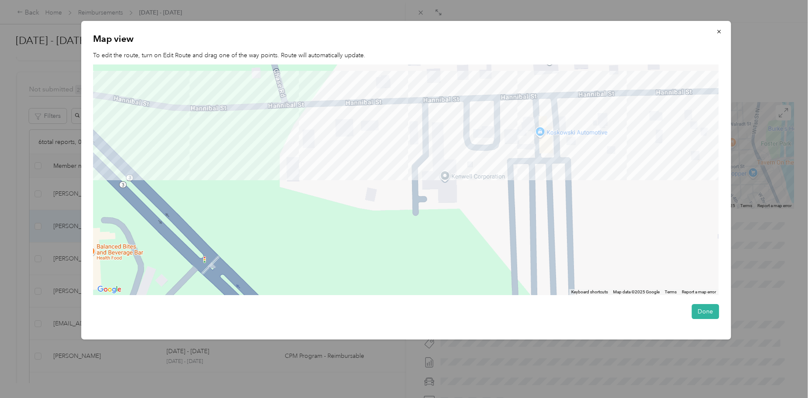
drag, startPoint x: 216, startPoint y: 148, endPoint x: 165, endPoint y: 126, distance: 55.3
click at [165, 126] on div at bounding box center [405, 179] width 625 height 231
click at [420, 185] on div at bounding box center [405, 179] width 625 height 231
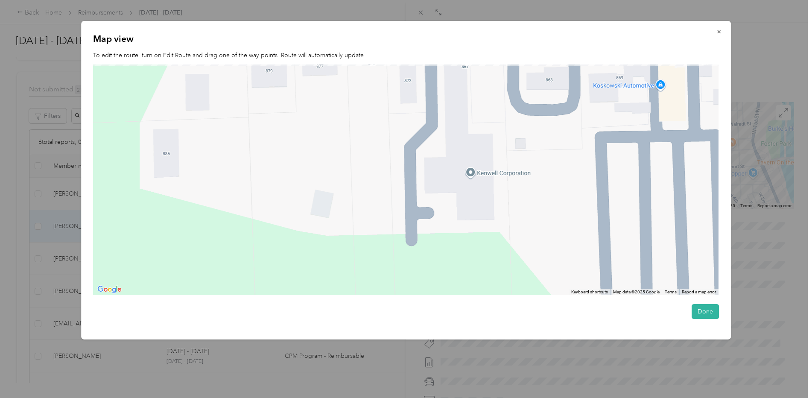
click at [409, 217] on div at bounding box center [405, 179] width 625 height 231
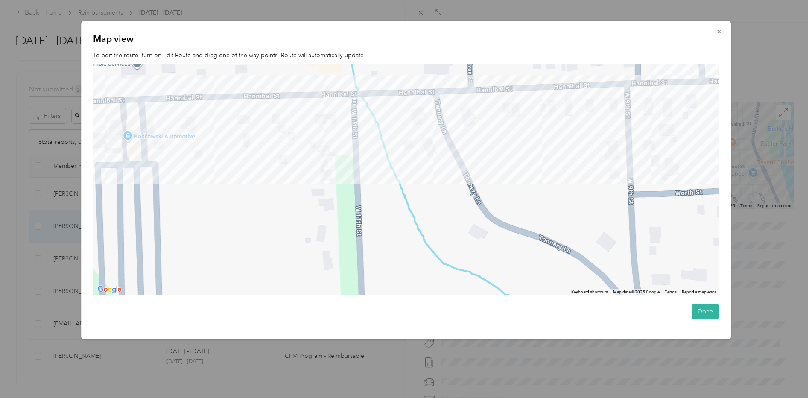
drag, startPoint x: 612, startPoint y: 171, endPoint x: 201, endPoint y: 159, distance: 411.2
click at [201, 159] on div at bounding box center [405, 179] width 625 height 231
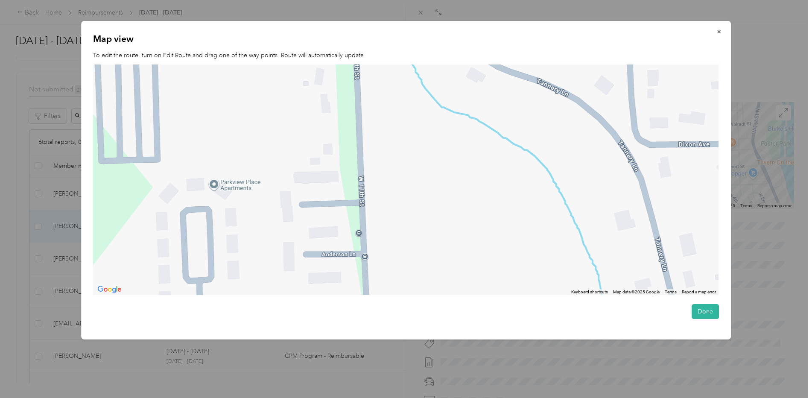
drag, startPoint x: 358, startPoint y: 201, endPoint x: 356, endPoint y: 44, distance: 157.9
click at [356, 44] on div "Map view To edit the route, turn on Edit Route and drag one of the way points. …" at bounding box center [406, 180] width 650 height 318
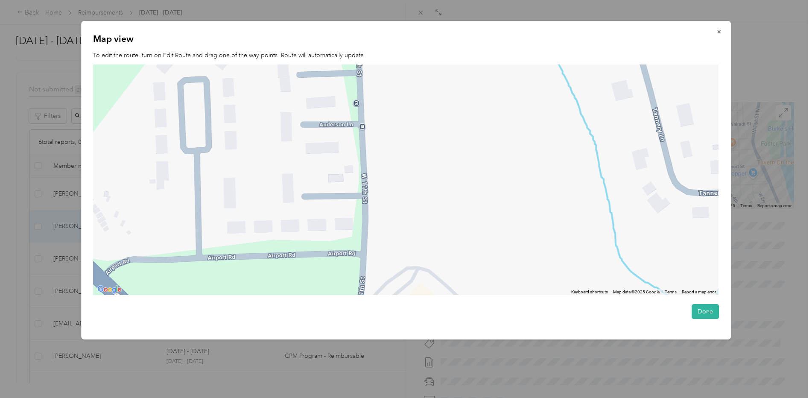
drag, startPoint x: 360, startPoint y: 255, endPoint x: 358, endPoint y: 96, distance: 159.2
click at [358, 96] on div at bounding box center [405, 179] width 625 height 231
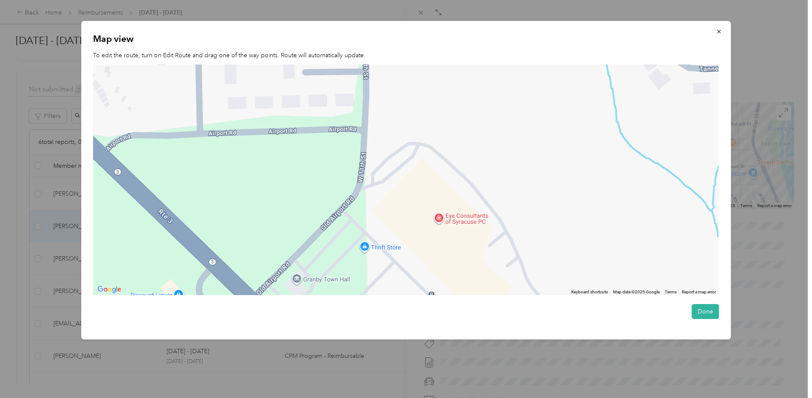
drag, startPoint x: 367, startPoint y: 227, endPoint x: 369, endPoint y: 118, distance: 108.9
click at [369, 118] on div at bounding box center [405, 179] width 625 height 231
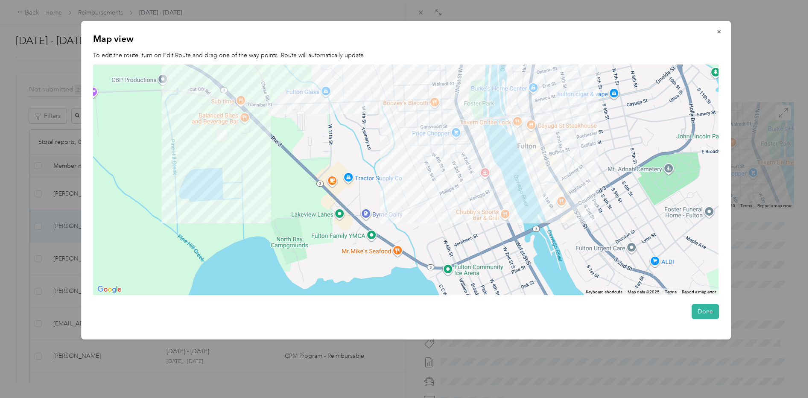
click at [640, 46] on div "Map view To edit the route, turn on Edit Route and drag one of the way points. …" at bounding box center [406, 180] width 650 height 318
drag, startPoint x: 396, startPoint y: 35, endPoint x: 231, endPoint y: 38, distance: 164.7
click at [231, 38] on p "Map view" at bounding box center [406, 39] width 626 height 12
click at [747, 16] on div at bounding box center [406, 199] width 812 height 398
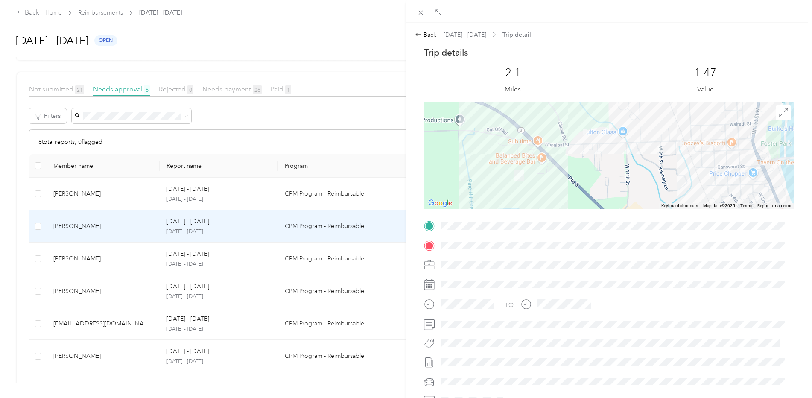
click at [609, 27] on div "Back Sep 15 - 28, 2025 Trip detail Trip details This trip cannot be edited beca…" at bounding box center [609, 222] width 406 height 398
click at [76, 257] on div "Back Sep 15 - 28, 2025 Trip detail Trip details This trip cannot be edited beca…" at bounding box center [406, 199] width 812 height 398
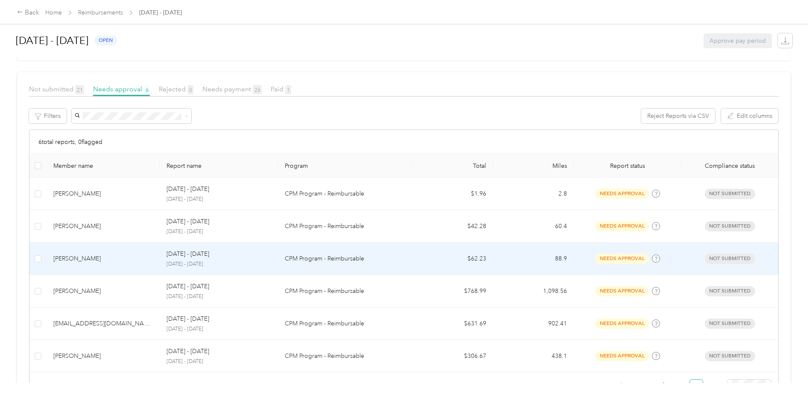
click at [76, 256] on div "[PERSON_NAME]" at bounding box center [102, 258] width 99 height 9
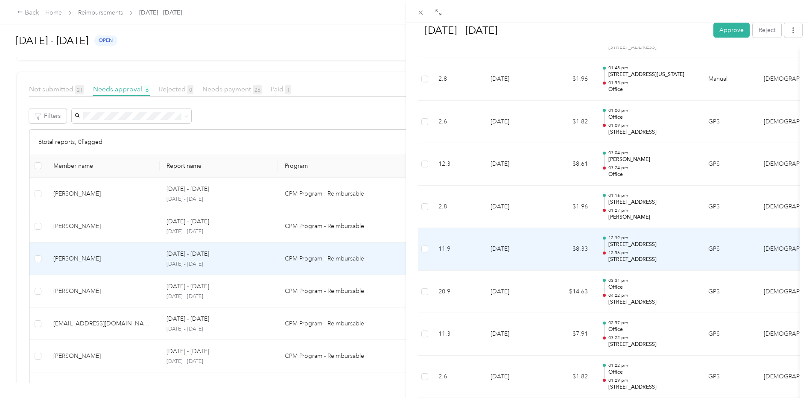
scroll to position [508, 0]
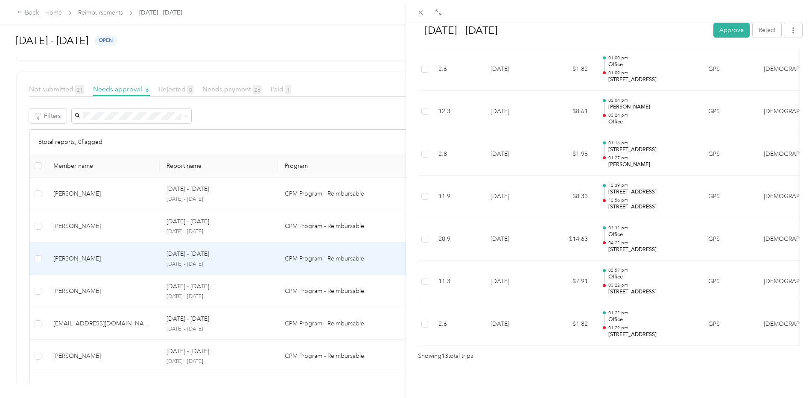
click at [82, 187] on div "Sep 15 - 28, 2025 Approve Reject Needs Approval Needs approval from Terri Corbe…" at bounding box center [406, 199] width 812 height 398
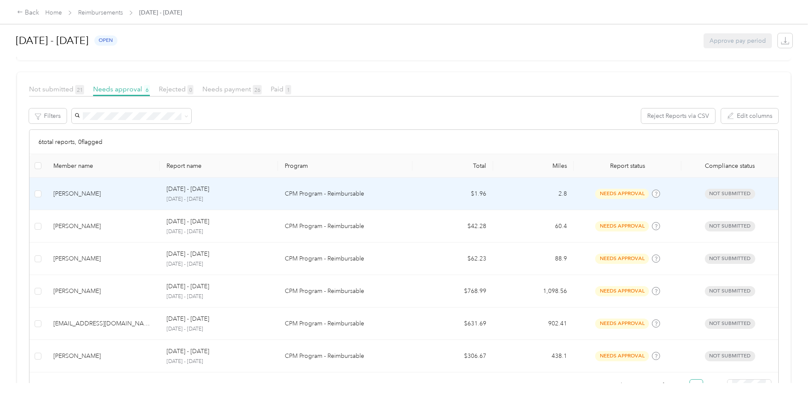
click at [73, 192] on div "[PERSON_NAME]" at bounding box center [102, 193] width 99 height 9
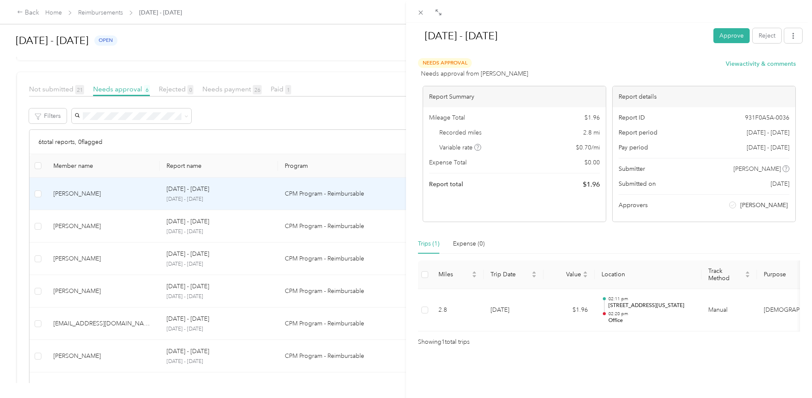
click at [78, 228] on div "Sep 15 - 28, 2025 Approve Reject Needs Approval Needs approval from Terri Corbe…" at bounding box center [406, 199] width 812 height 398
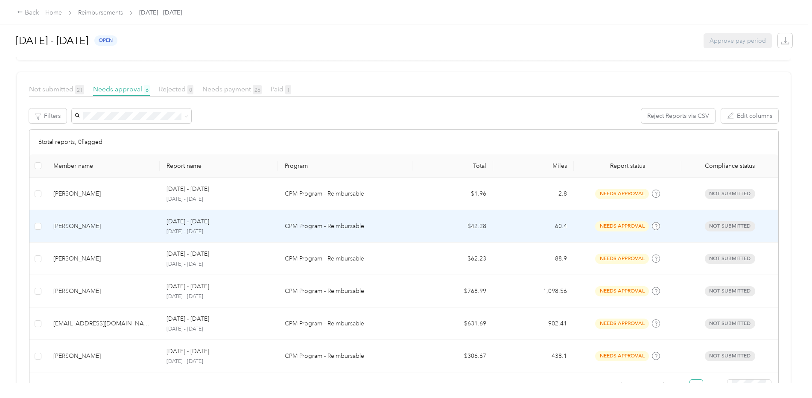
click at [87, 230] on div "[PERSON_NAME]" at bounding box center [102, 225] width 99 height 9
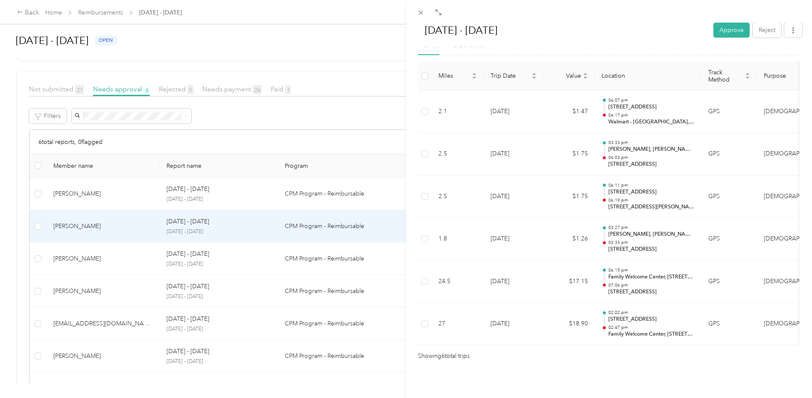
scroll to position [211, 0]
click at [70, 293] on div "Sep 15 - 28, 2025 Approve Reject Needs Approval Needs approval from Brooke Fost…" at bounding box center [406, 199] width 812 height 398
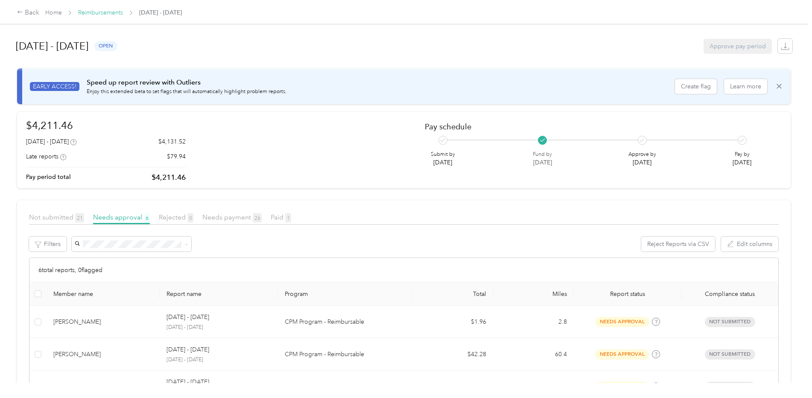
click at [108, 15] on link "Reimbursements" at bounding box center [100, 12] width 45 height 7
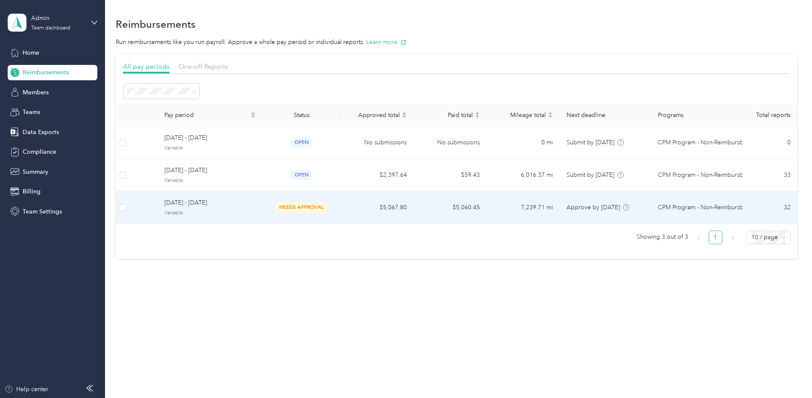
click at [190, 203] on span "[DATE] - [DATE]" at bounding box center [209, 202] width 91 height 9
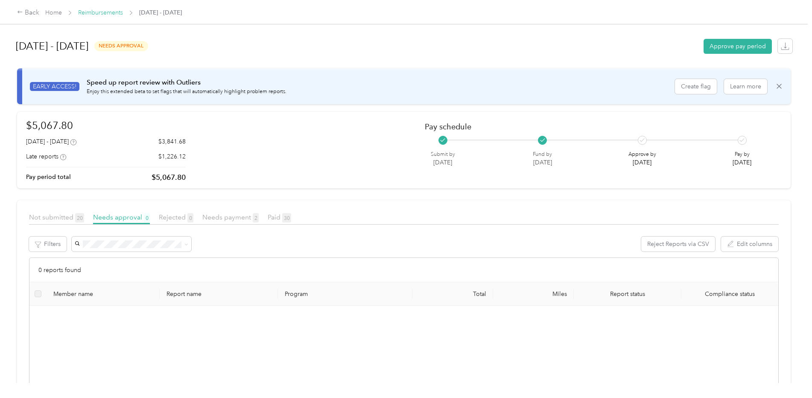
click at [101, 12] on link "Reimbursements" at bounding box center [100, 12] width 45 height 7
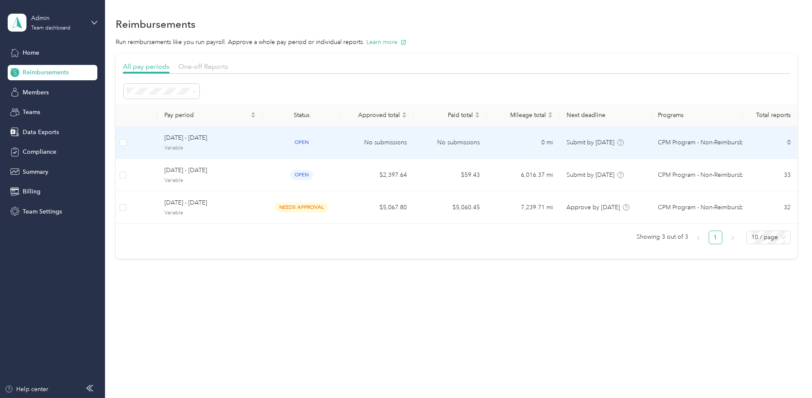
click at [179, 143] on span "[DATE] - [DATE]" at bounding box center [209, 137] width 91 height 9
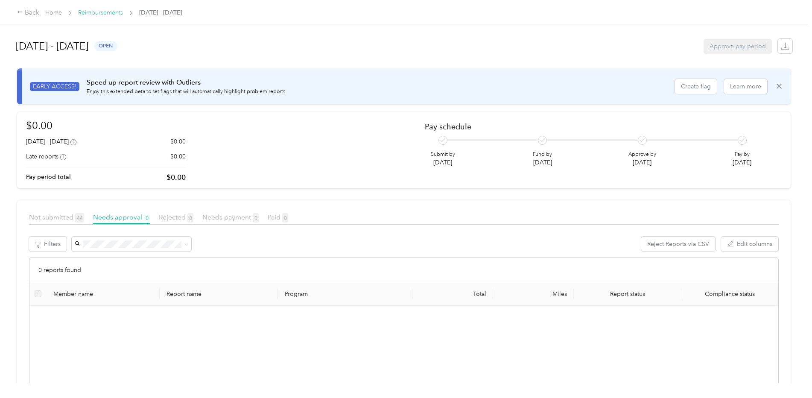
click at [91, 12] on link "Reimbursements" at bounding box center [100, 12] width 45 height 7
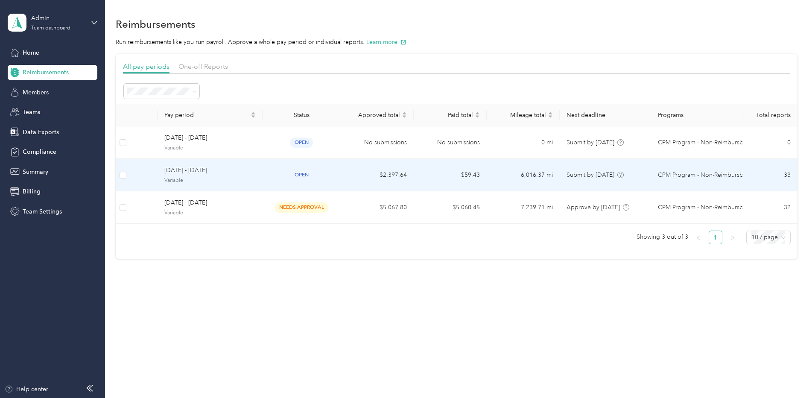
click at [218, 169] on span "[DATE] - [DATE]" at bounding box center [209, 170] width 91 height 9
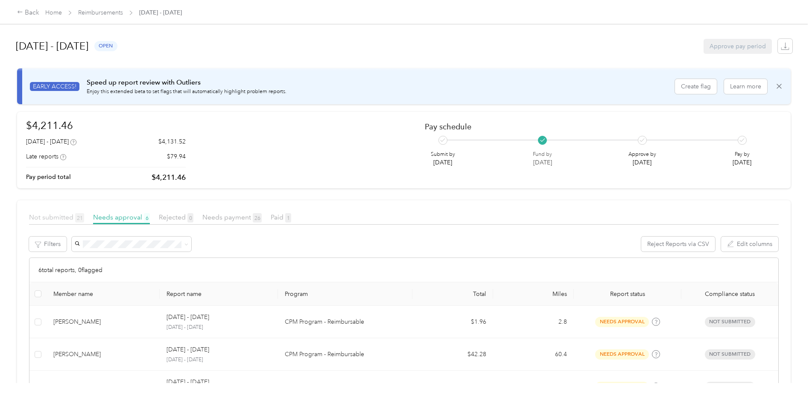
click at [52, 217] on span "Not submitted 21" at bounding box center [56, 217] width 55 height 8
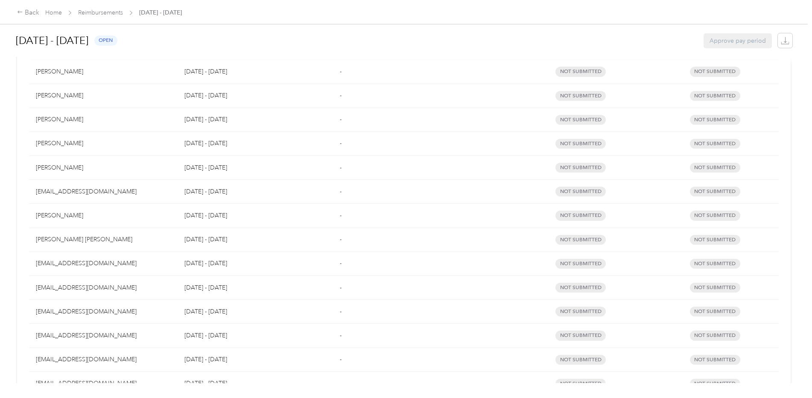
scroll to position [427, 0]
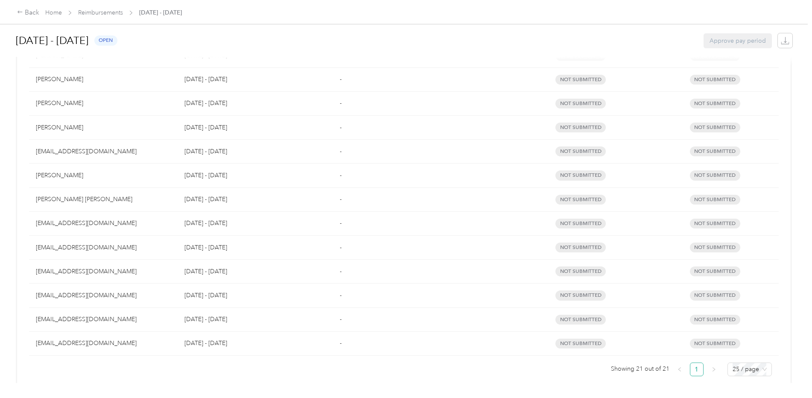
click at [51, 321] on div "abrown@ccoswego.com" at bounding box center [103, 319] width 135 height 9
click at [207, 319] on p "[DATE] - [DATE]" at bounding box center [255, 319] width 142 height 9
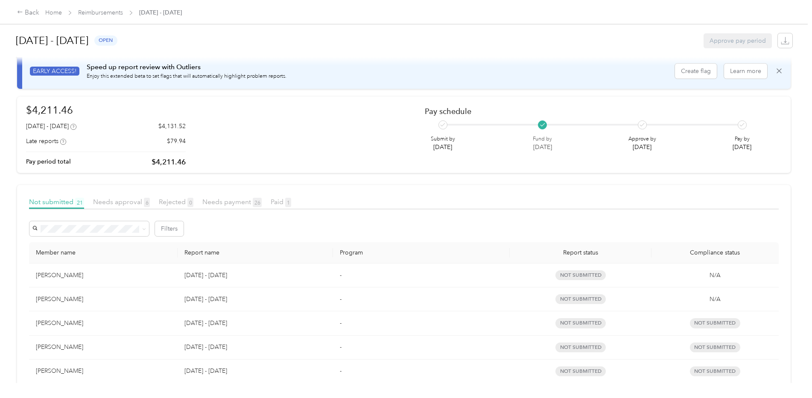
scroll to position [0, 0]
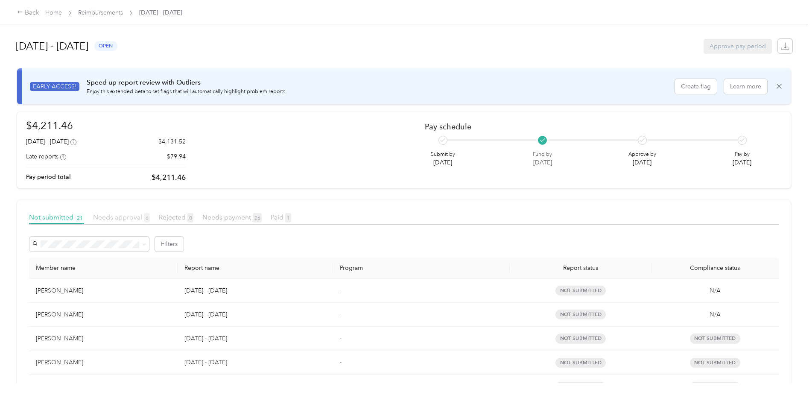
click at [125, 215] on span "Needs approval 6" at bounding box center [121, 217] width 57 height 8
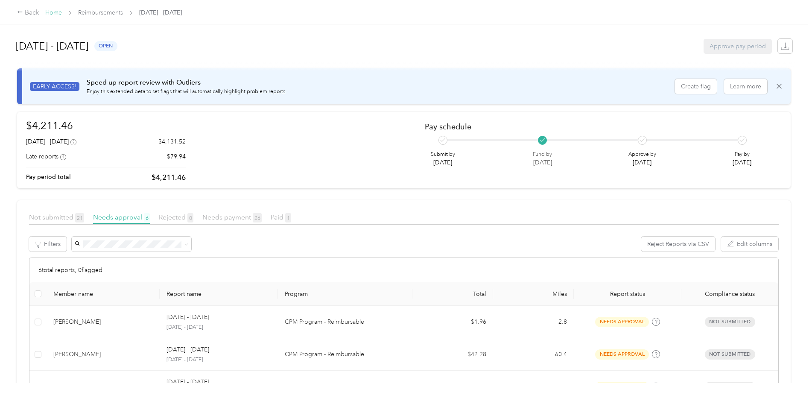
click at [52, 13] on link "Home" at bounding box center [53, 12] width 17 height 7
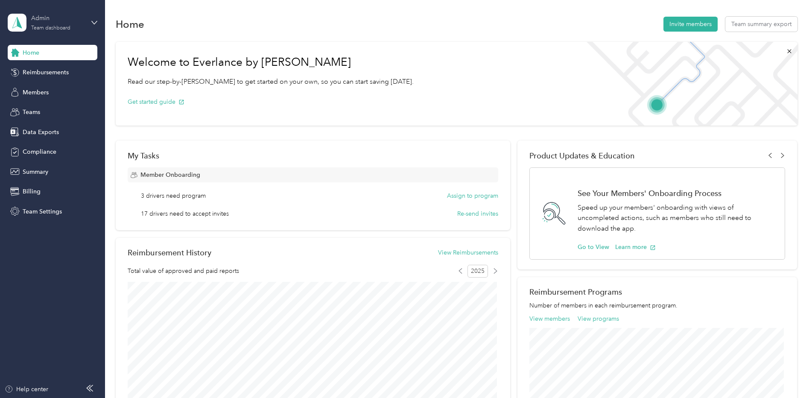
click at [46, 26] on div "Team dashboard" at bounding box center [50, 28] width 39 height 5
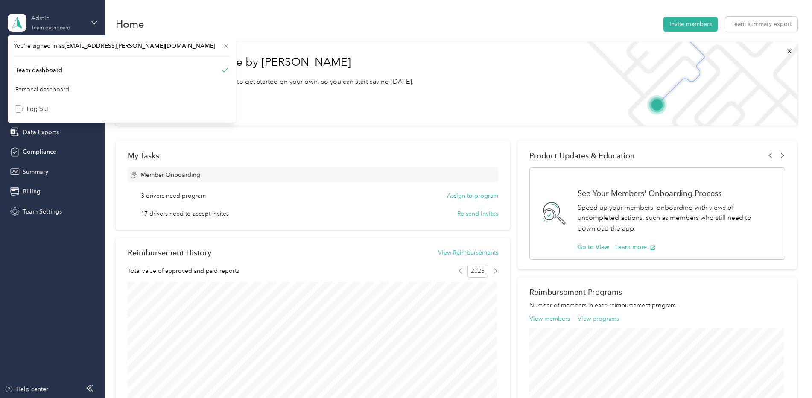
click at [45, 26] on div "Team dashboard" at bounding box center [50, 28] width 39 height 5
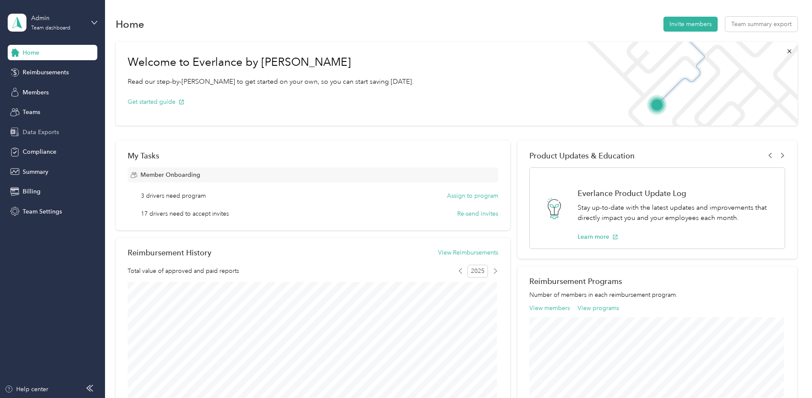
click at [37, 130] on span "Data Exports" at bounding box center [41, 132] width 36 height 9
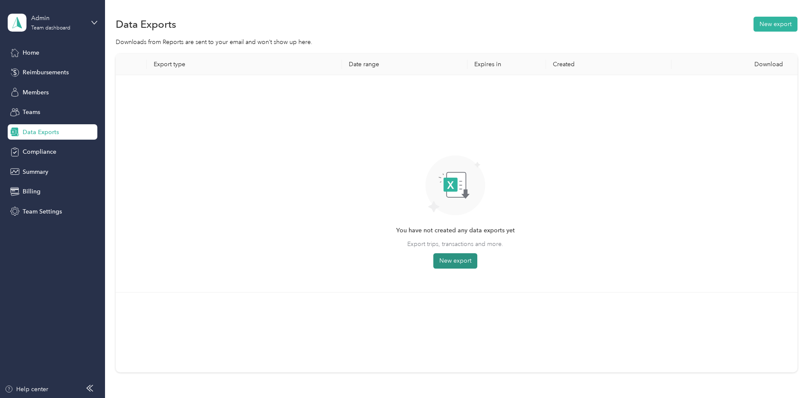
click at [452, 267] on button "New export" at bounding box center [455, 260] width 44 height 15
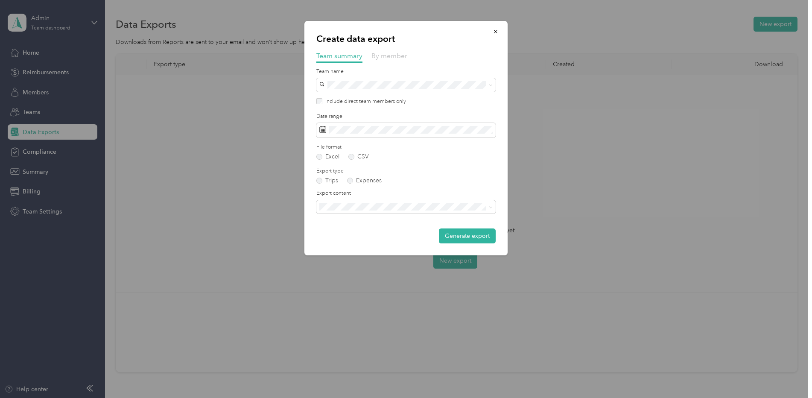
click at [392, 54] on span "By member" at bounding box center [389, 56] width 36 height 8
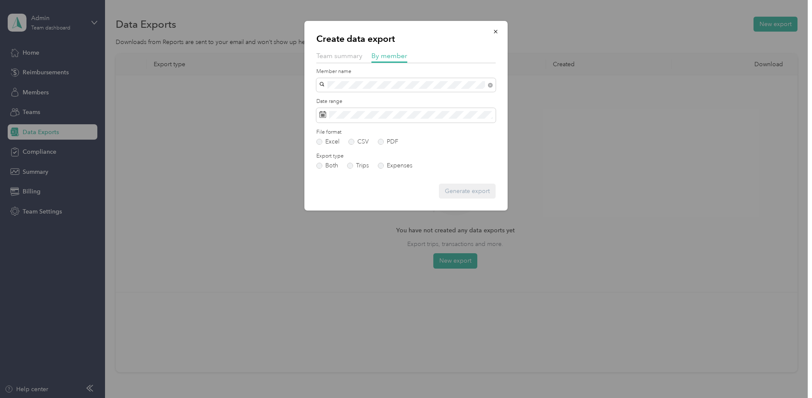
click at [362, 99] on span "abrown@ccoswego.com" at bounding box center [372, 99] width 101 height 7
click at [461, 189] on button "Generate export" at bounding box center [467, 191] width 57 height 15
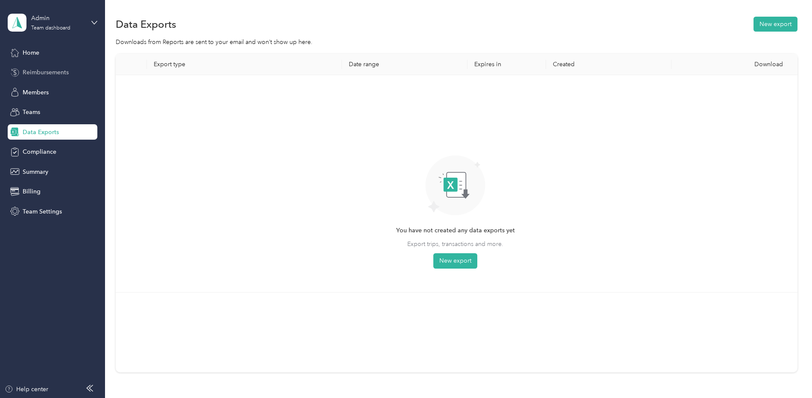
click at [34, 69] on span "Reimbursements" at bounding box center [46, 72] width 46 height 9
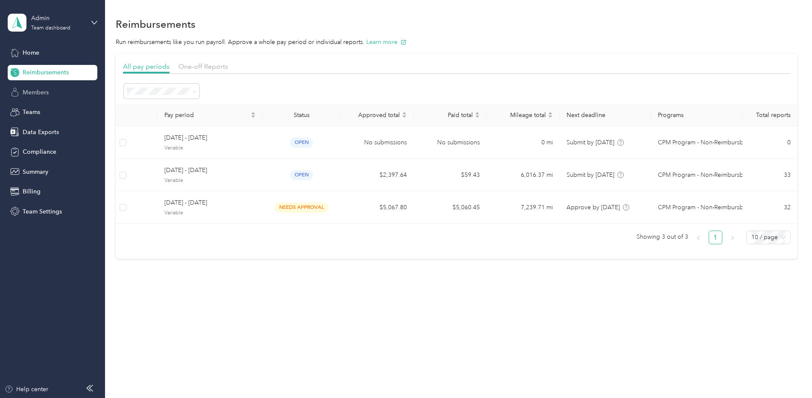
click at [39, 90] on span "Members" at bounding box center [36, 92] width 26 height 9
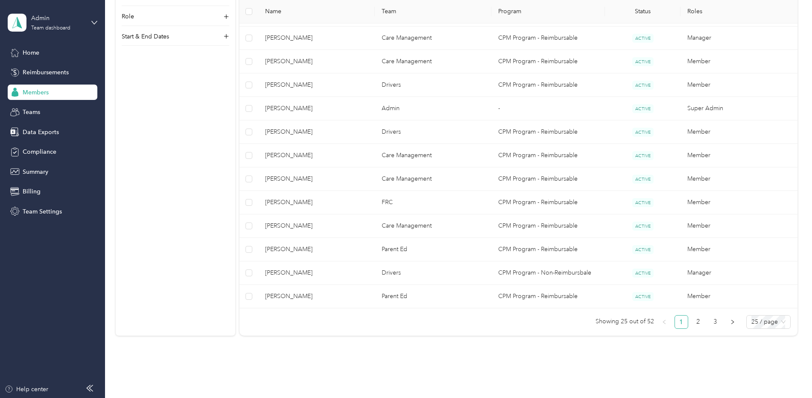
scroll to position [512, 0]
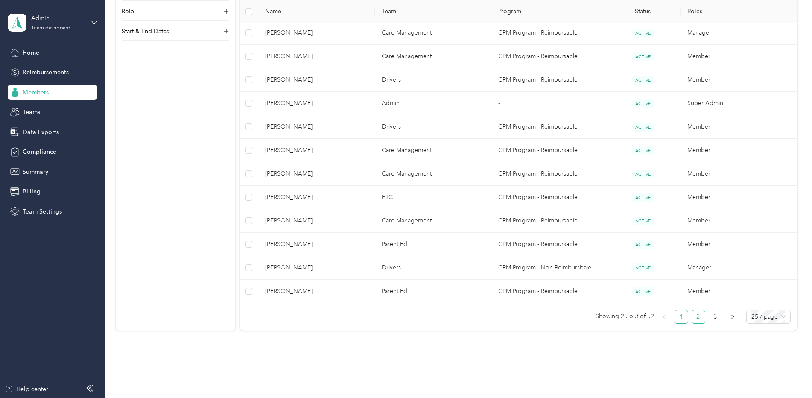
click at [697, 316] on link "2" at bounding box center [698, 316] width 13 height 13
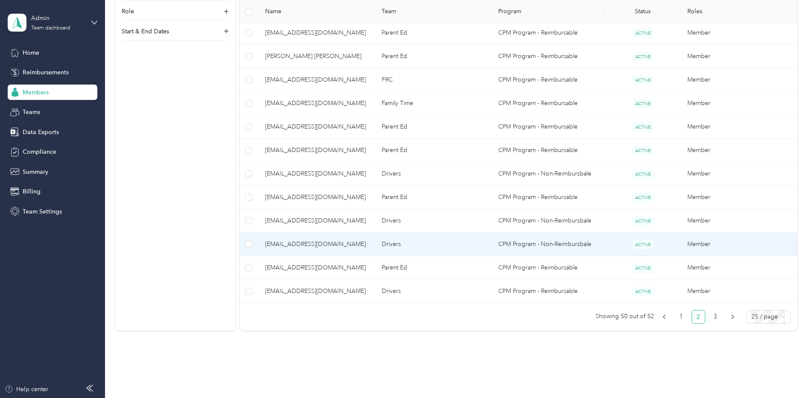
click at [272, 245] on span "abrown@ccoswego.com" at bounding box center [316, 243] width 103 height 9
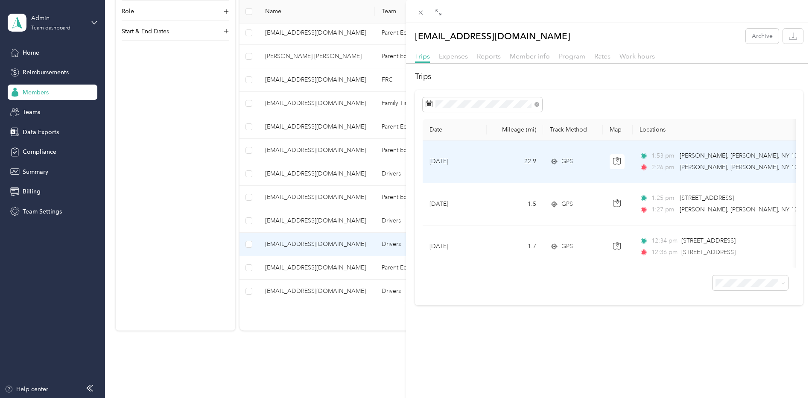
click at [724, 156] on span "[PERSON_NAME], [PERSON_NAME], NY 13069, [GEOGRAPHIC_DATA]" at bounding box center [748, 155] width 139 height 9
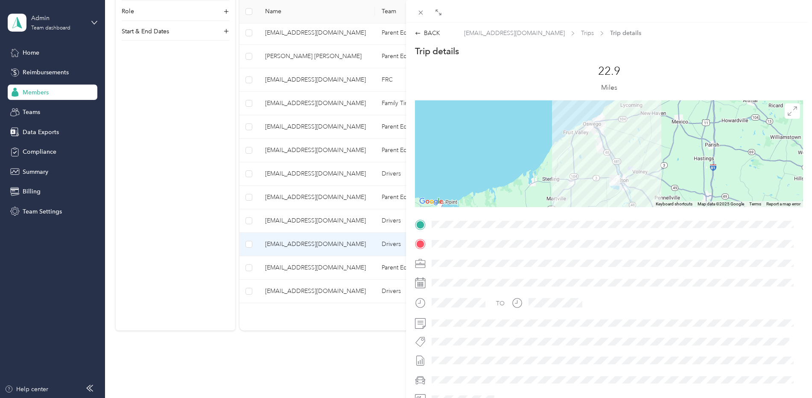
click at [598, 166] on div at bounding box center [609, 153] width 388 height 107
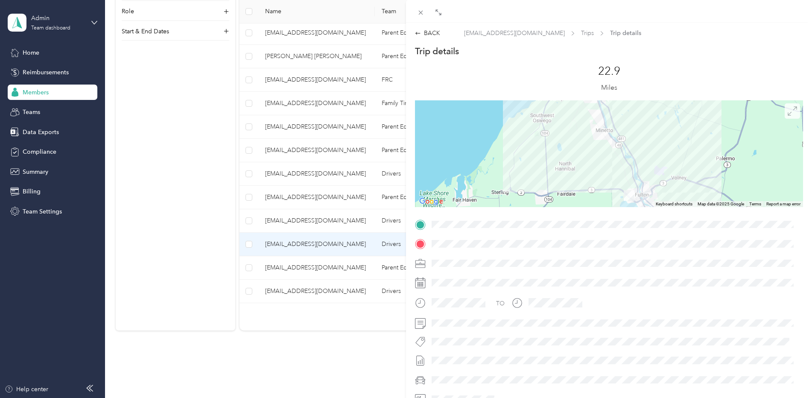
click at [787, 112] on icon at bounding box center [791, 110] width 9 height 9
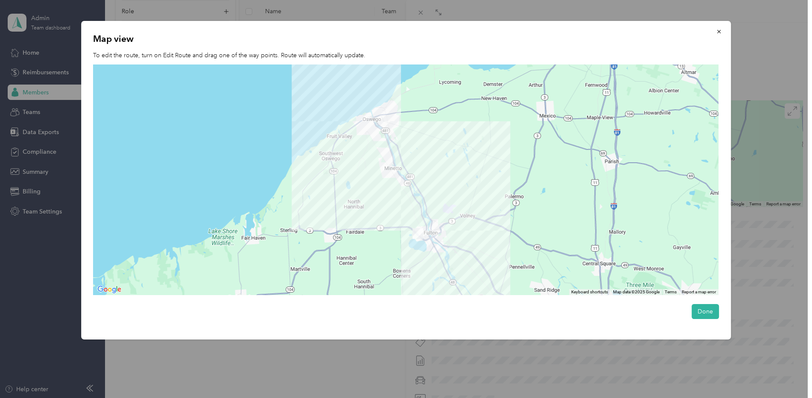
click at [376, 227] on div at bounding box center [405, 179] width 625 height 231
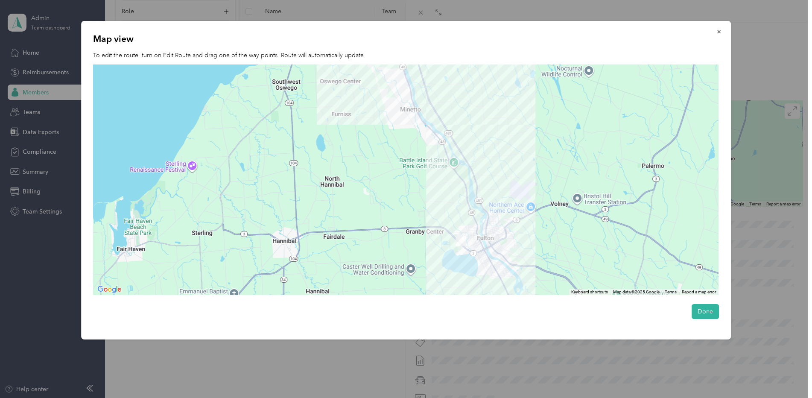
click at [524, 190] on div at bounding box center [405, 179] width 625 height 231
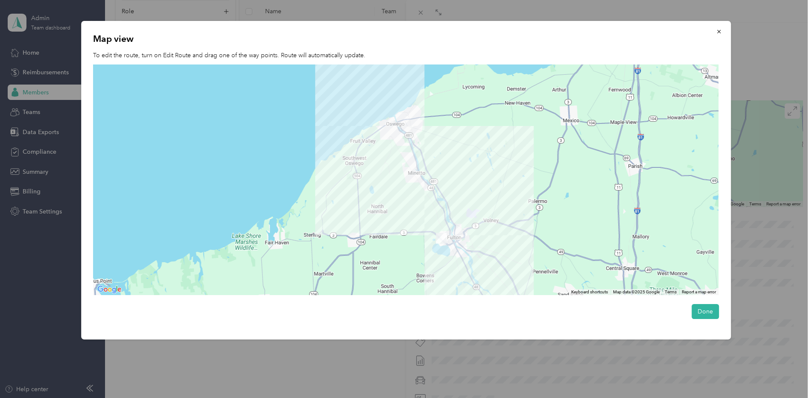
click at [400, 131] on div at bounding box center [405, 179] width 625 height 231
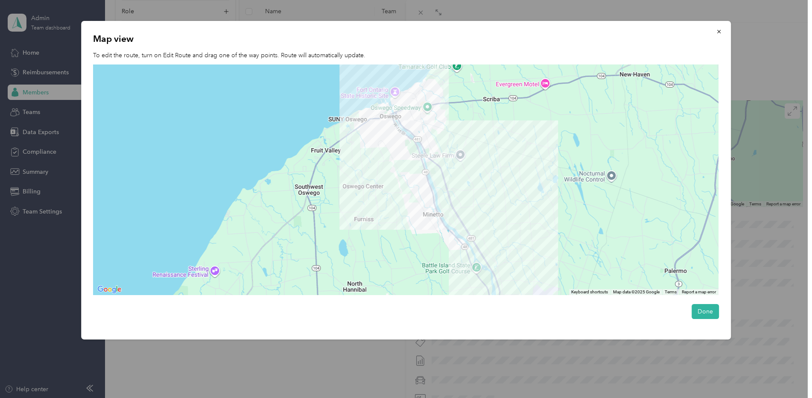
click at [388, 150] on div at bounding box center [405, 179] width 625 height 231
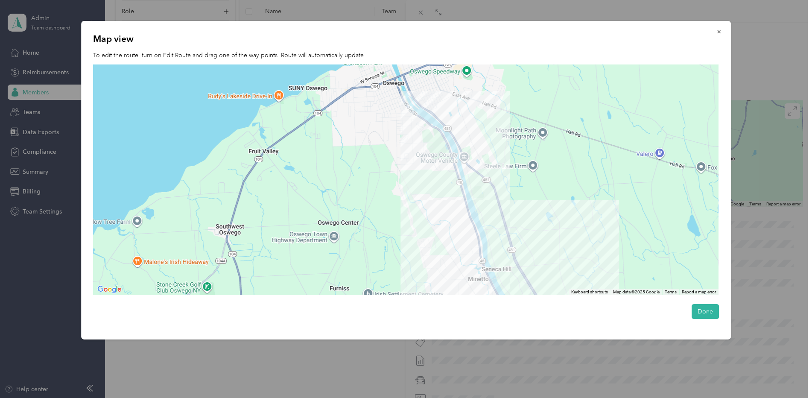
click at [411, 111] on div at bounding box center [405, 179] width 625 height 231
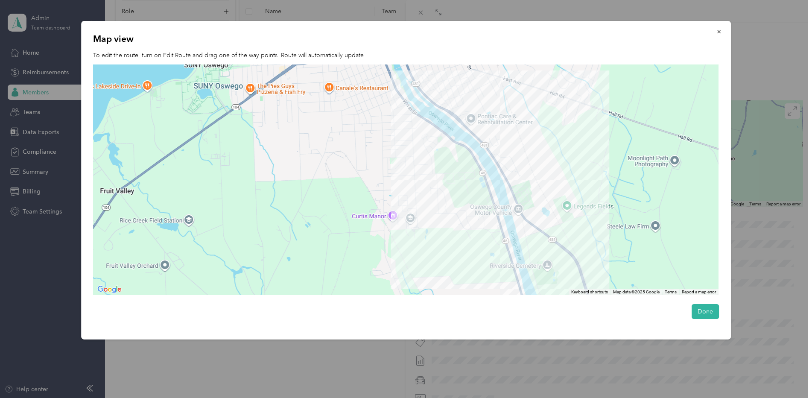
click at [411, 111] on div at bounding box center [405, 179] width 625 height 231
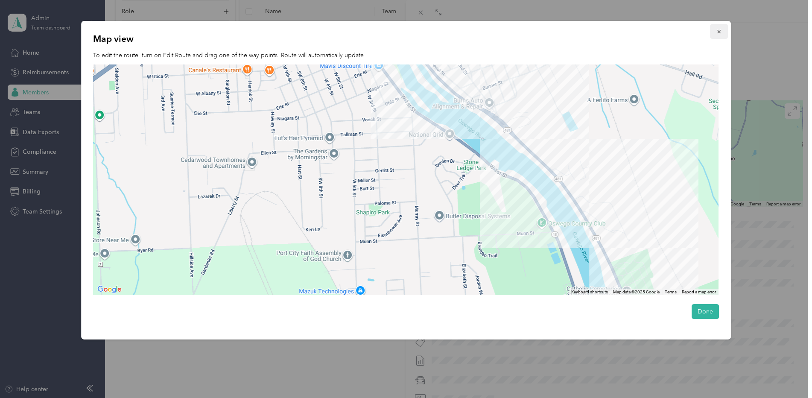
click at [720, 32] on icon "button" at bounding box center [718, 31] width 3 height 3
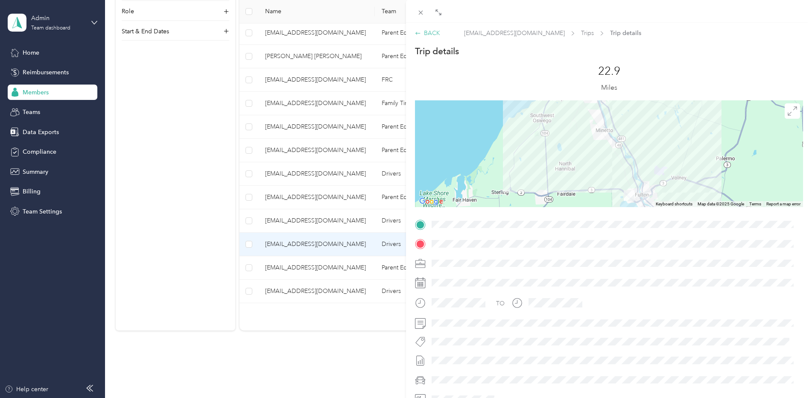
click at [429, 32] on div "BACK" at bounding box center [427, 33] width 25 height 9
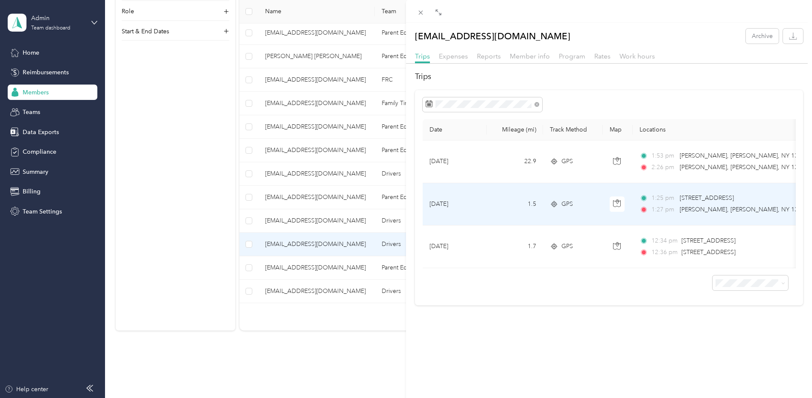
click at [459, 188] on td "Sep 30, 2025" at bounding box center [455, 204] width 64 height 43
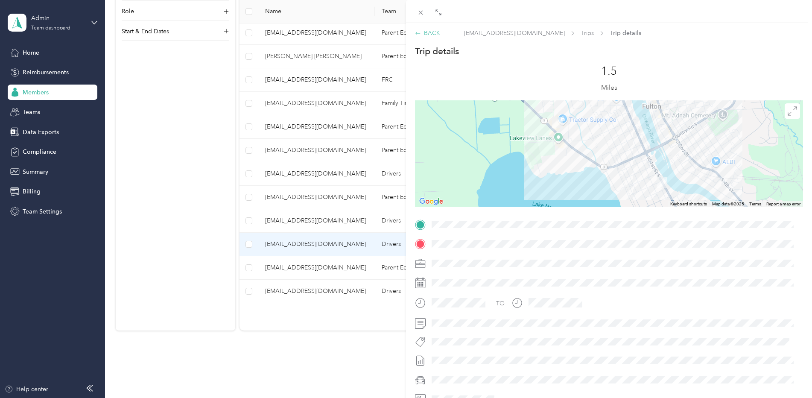
click at [428, 33] on div "BACK" at bounding box center [427, 33] width 25 height 9
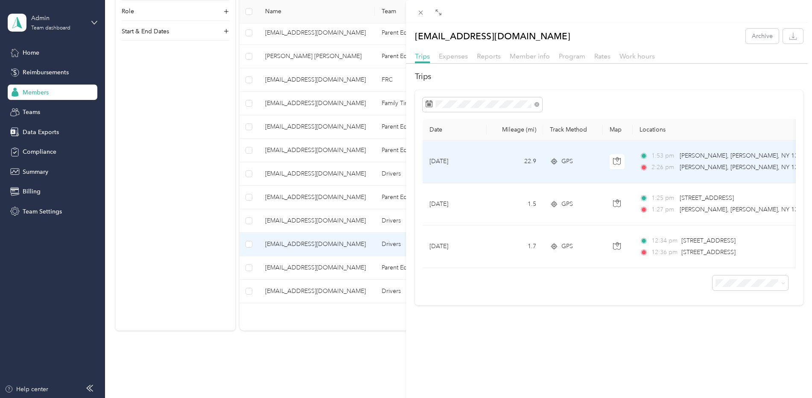
click at [470, 157] on td "Sep 30, 2025" at bounding box center [455, 161] width 64 height 43
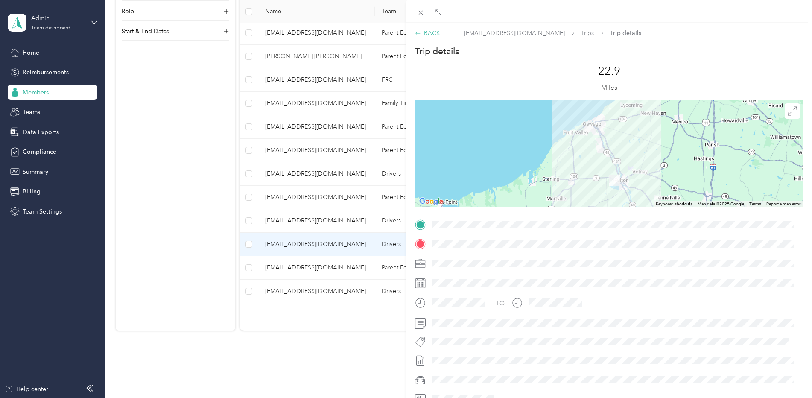
click at [431, 33] on div "BACK" at bounding box center [427, 33] width 25 height 9
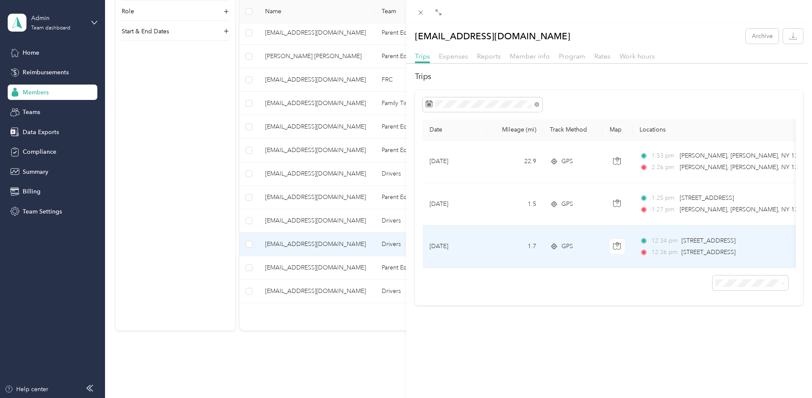
click at [456, 231] on td "Sep 30, 2025" at bounding box center [455, 246] width 64 height 43
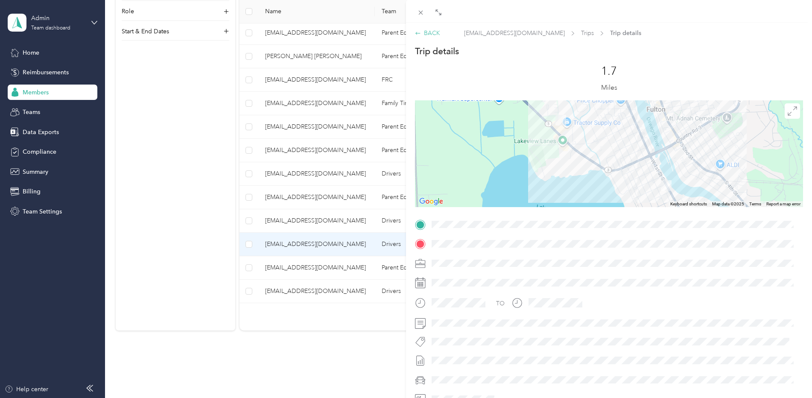
click at [426, 30] on div "BACK" at bounding box center [427, 33] width 25 height 9
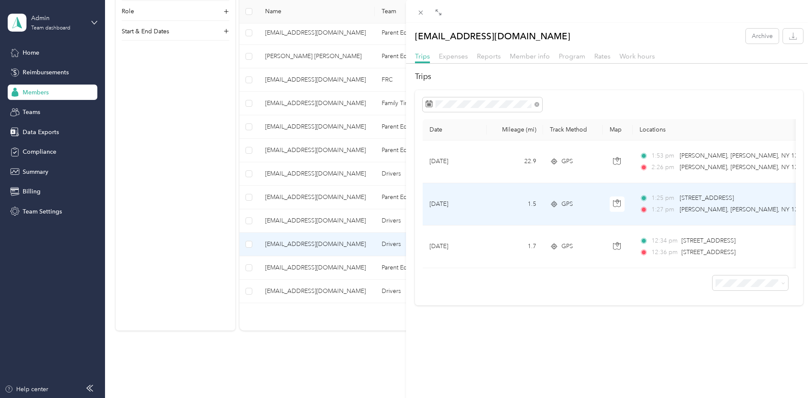
click at [450, 188] on td "Sep 30, 2025" at bounding box center [455, 204] width 64 height 43
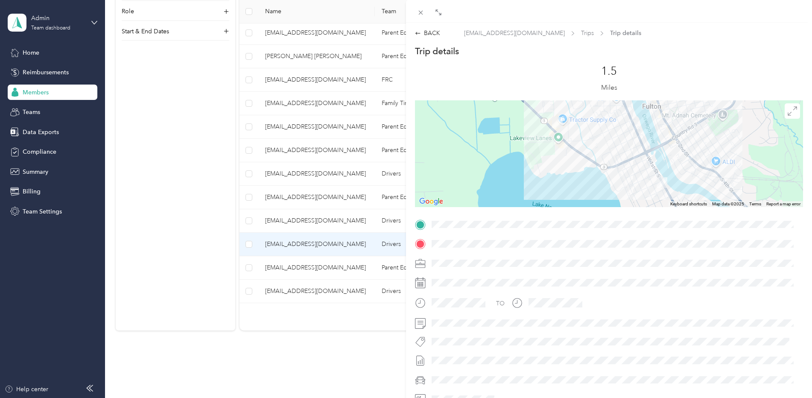
click at [552, 122] on img at bounding box center [557, 122] width 11 height 11
click at [789, 113] on icon at bounding box center [791, 110] width 9 height 9
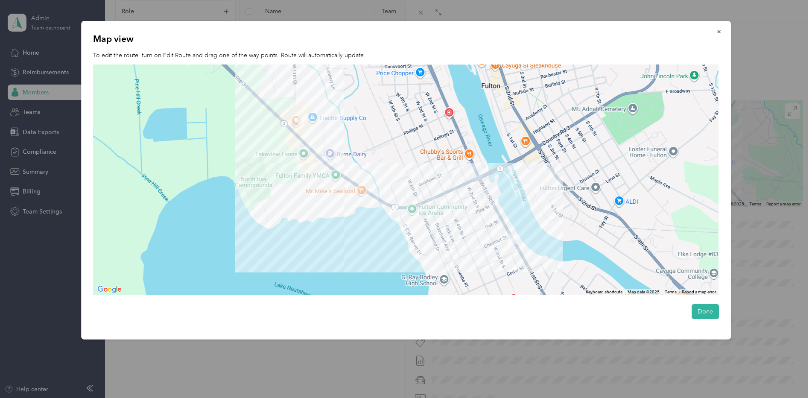
click at [283, 131] on div at bounding box center [405, 179] width 625 height 231
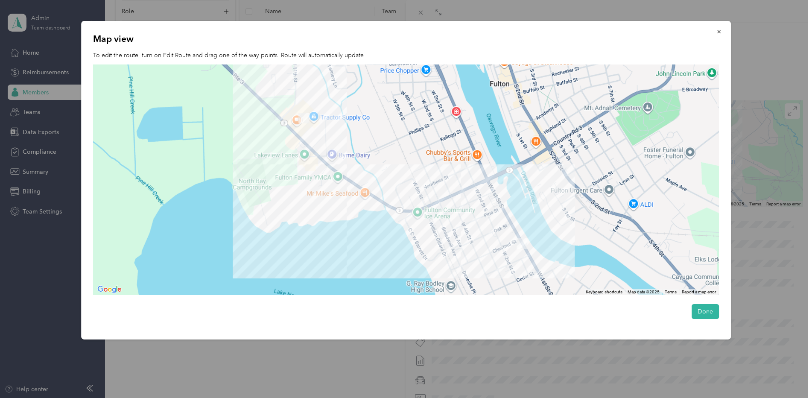
click at [283, 131] on div at bounding box center [405, 179] width 625 height 231
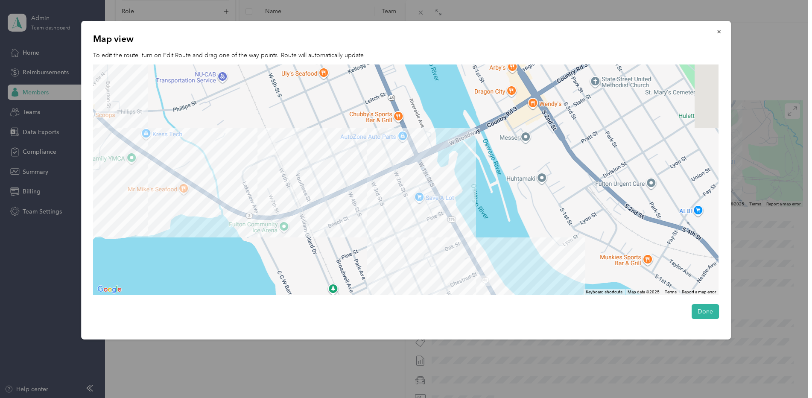
drag, startPoint x: 592, startPoint y: 189, endPoint x: 333, endPoint y: 122, distance: 267.6
click at [333, 122] on div at bounding box center [405, 179] width 625 height 231
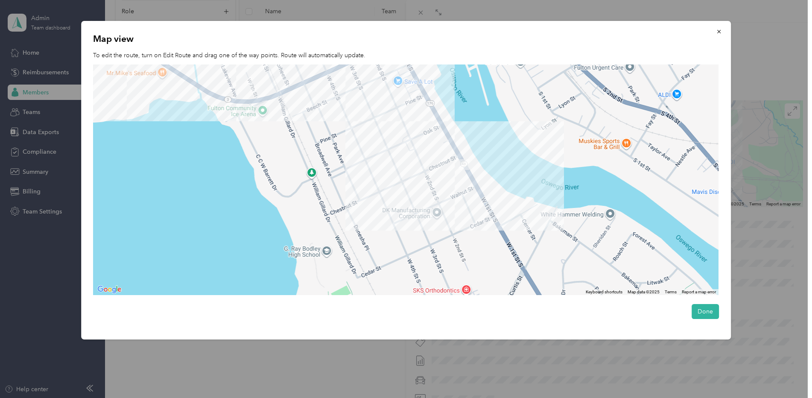
drag, startPoint x: 508, startPoint y: 207, endPoint x: 483, endPoint y: 83, distance: 126.3
click at [483, 84] on div at bounding box center [405, 179] width 625 height 231
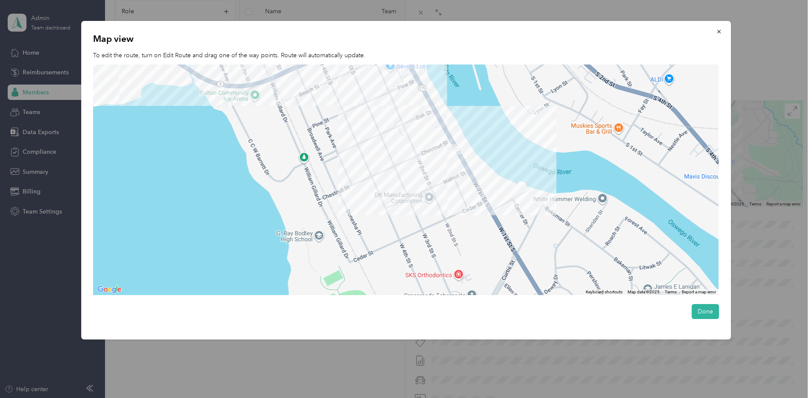
click at [455, 153] on img at bounding box center [456, 149] width 11 height 11
click at [477, 144] on div at bounding box center [405, 179] width 625 height 231
click at [476, 144] on div at bounding box center [405, 179] width 625 height 231
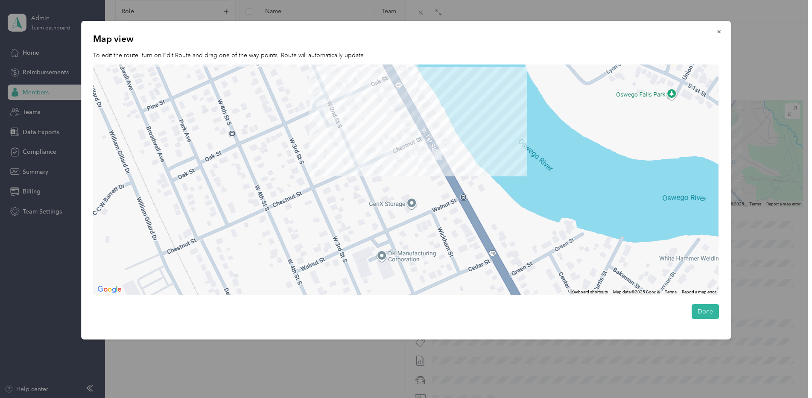
click at [412, 180] on div at bounding box center [405, 179] width 625 height 231
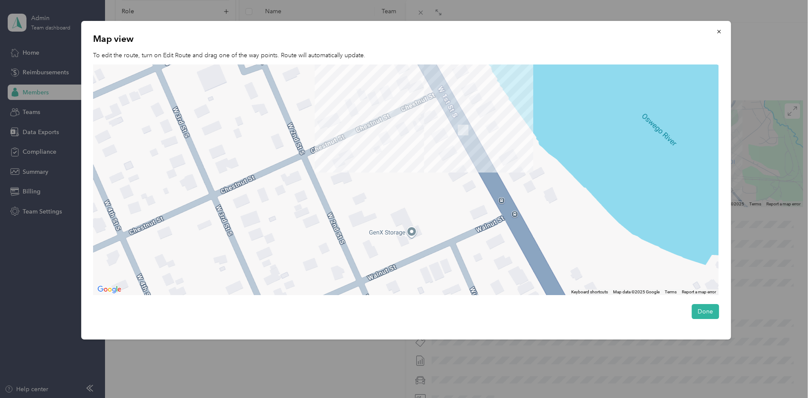
click at [403, 143] on div at bounding box center [405, 179] width 625 height 231
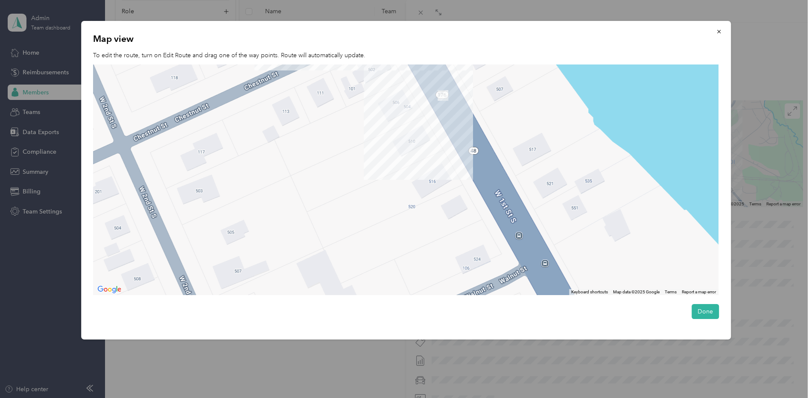
drag, startPoint x: 460, startPoint y: 121, endPoint x: 376, endPoint y: 97, distance: 87.4
click at [376, 97] on div at bounding box center [405, 179] width 625 height 231
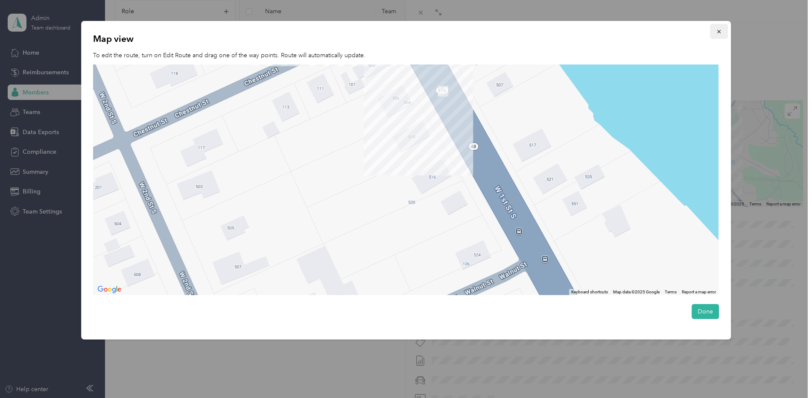
click at [720, 32] on icon "button" at bounding box center [718, 31] width 3 height 3
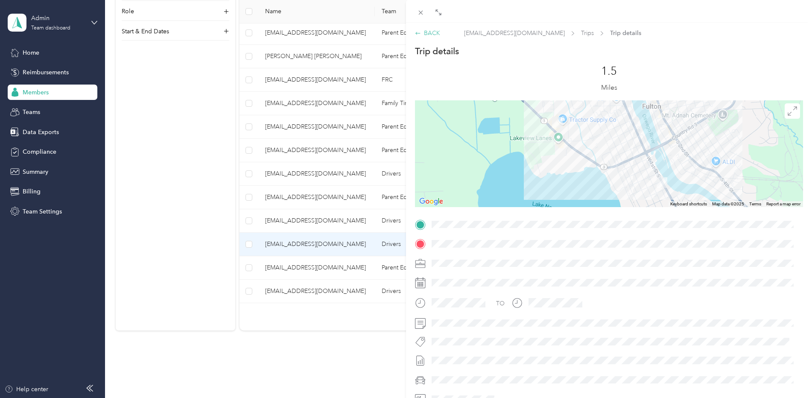
click at [428, 32] on div "BACK" at bounding box center [427, 33] width 25 height 9
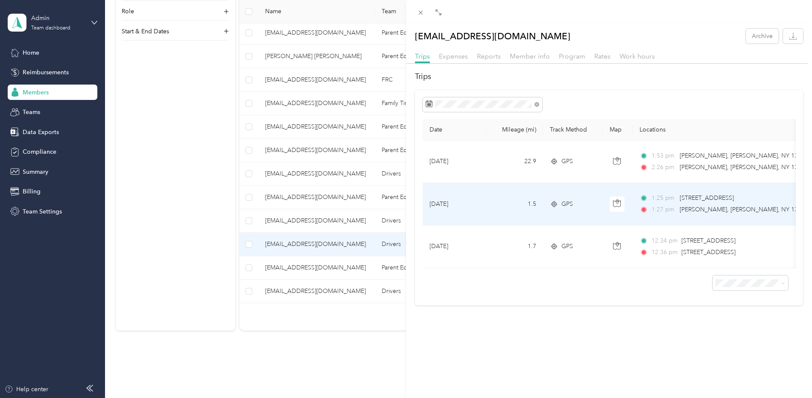
click at [660, 193] on span "1:25 pm" at bounding box center [663, 197] width 24 height 9
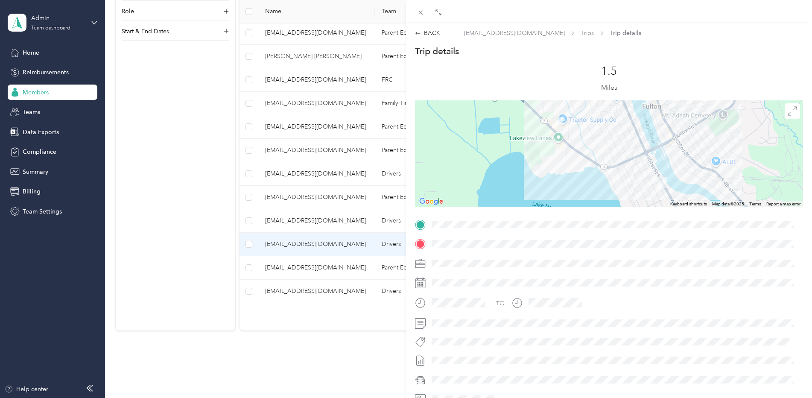
click at [651, 178] on div at bounding box center [609, 153] width 388 height 107
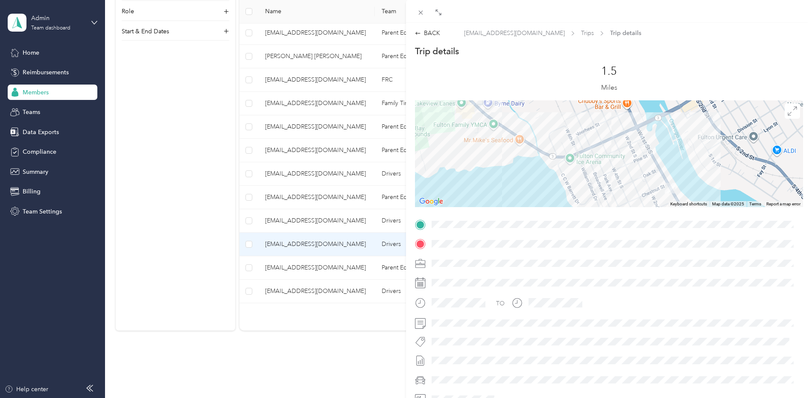
click at [667, 188] on img at bounding box center [669, 188] width 11 height 11
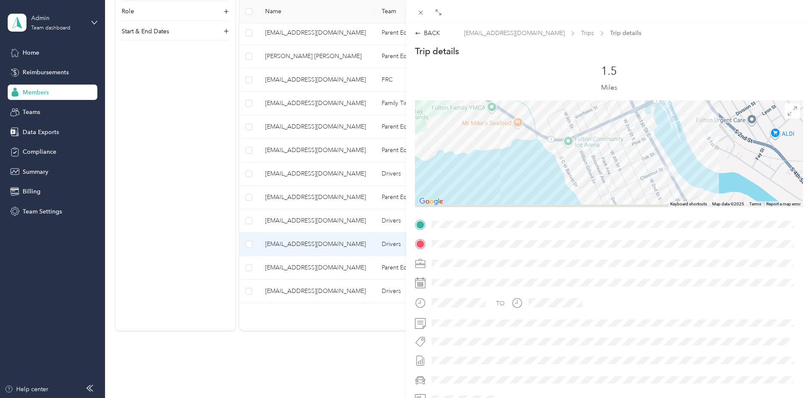
drag, startPoint x: 620, startPoint y: 169, endPoint x: 593, endPoint y: 97, distance: 77.4
click at [593, 97] on div "Trip details This trip cannot be edited because it is either under review, appr…" at bounding box center [609, 235] width 388 height 380
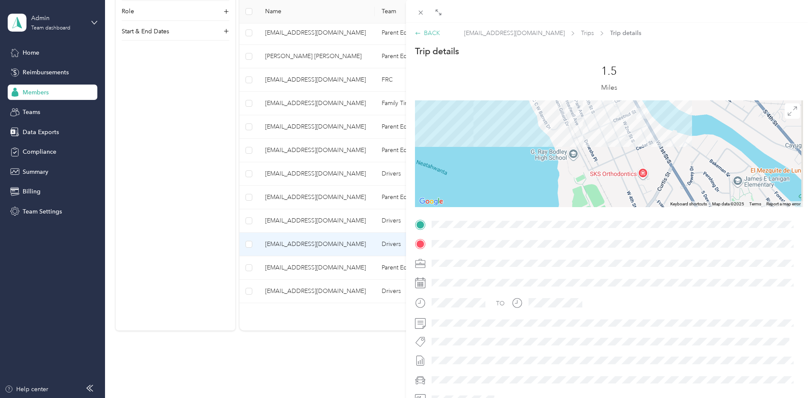
click at [434, 32] on div "BACK" at bounding box center [427, 33] width 25 height 9
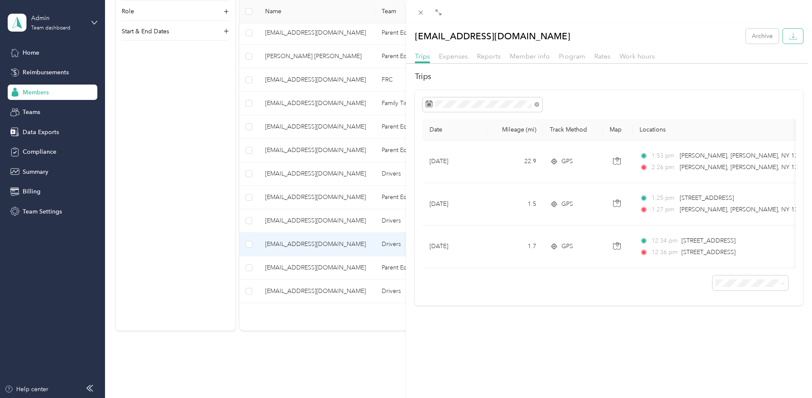
click at [789, 34] on icon "button" at bounding box center [793, 36] width 8 height 8
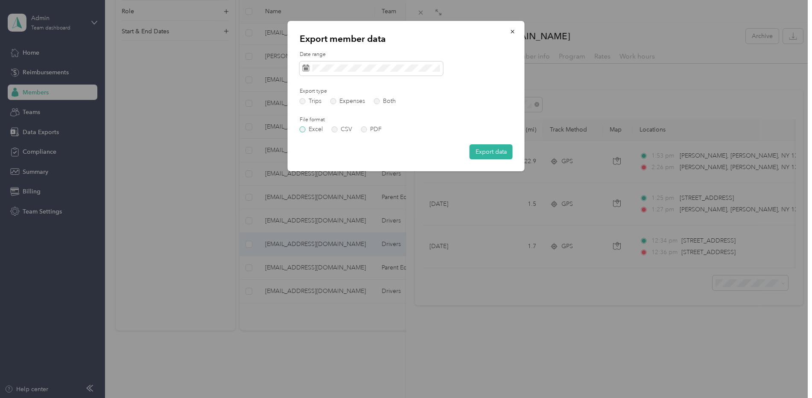
click at [311, 130] on label "Excel" at bounding box center [311, 129] width 23 height 6
click at [496, 154] on button "Export data" at bounding box center [490, 151] width 43 height 15
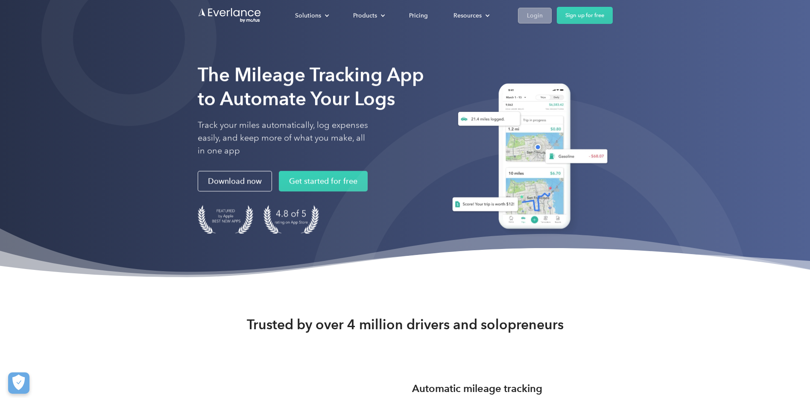
click at [526, 14] on link "Login" at bounding box center [535, 16] width 34 height 16
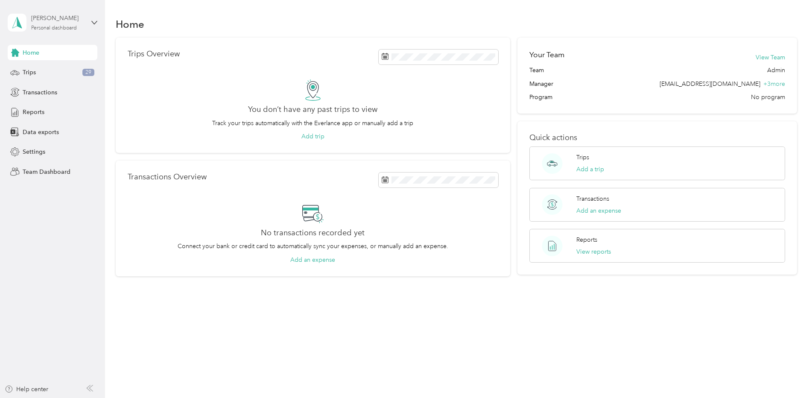
click at [53, 20] on div "[PERSON_NAME]" at bounding box center [57, 18] width 53 height 9
click at [41, 69] on div "Team dashboard" at bounding box center [38, 70] width 46 height 9
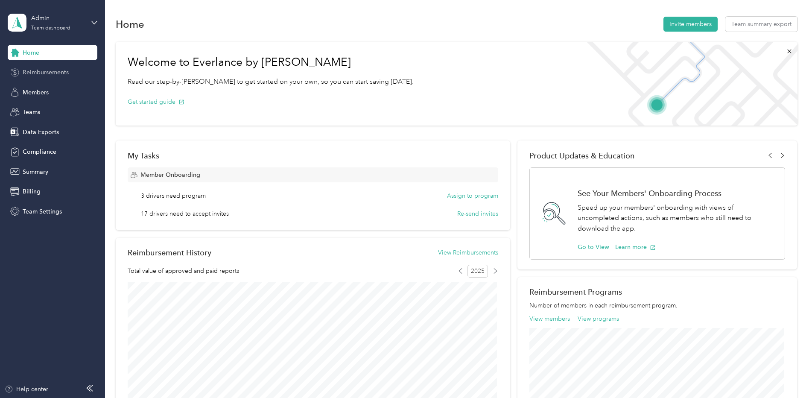
click at [48, 75] on span "Reimbursements" at bounding box center [46, 72] width 46 height 9
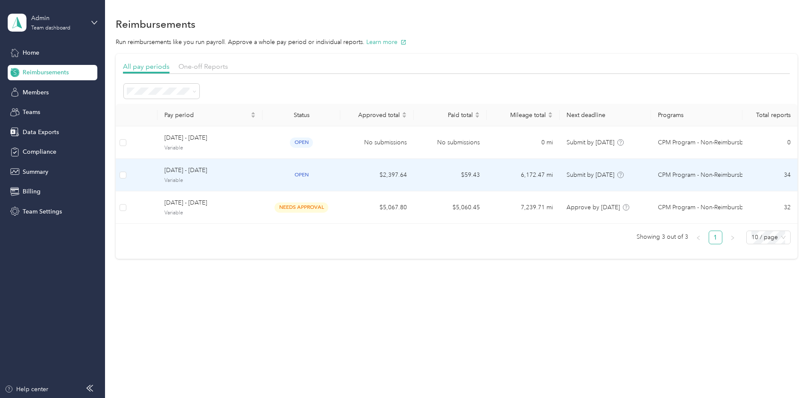
click at [183, 177] on span "Variable" at bounding box center [209, 181] width 91 height 8
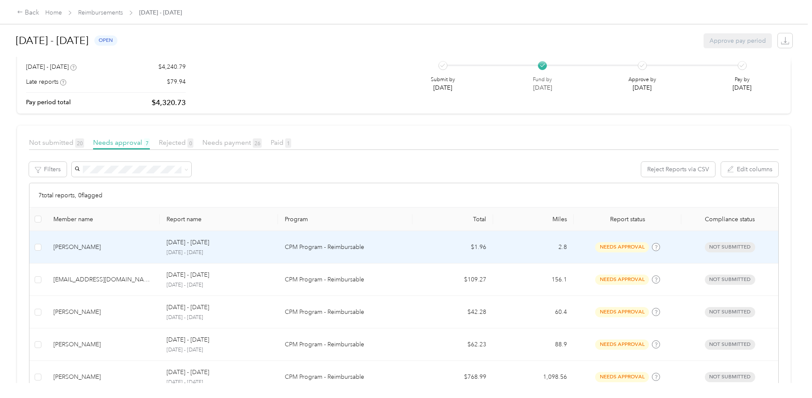
scroll to position [85, 0]
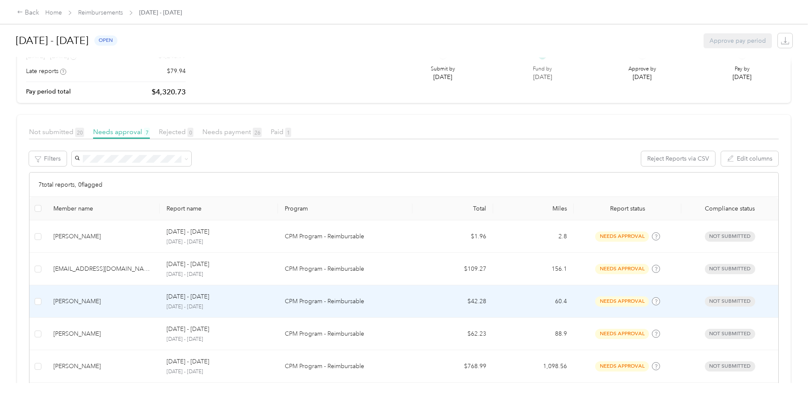
click at [82, 302] on div "[PERSON_NAME]" at bounding box center [102, 301] width 99 height 9
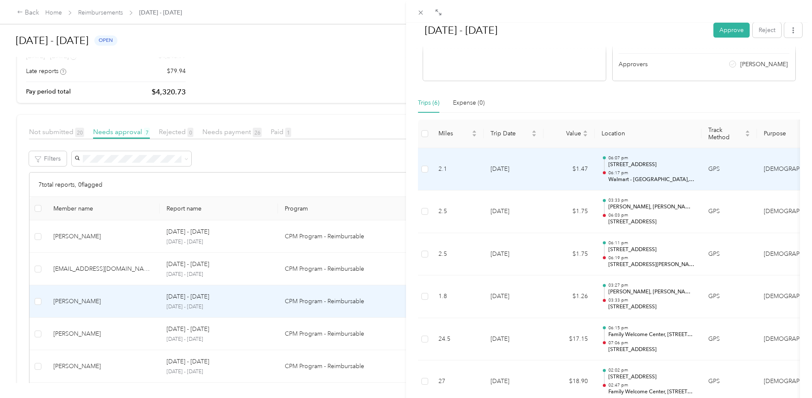
scroll to position [211, 0]
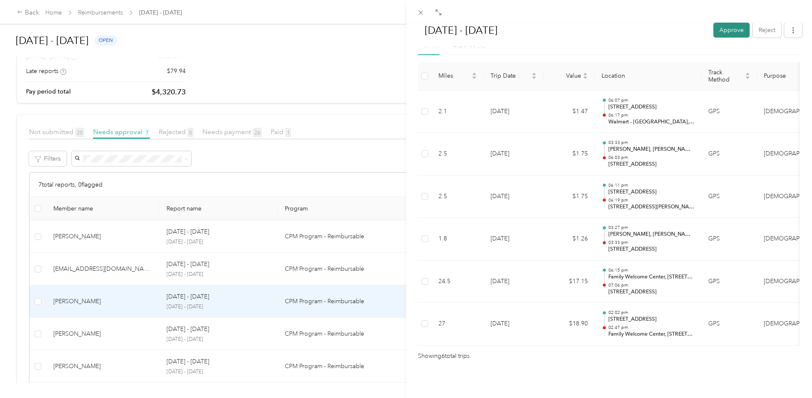
click at [723, 28] on button "Approve" at bounding box center [731, 30] width 36 height 15
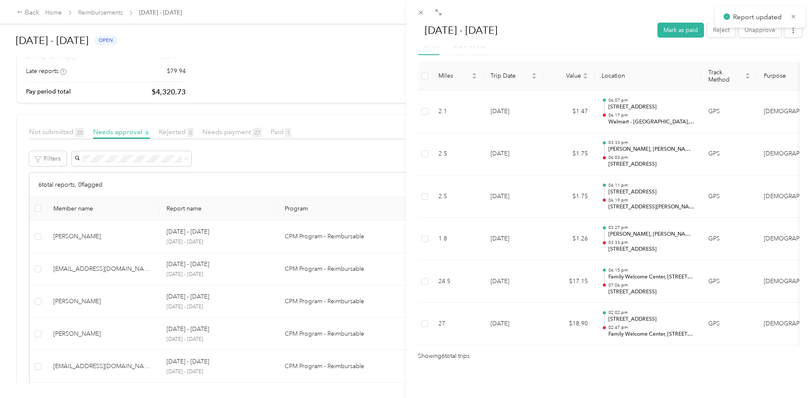
click at [84, 329] on div "[DATE] - [DATE] [PERSON_NAME] as paid Reject Unapprove Needs Payment Needs paym…" at bounding box center [406, 199] width 812 height 398
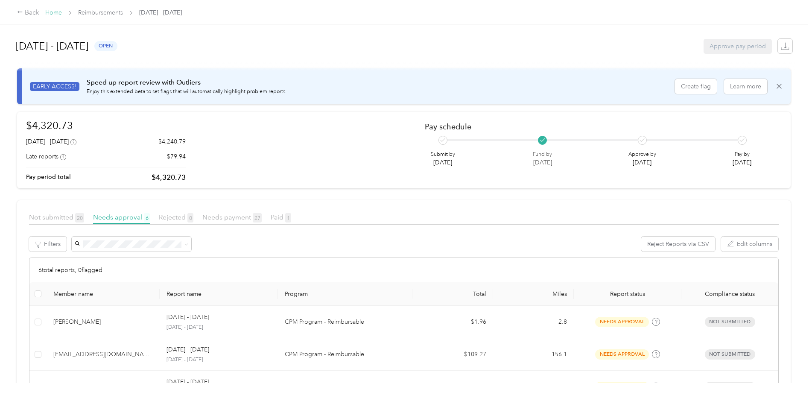
click at [55, 14] on link "Home" at bounding box center [53, 12] width 17 height 7
